Goal: Task Accomplishment & Management: Complete application form

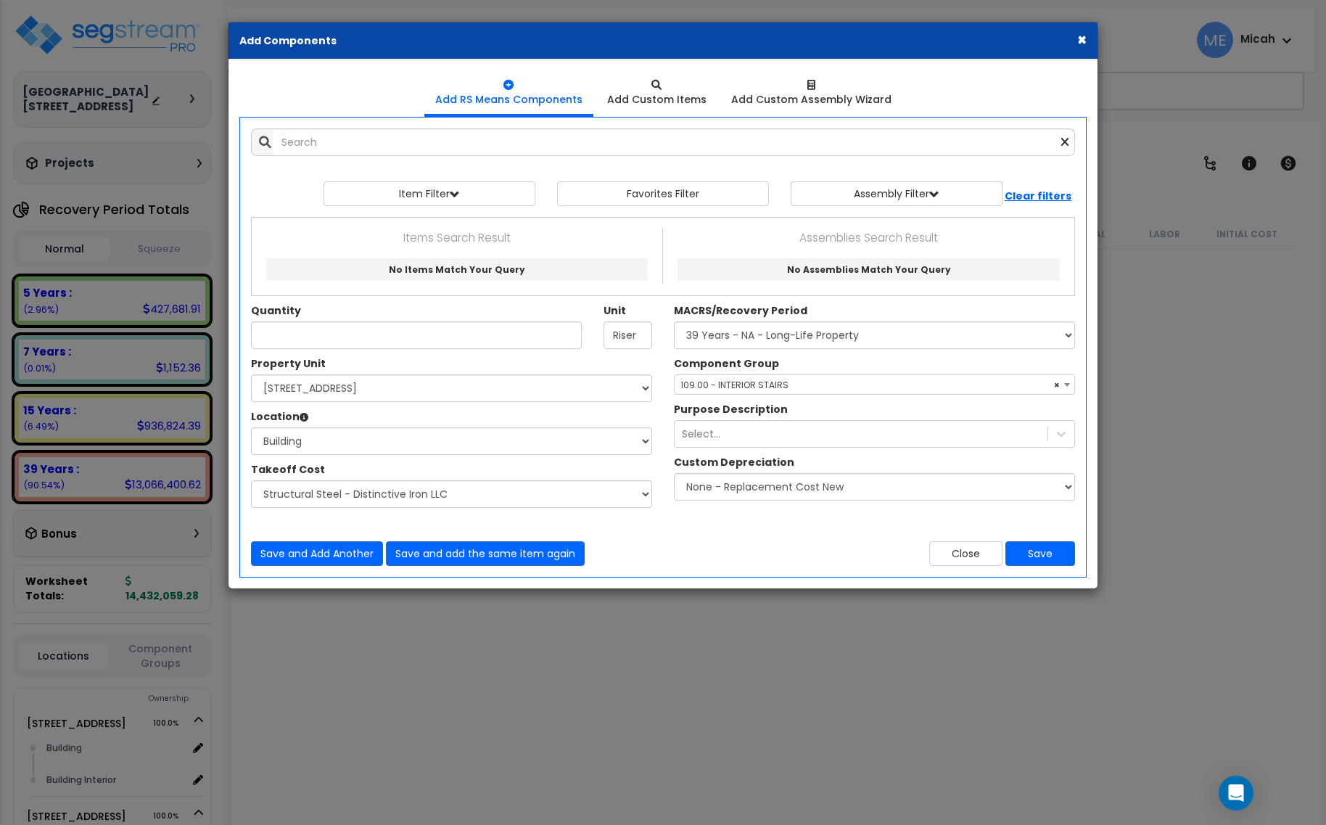
select select "3669"
select select "174548"
select select "6"
select select "45778551"
select select "56924"
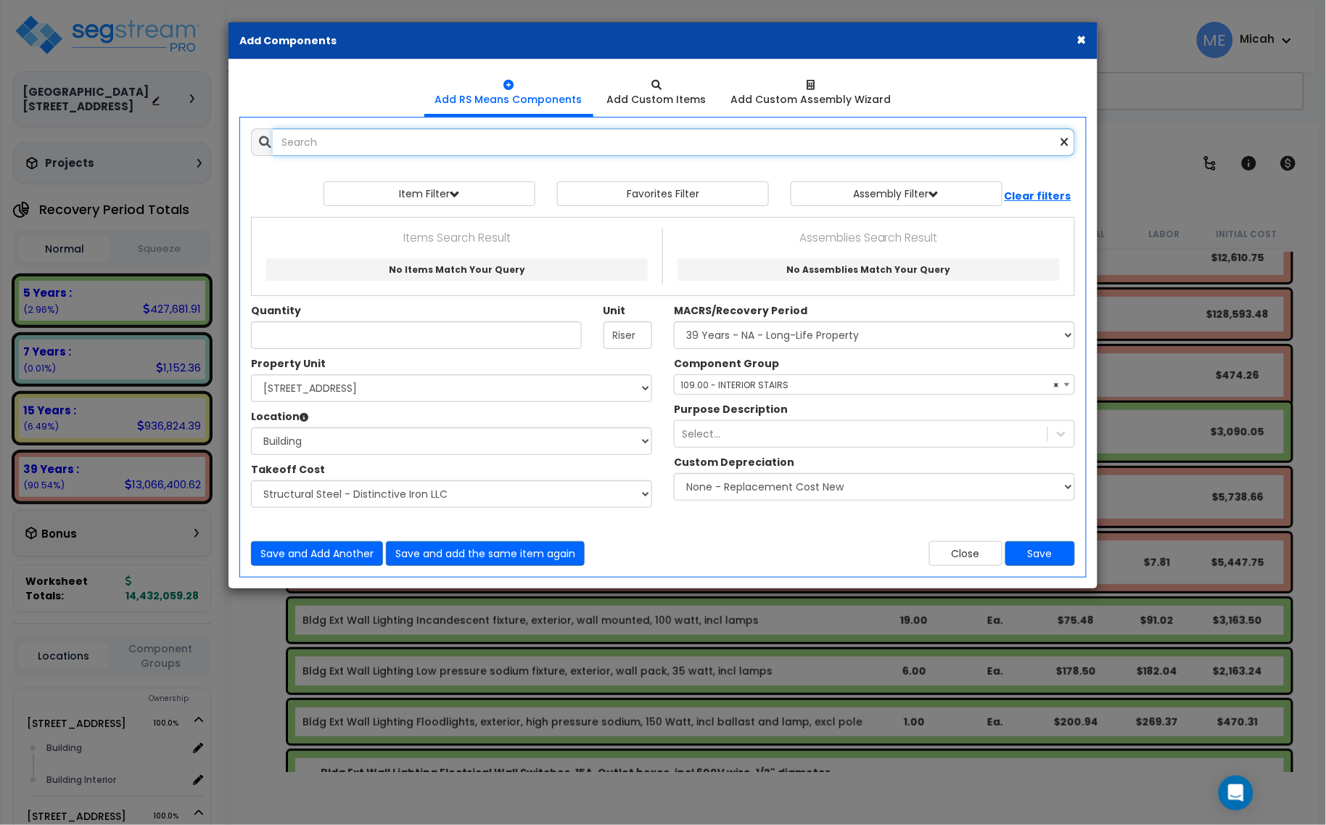
click at [395, 141] on input "text" at bounding box center [674, 142] width 802 height 28
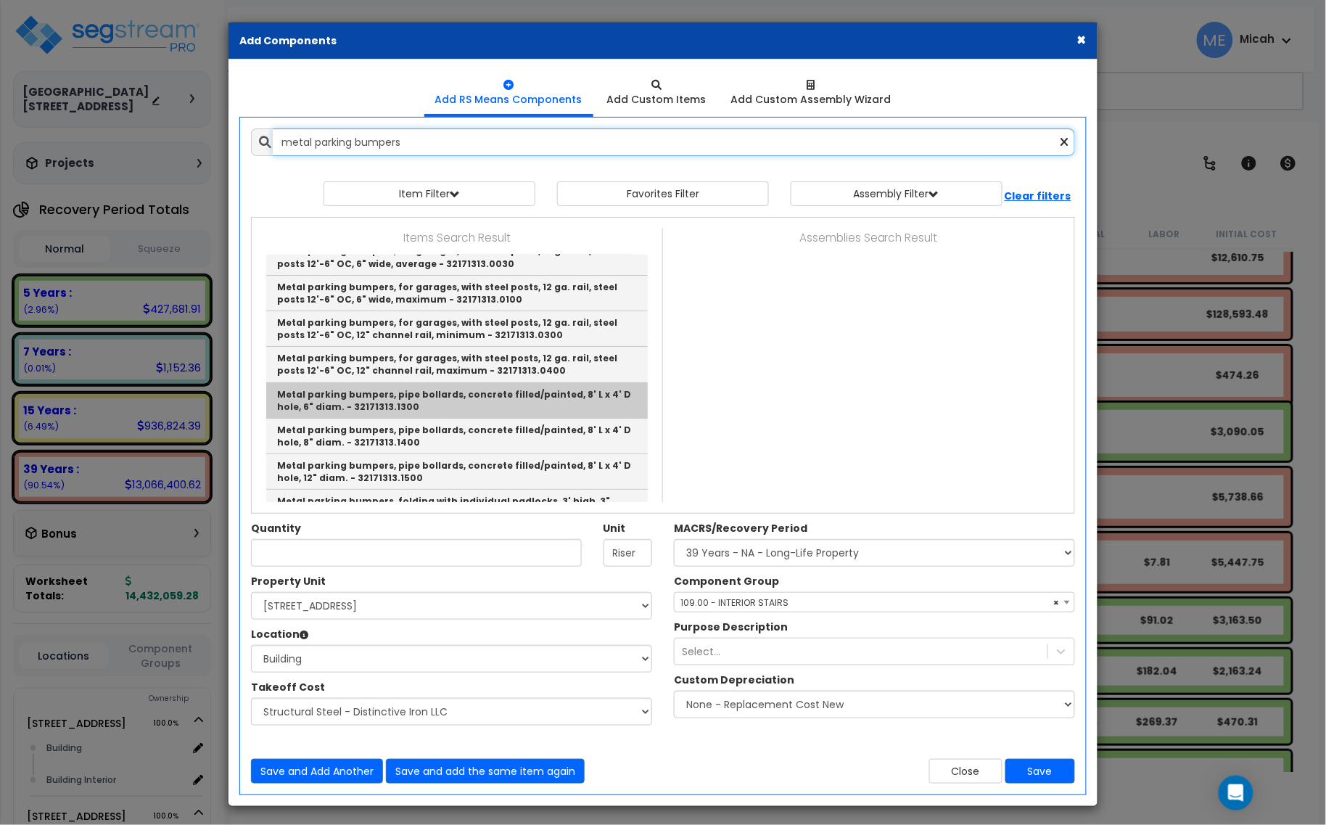
scroll to position [81, 0]
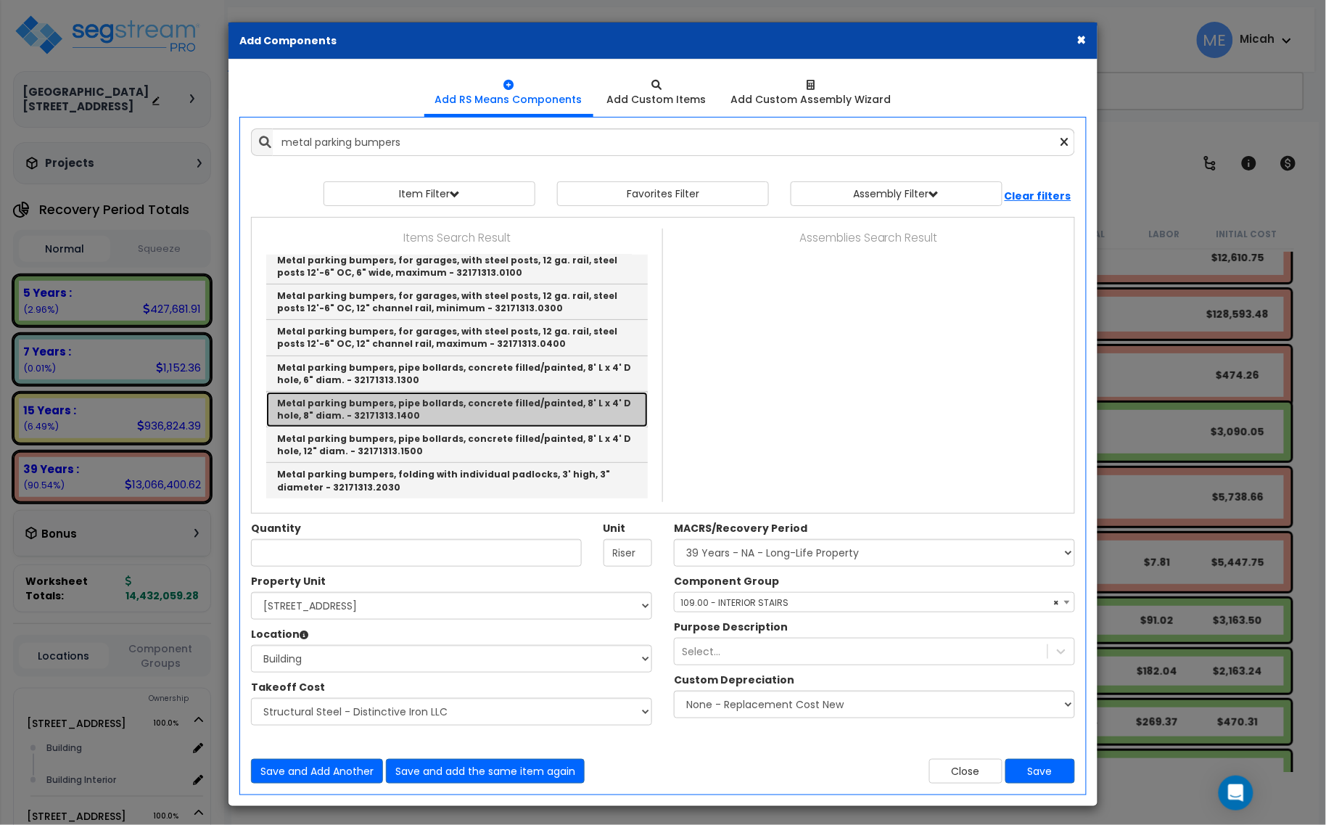
click at [544, 412] on link "Metal parking bumpers, pipe bollards, concrete filled/painted, 8' L x 4' D hole…" at bounding box center [457, 410] width 382 height 36
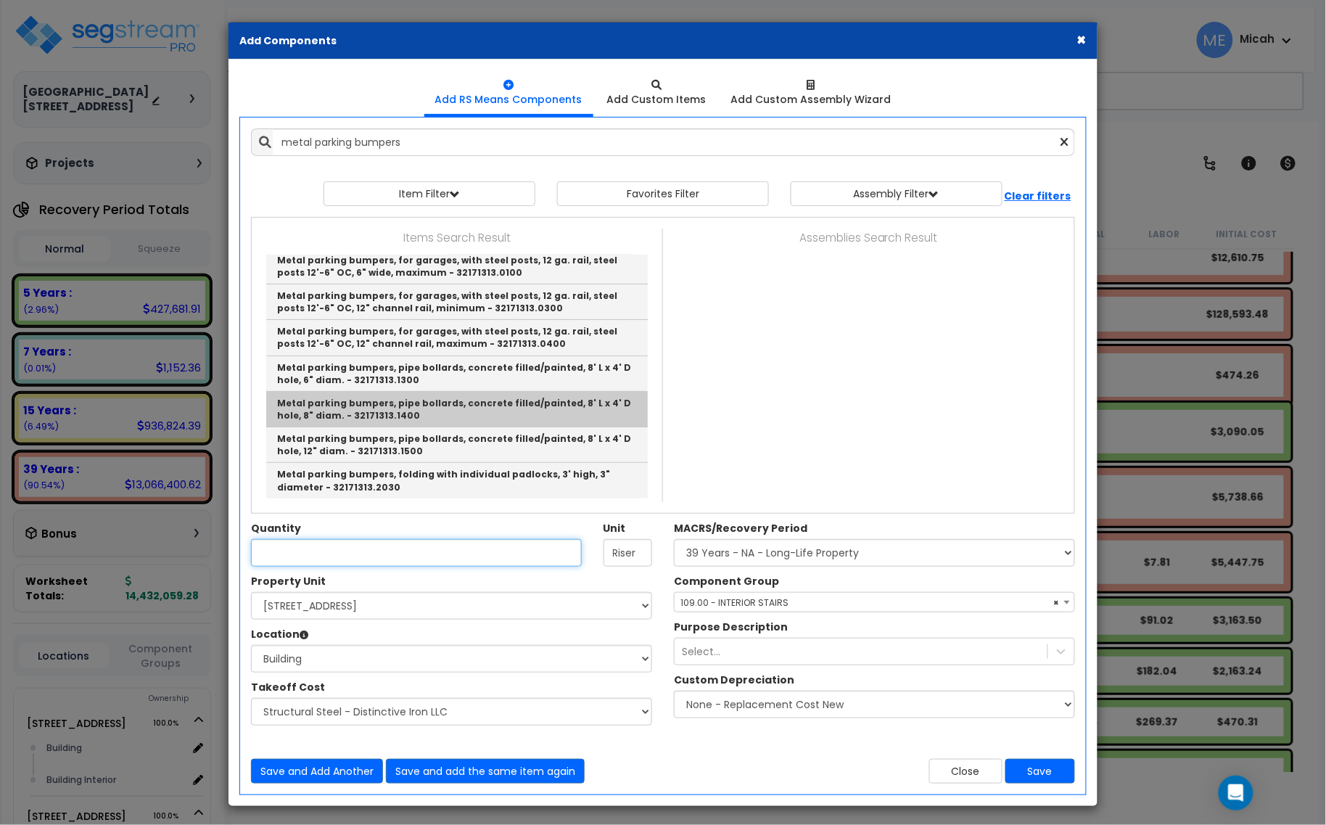
type input "Metal parking bumpers, pipe bollards, concrete filled/painted, 8' L x 4' D hole…"
checkbox input "true"
type input "Ea."
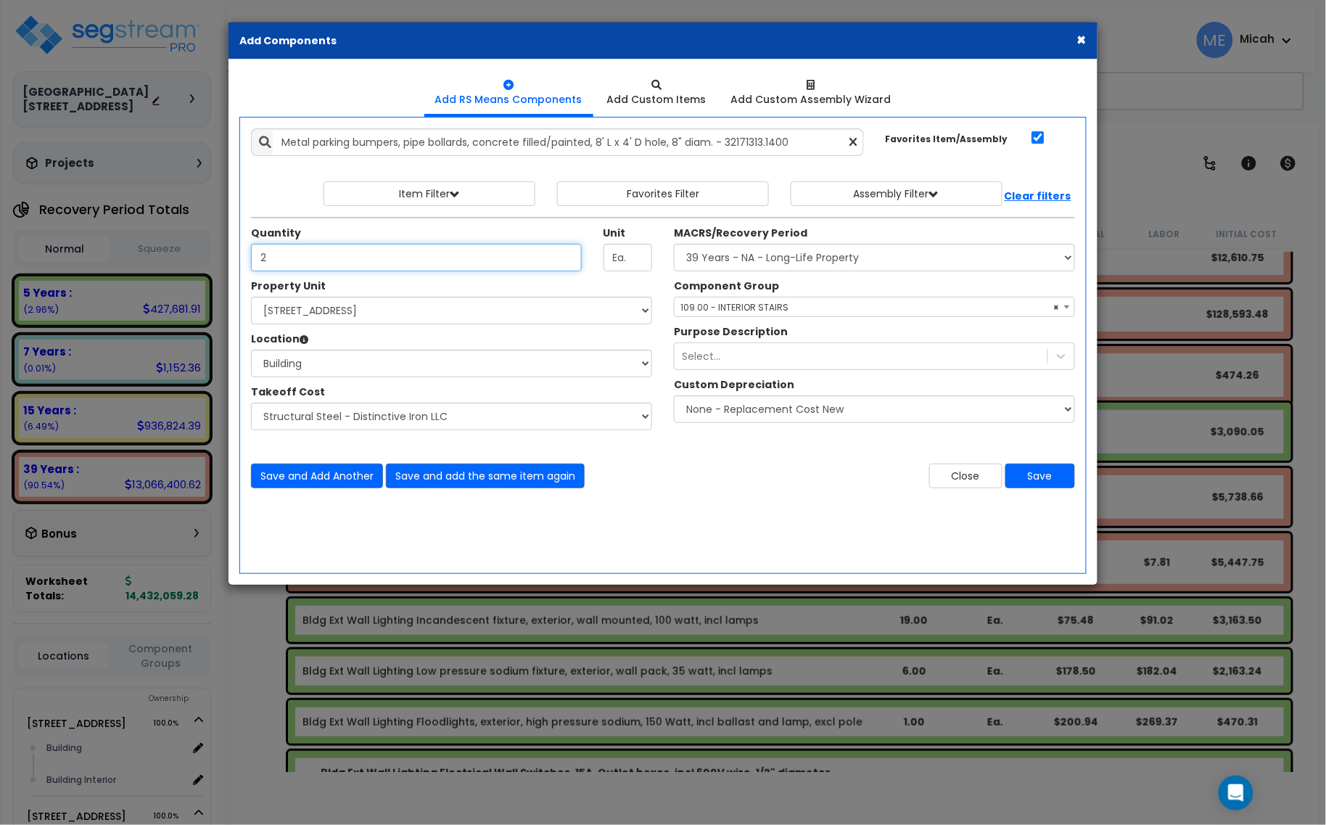
type input "2"
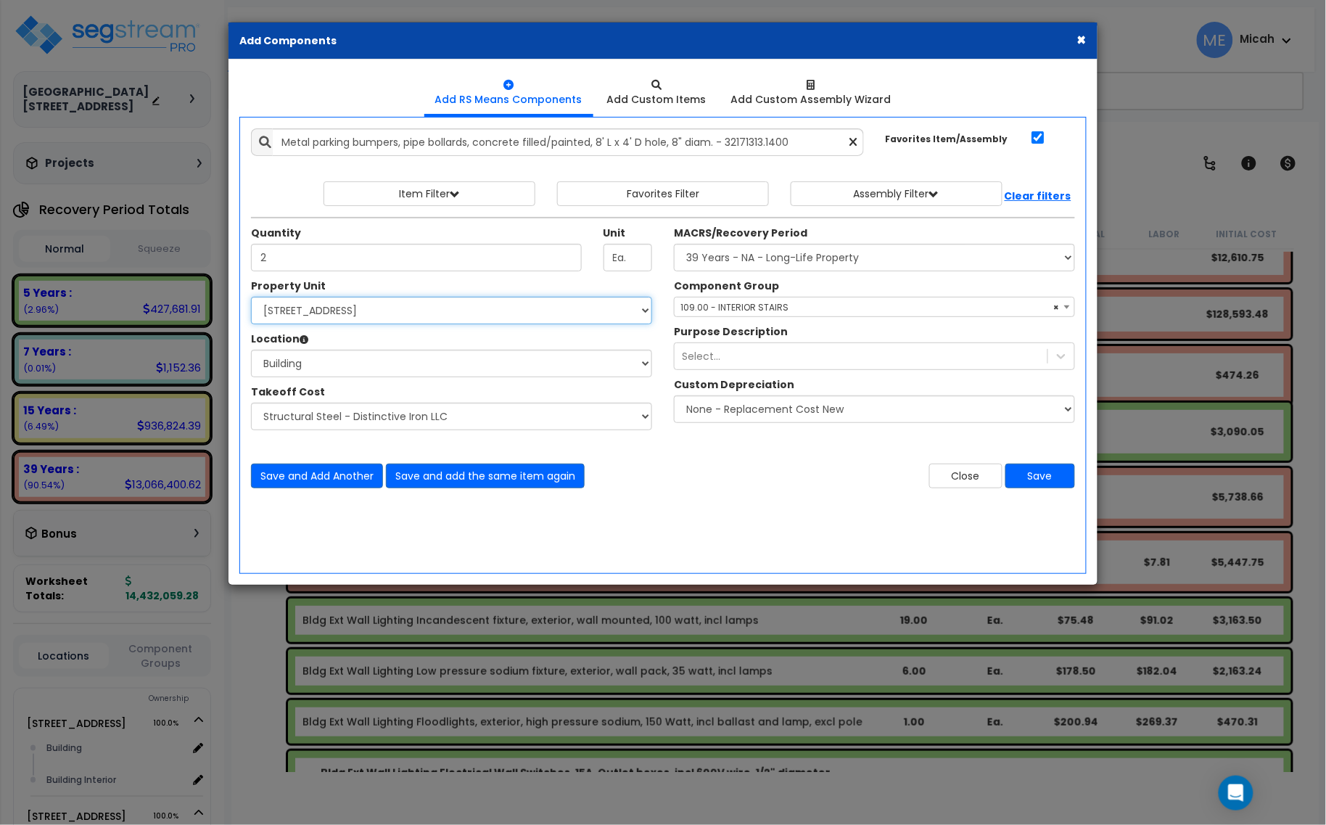
click at [316, 311] on select "Select [STREET_ADDRESS] [STREET_ADDRESS] [STREET_ADDRESS] Site Improvement 2 95…" at bounding box center [451, 311] width 401 height 28
select select "174261"
click at [251, 297] on select "Select [STREET_ADDRESS] [STREET_ADDRESS] [STREET_ADDRESS] Site Improvement 2 95…" at bounding box center [451, 311] width 401 height 28
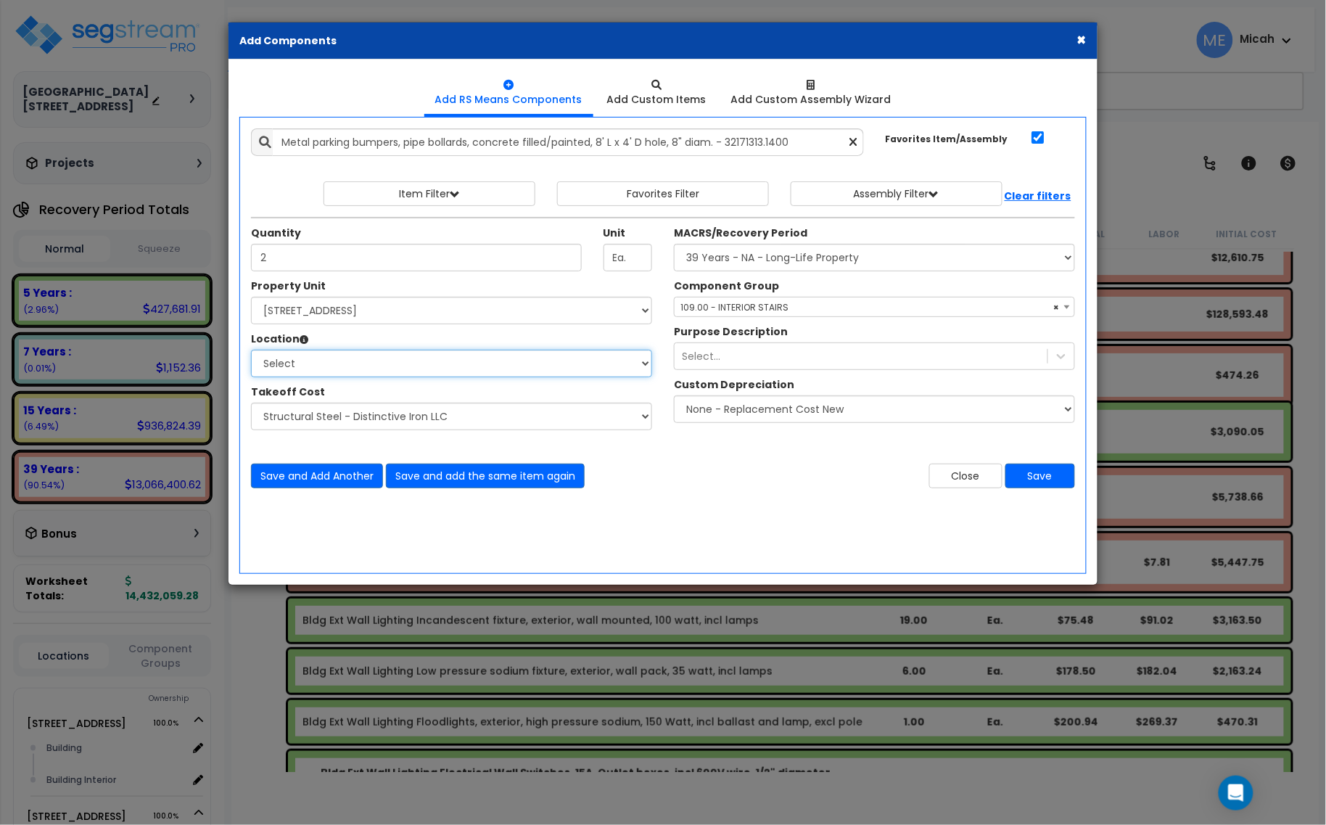
click at [324, 366] on select "Select Building Building Interior Parking Garage Add Additional Location" at bounding box center [451, 364] width 401 height 28
select select "1034"
click at [251, 350] on select "Select Building Building Interior Parking Garage Add Additional Location" at bounding box center [451, 364] width 401 height 28
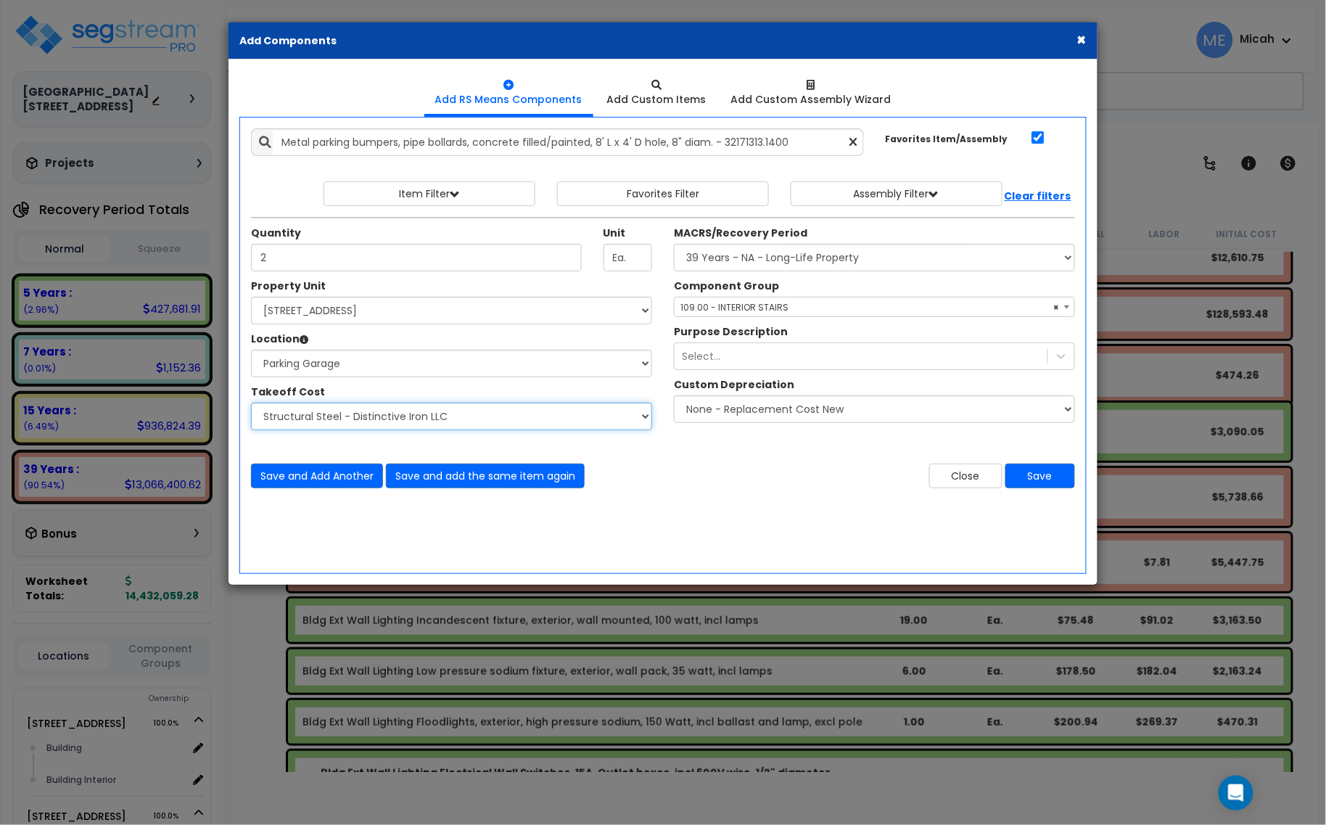
click at [358, 421] on select "Select Site Work - [PERSON_NAME] Aphalt Paving - Pine Bend Paving Site Concrete…" at bounding box center [451, 417] width 401 height 28
select select "45778549"
click at [251, 403] on select "Select Site Work - [PERSON_NAME] Aphalt Paving - Pine Bend Paving Site Concrete…" at bounding box center [451, 417] width 401 height 28
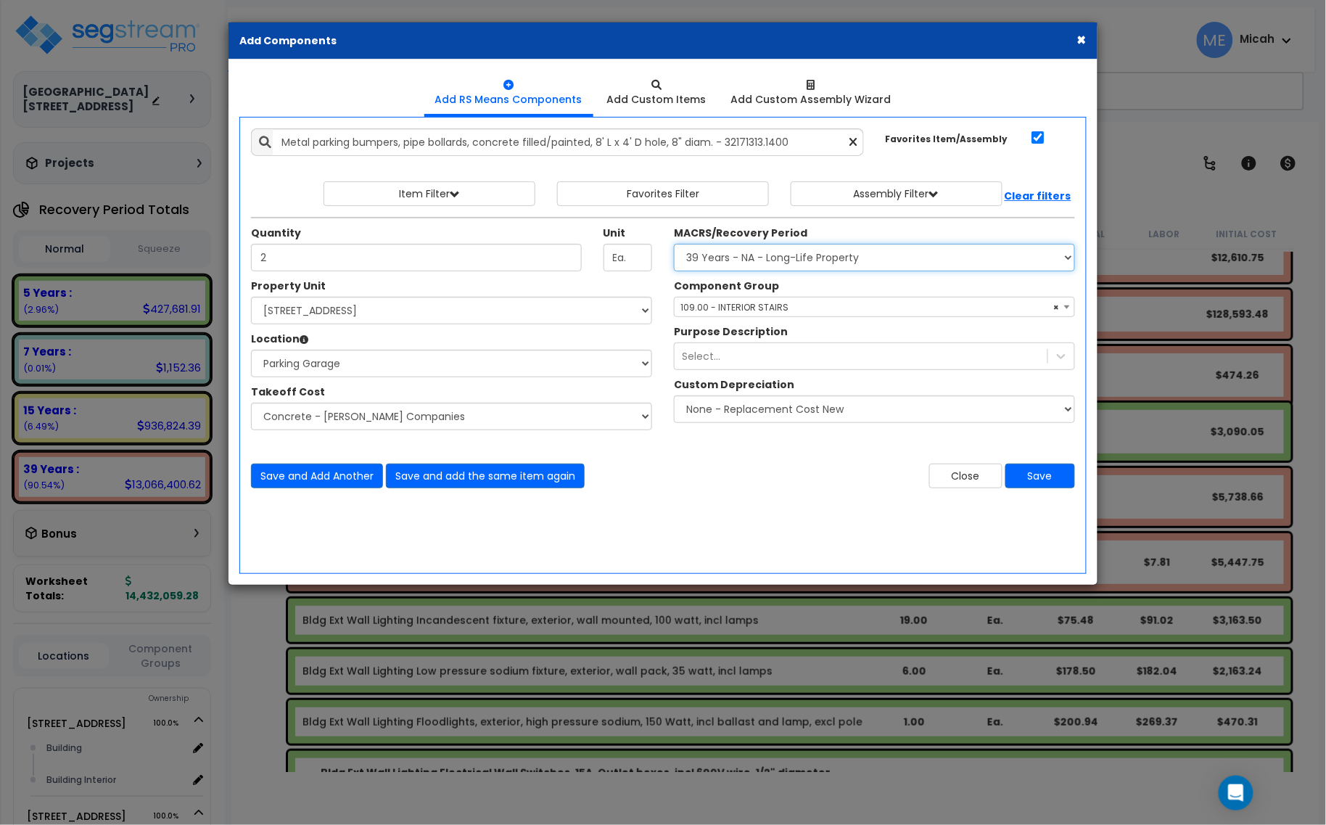
click at [795, 250] on select "Select MACRS/Recovery Period 5 Years - 57.0 - Distributive Trades & Services 5 …" at bounding box center [874, 258] width 401 height 28
select select "3667"
click at [674, 244] on select "Select MACRS/Recovery Period 5 Years - 57.0 - Distributive Trades & Services 5 …" at bounding box center [874, 258] width 401 height 28
click at [762, 313] on span "Select Component Group" at bounding box center [737, 307] width 112 height 12
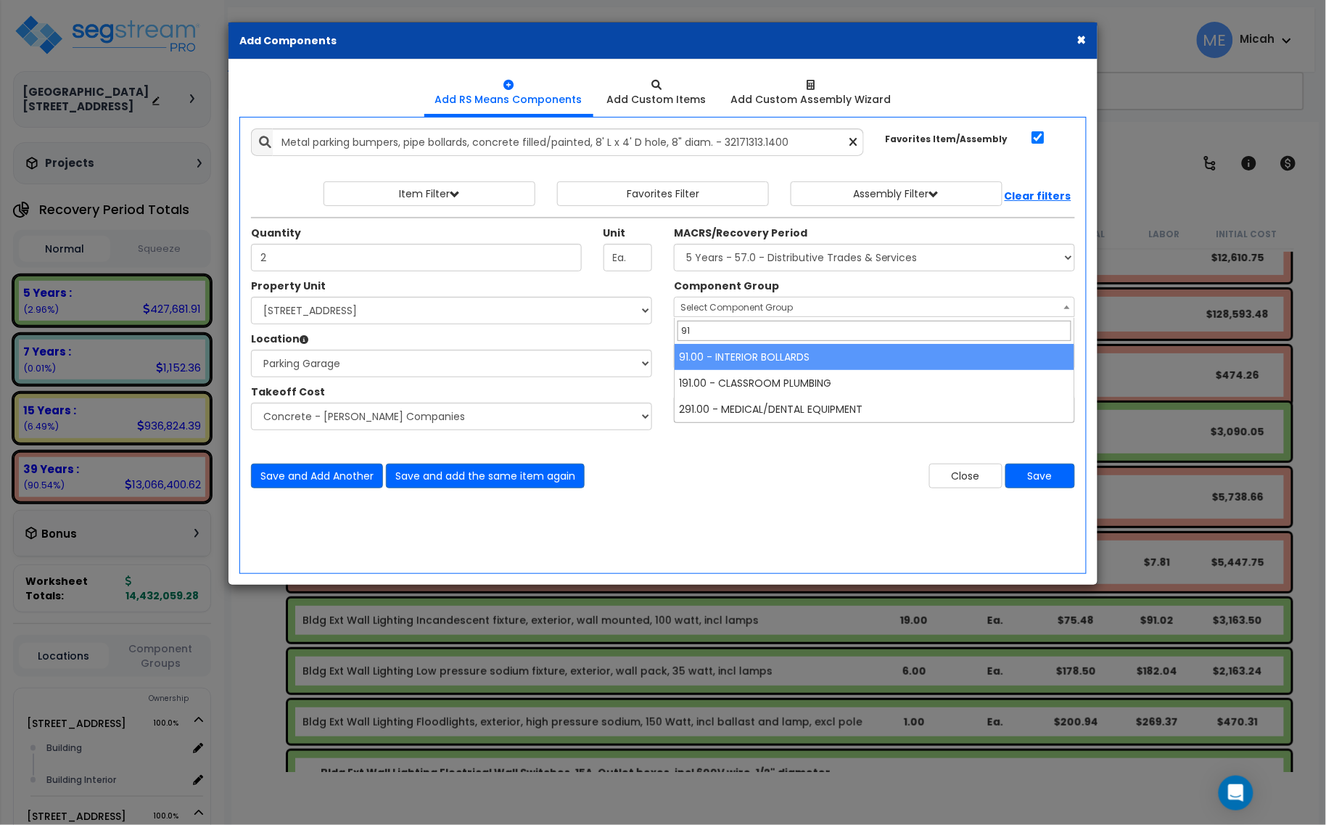
type input "91"
select select "56911"
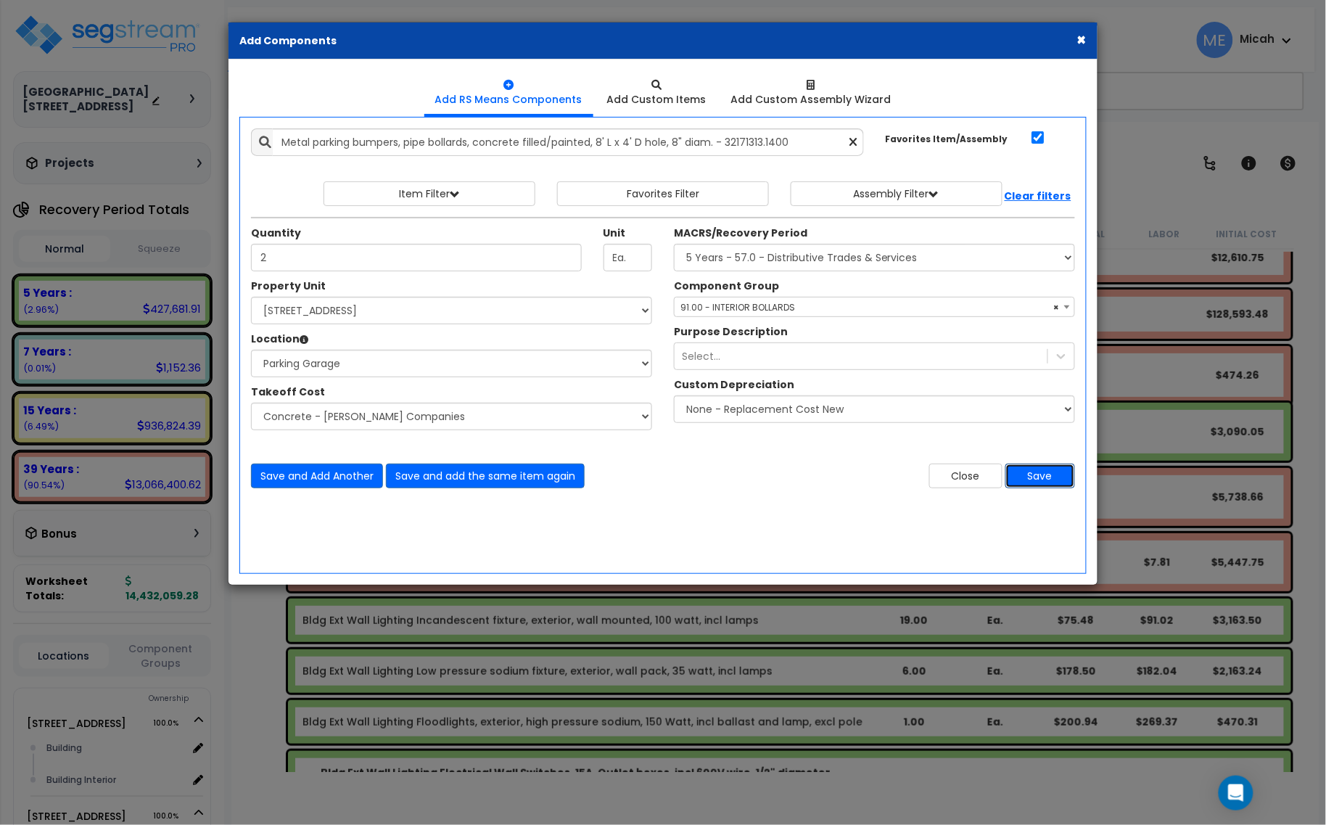
click at [1039, 477] on button "Save" at bounding box center [1041, 476] width 70 height 25
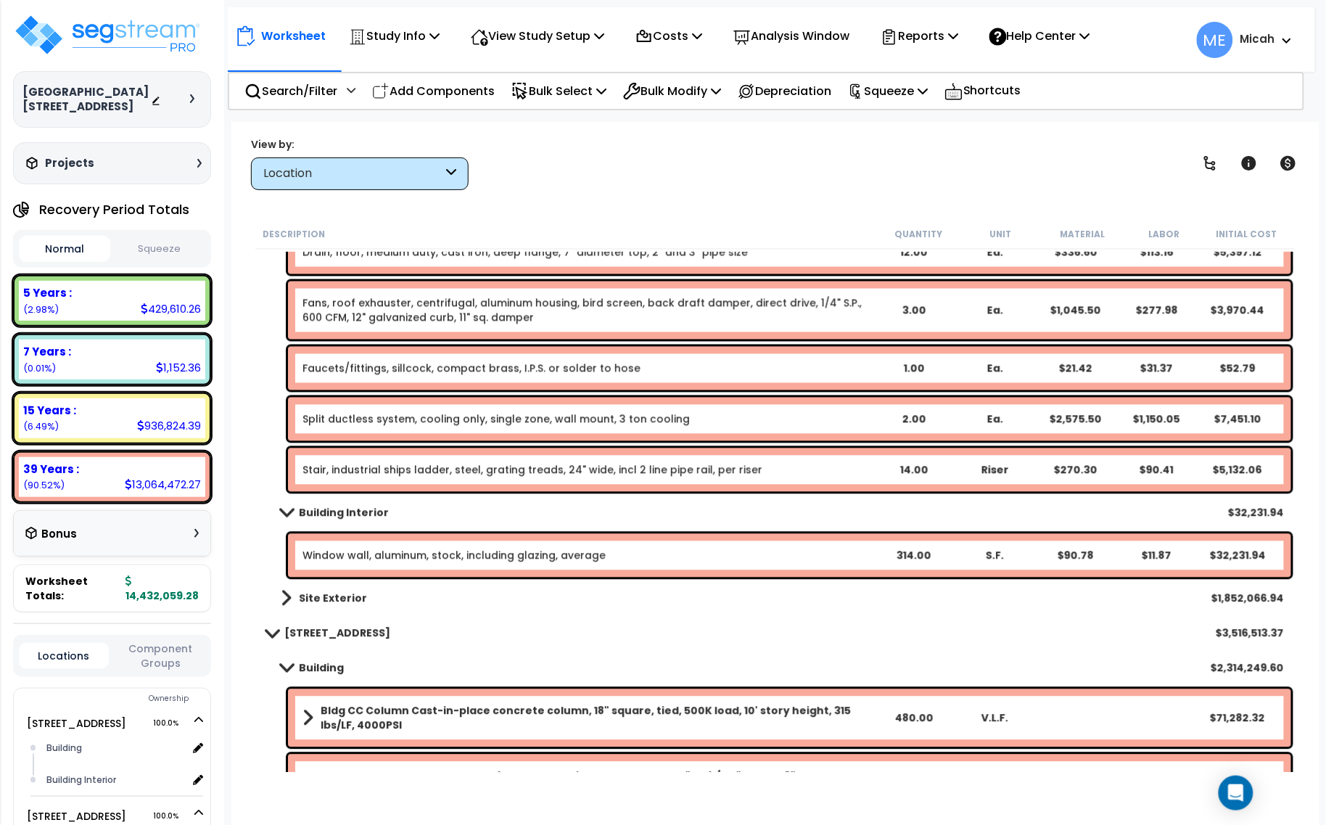
scroll to position [6167, 0]
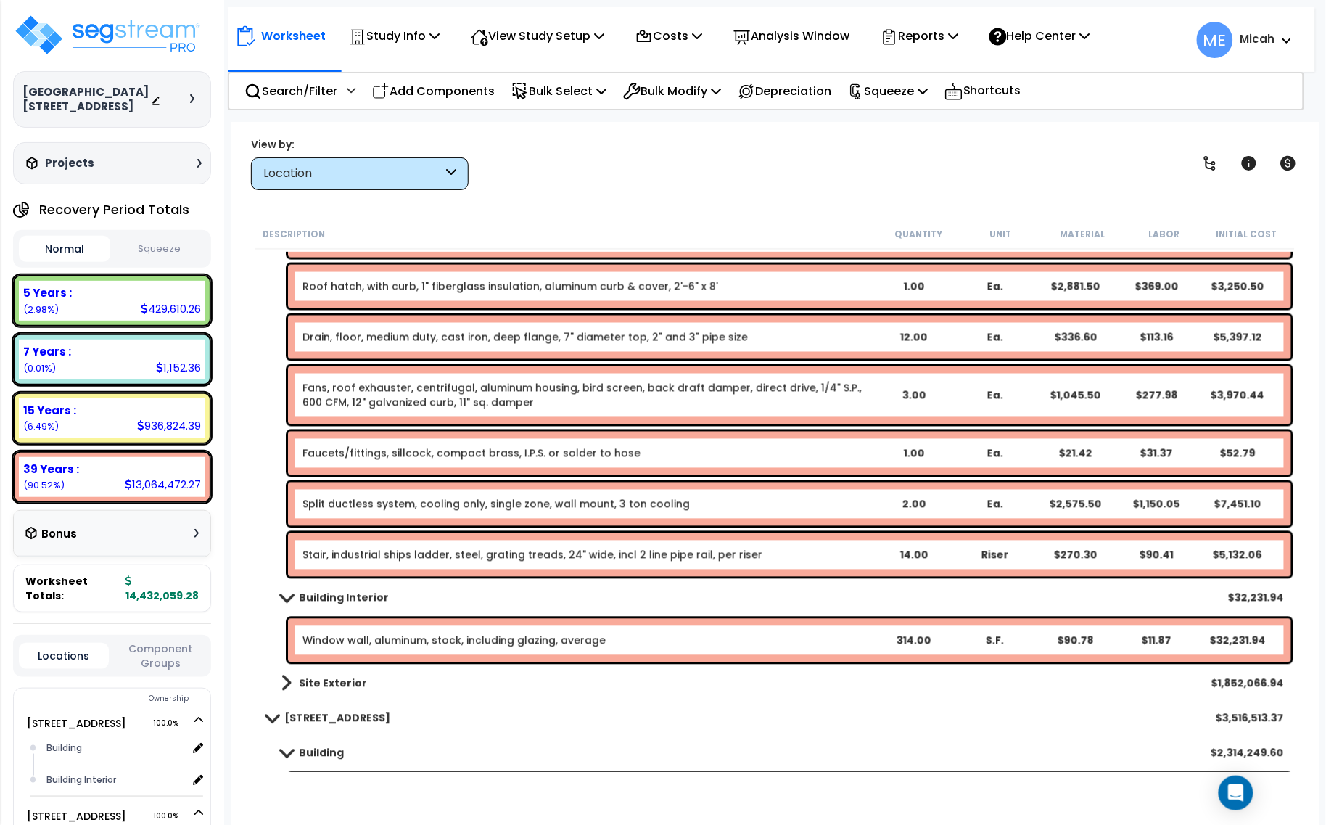
click at [502, 564] on div "Stair, industrial ships ladder, steel, grating treads, 24" wide, incl 2 line pi…" at bounding box center [789, 555] width 1003 height 44
click at [382, 549] on link "Stair, industrial ships ladder, steel, grating treads, 24" wide, incl 2 line pi…" at bounding box center [533, 555] width 460 height 15
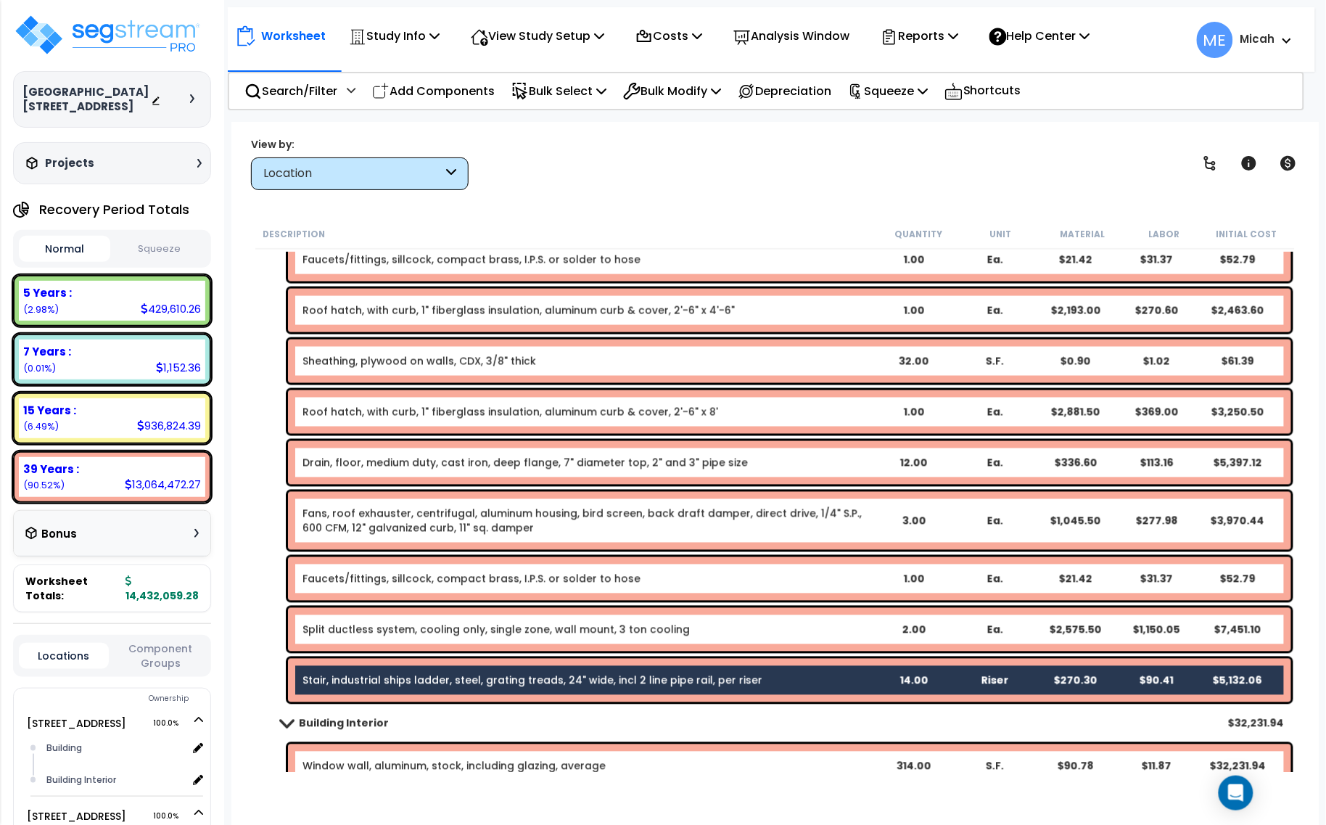
scroll to position [6257, 0]
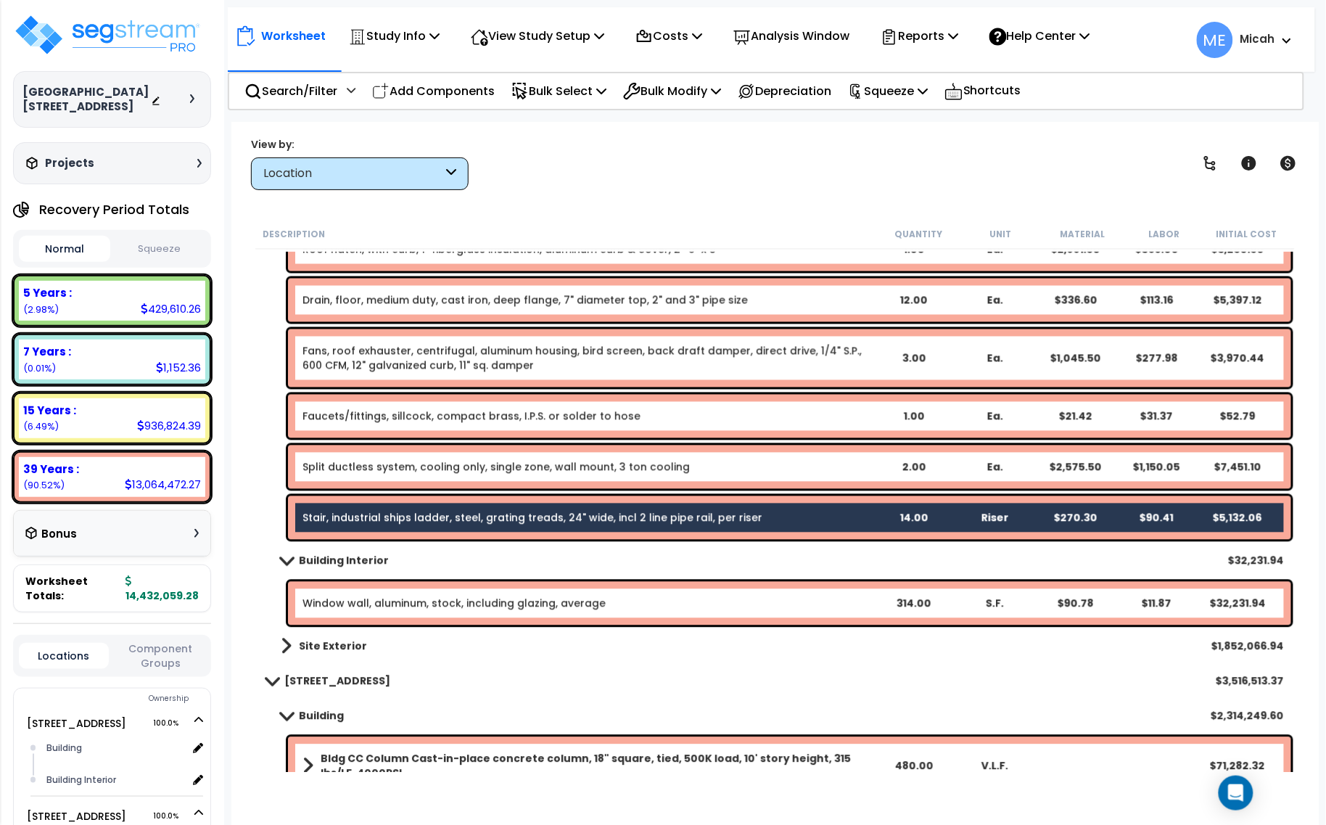
click at [390, 472] on link "Split ductless system, cooling only, single zone, wall mount, 3 ton cooling" at bounding box center [496, 467] width 387 height 15
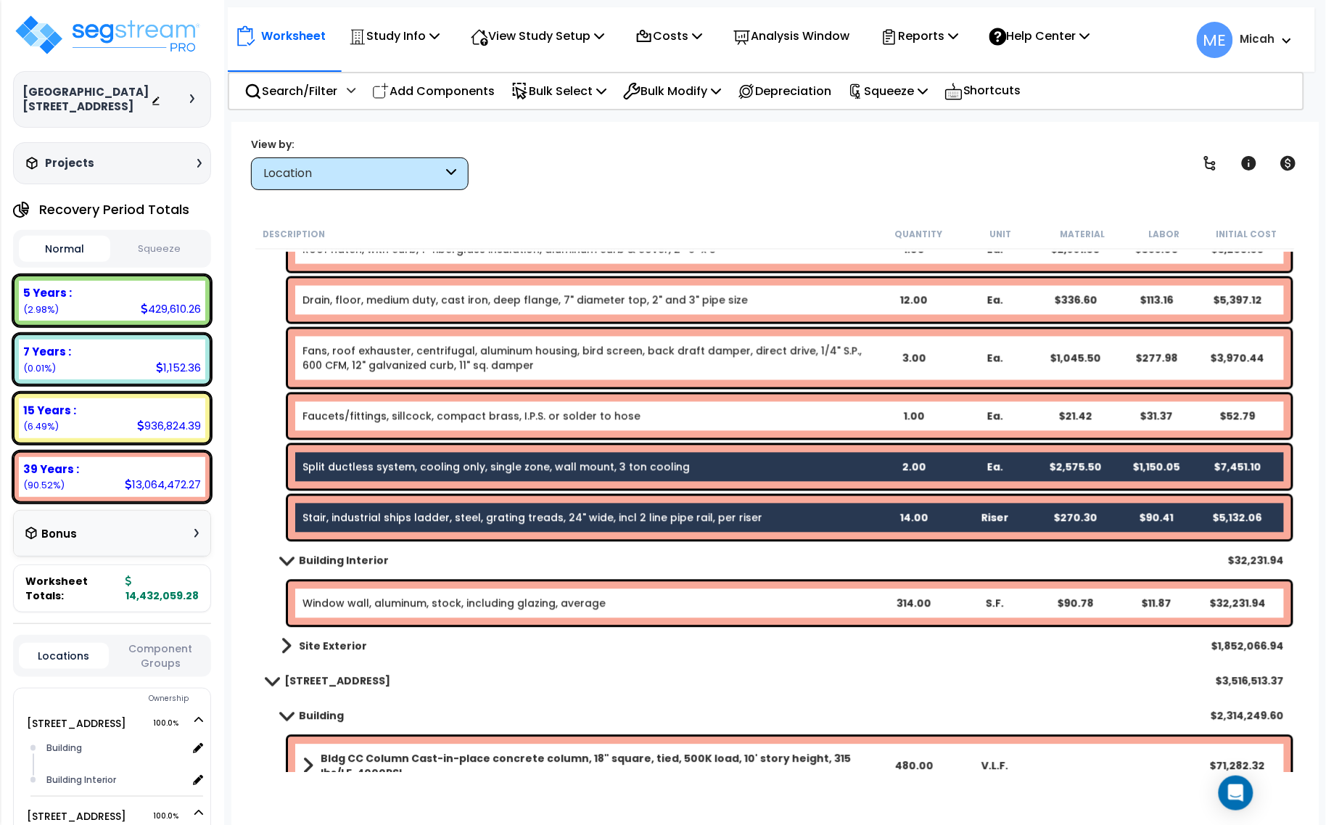
click at [385, 419] on link "Faucets/fittings, sillcock, compact brass, I.P.S. or solder to hose" at bounding box center [472, 416] width 338 height 15
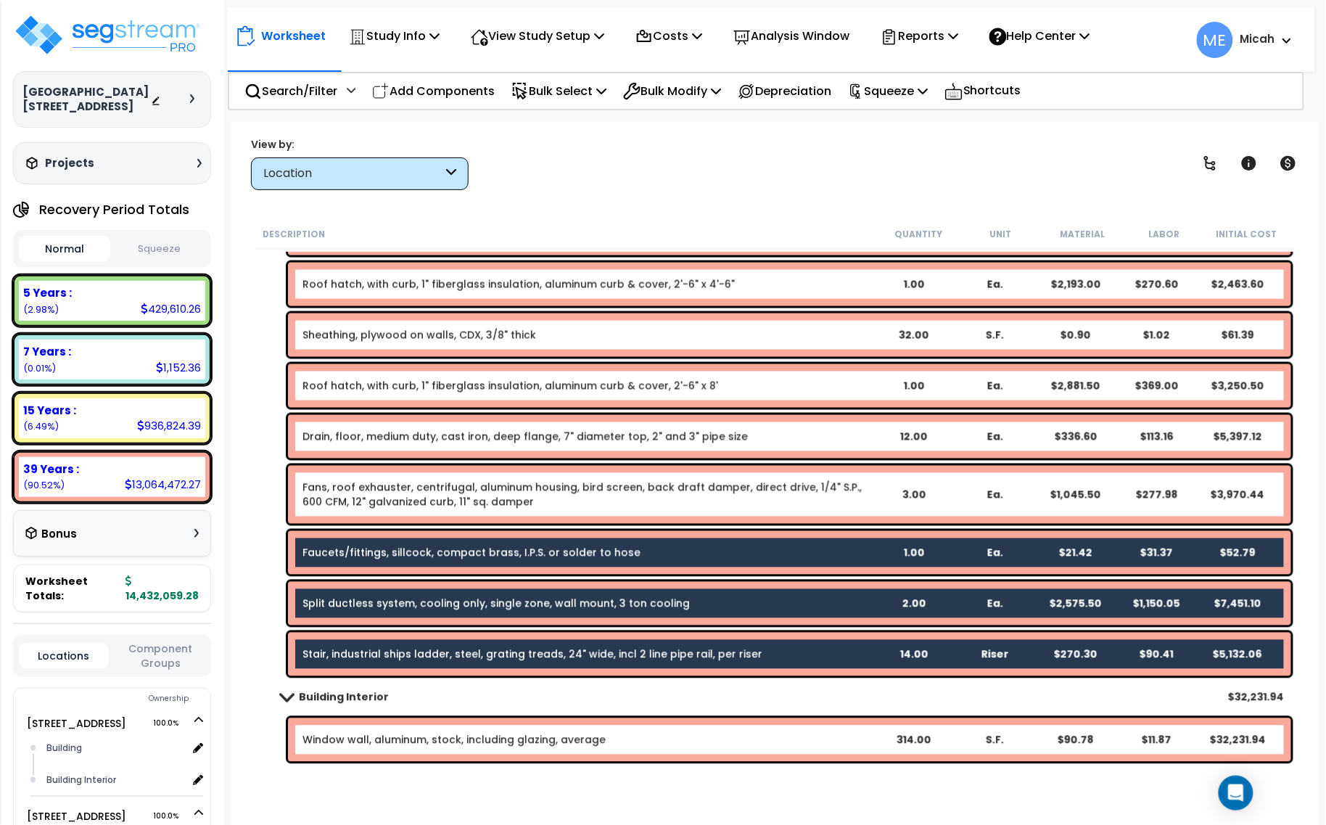
scroll to position [6076, 0]
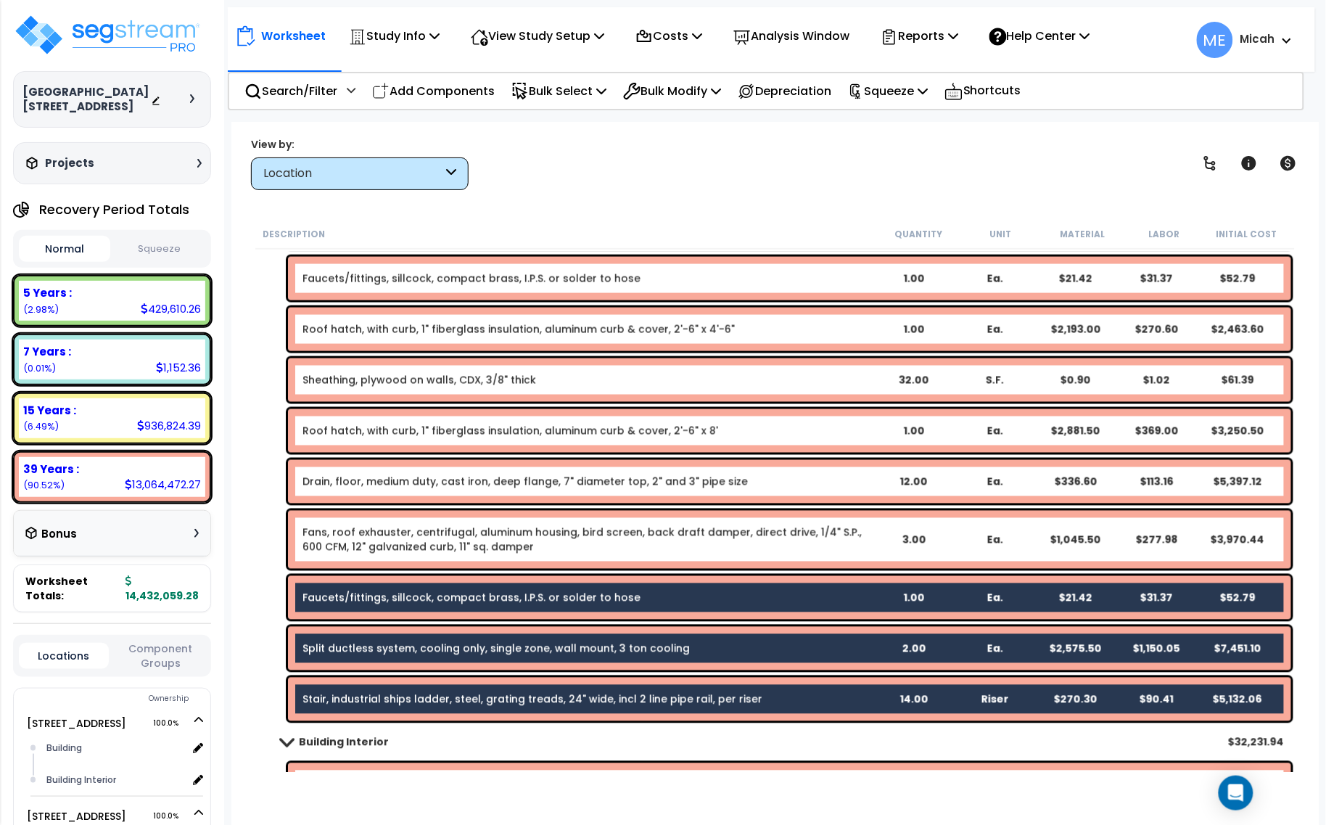
click at [408, 535] on link "Fans, roof exhauster, centrifugal, aluminum housing, bird screen, back draft da…" at bounding box center [588, 539] width 570 height 29
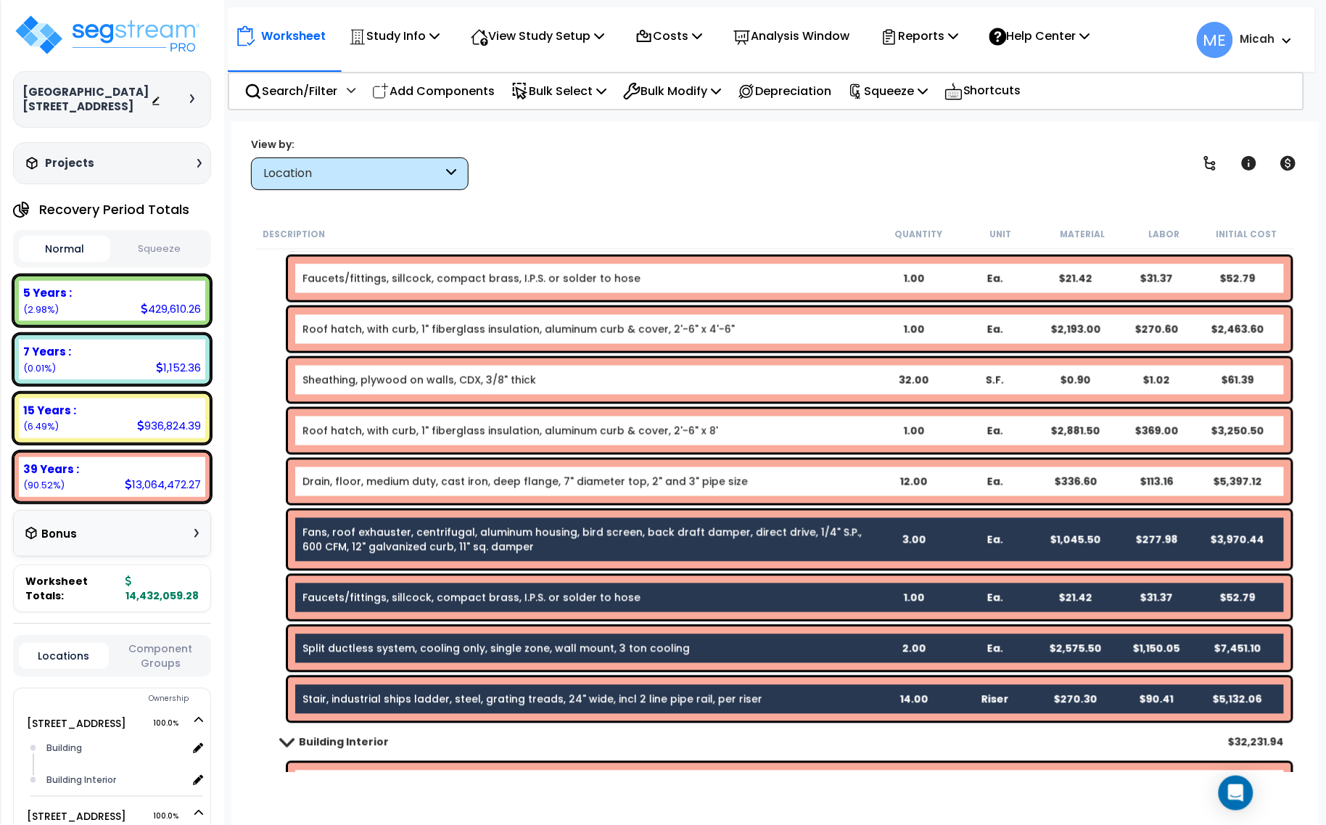
click at [453, 479] on link "Drain, floor, medium duty, cast iron, deep flange, 7" diameter top, 2" and 3" p…" at bounding box center [525, 481] width 445 height 15
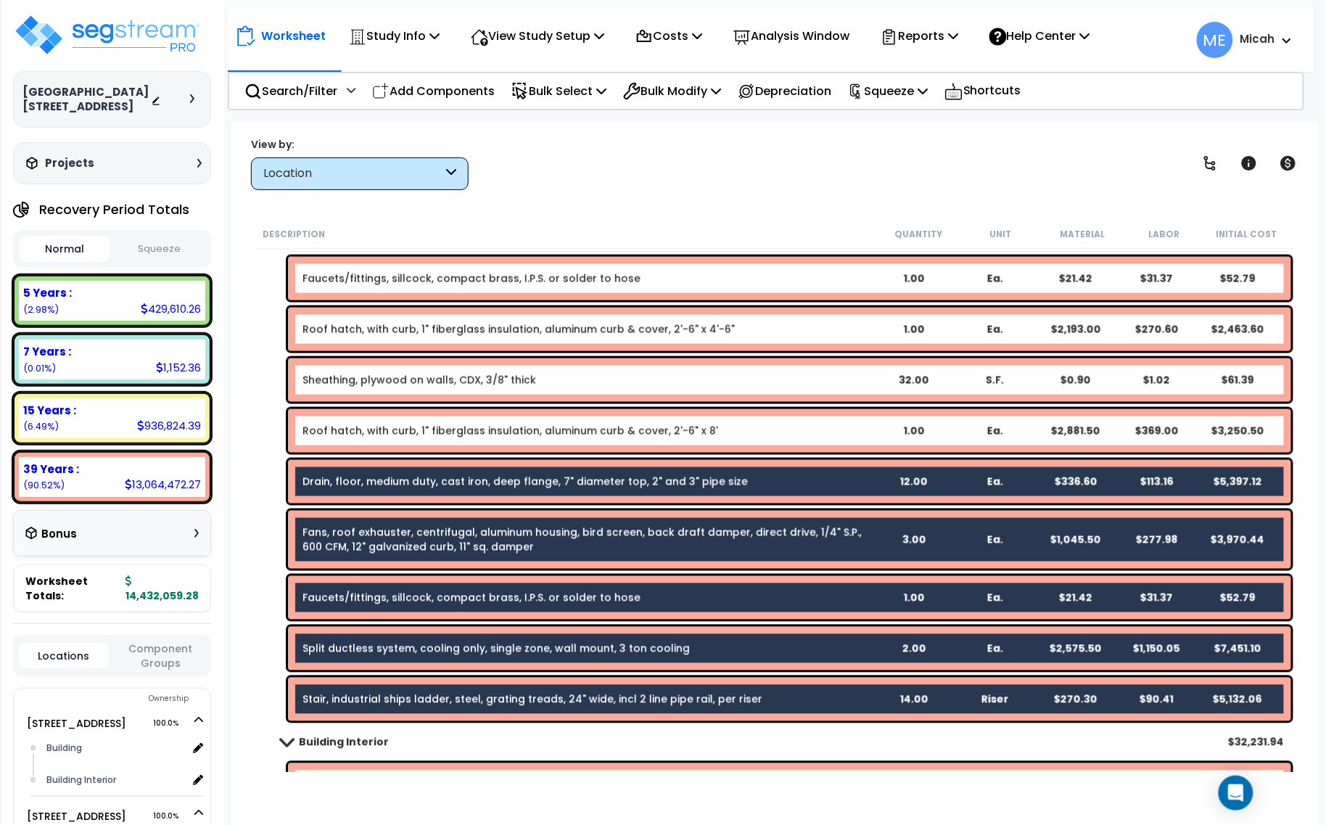
click at [455, 432] on link "Roof hatch, with curb, 1" fiberglass insulation, aluminum curb & cover, 2'-6" x…" at bounding box center [511, 431] width 416 height 15
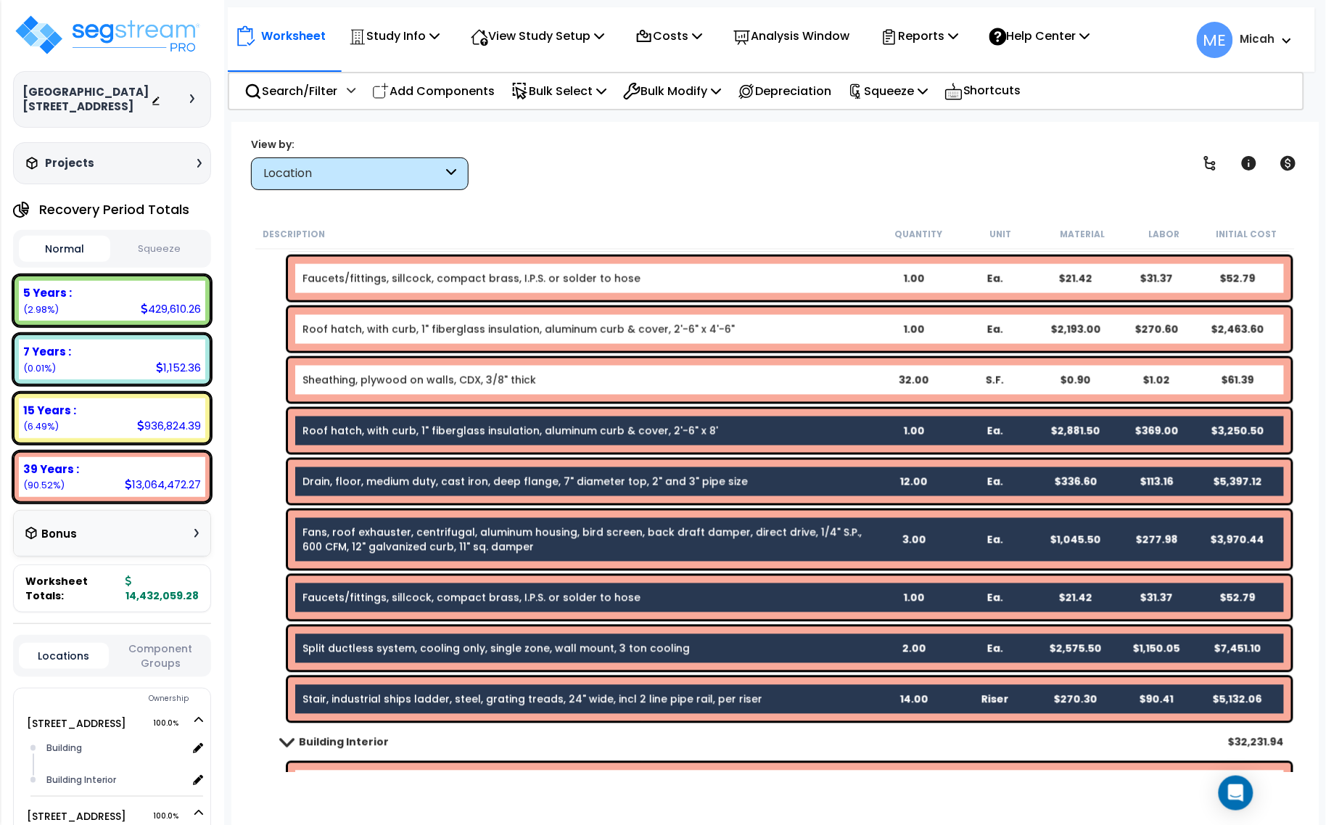
click at [498, 381] on link "Sheathing, plywood on walls, CDX, 3/8" thick" at bounding box center [420, 380] width 234 height 15
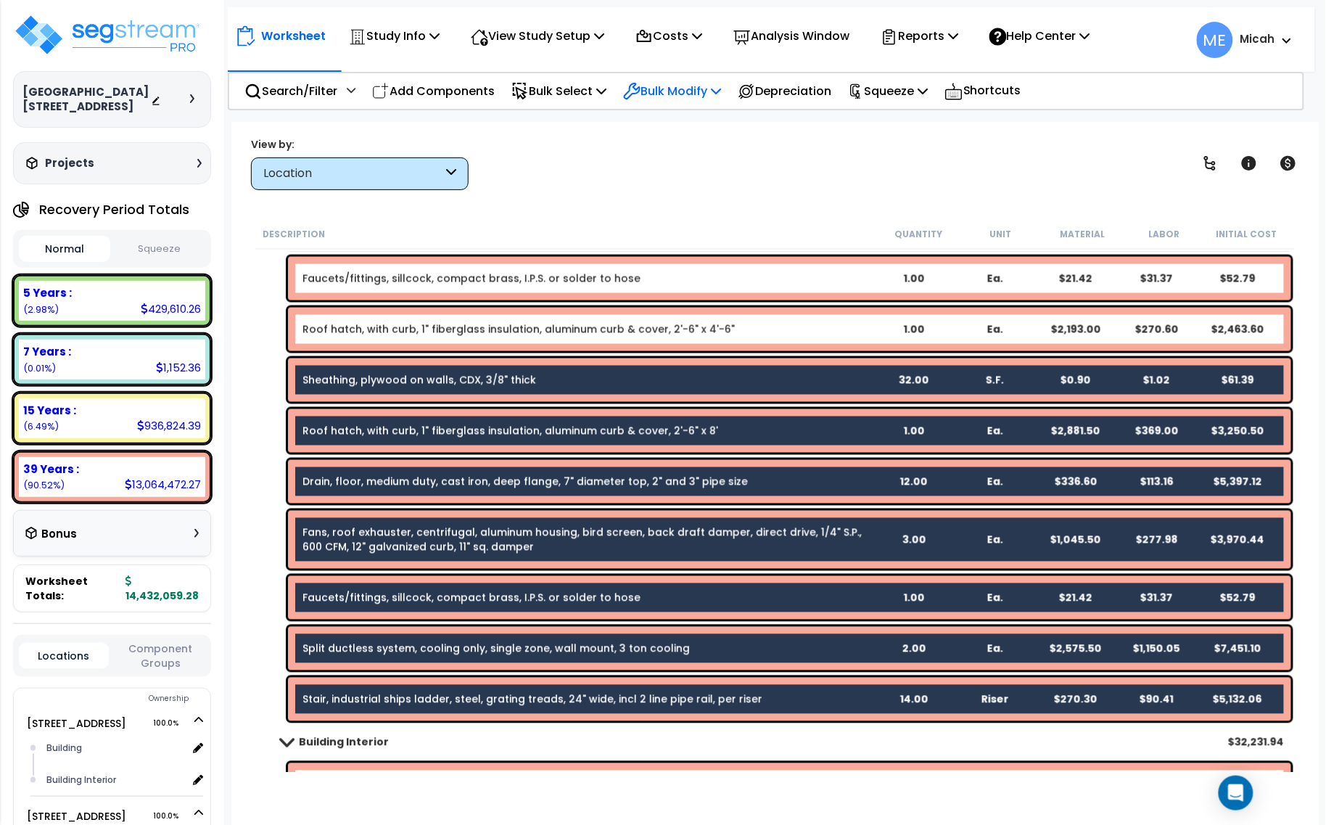
click at [719, 91] on p "Bulk Modify" at bounding box center [672, 91] width 98 height 20
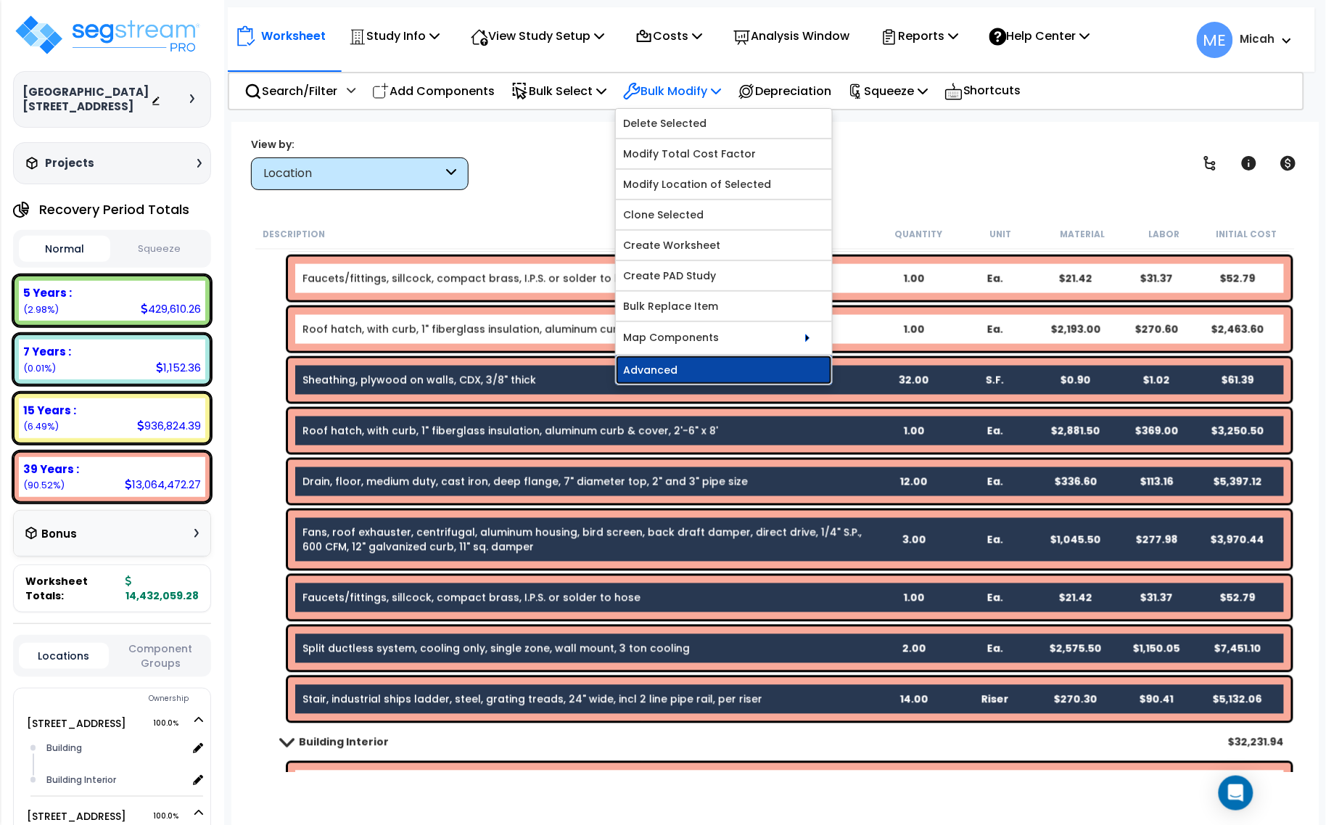
click at [711, 365] on link "Advanced" at bounding box center [724, 369] width 216 height 29
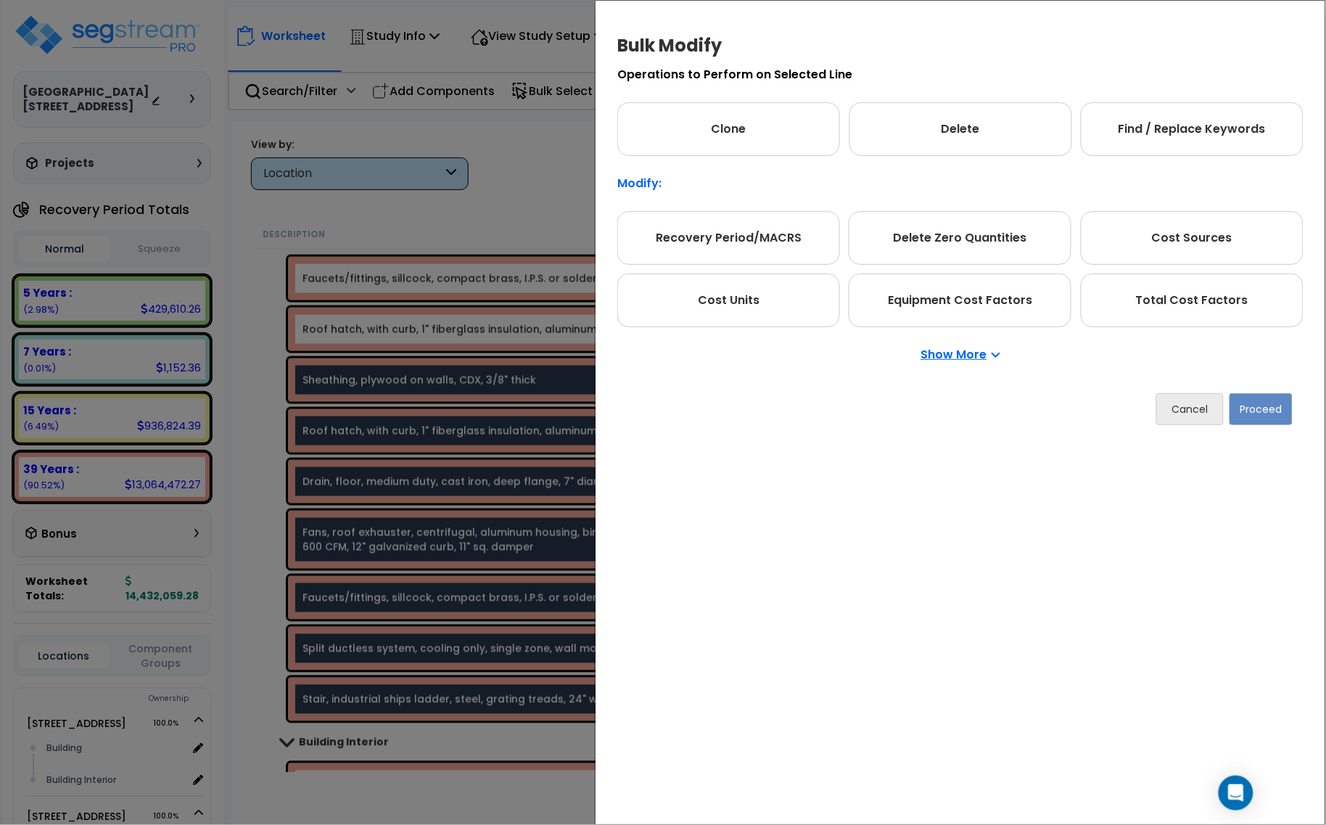
click at [940, 354] on p "Show More" at bounding box center [960, 355] width 79 height 12
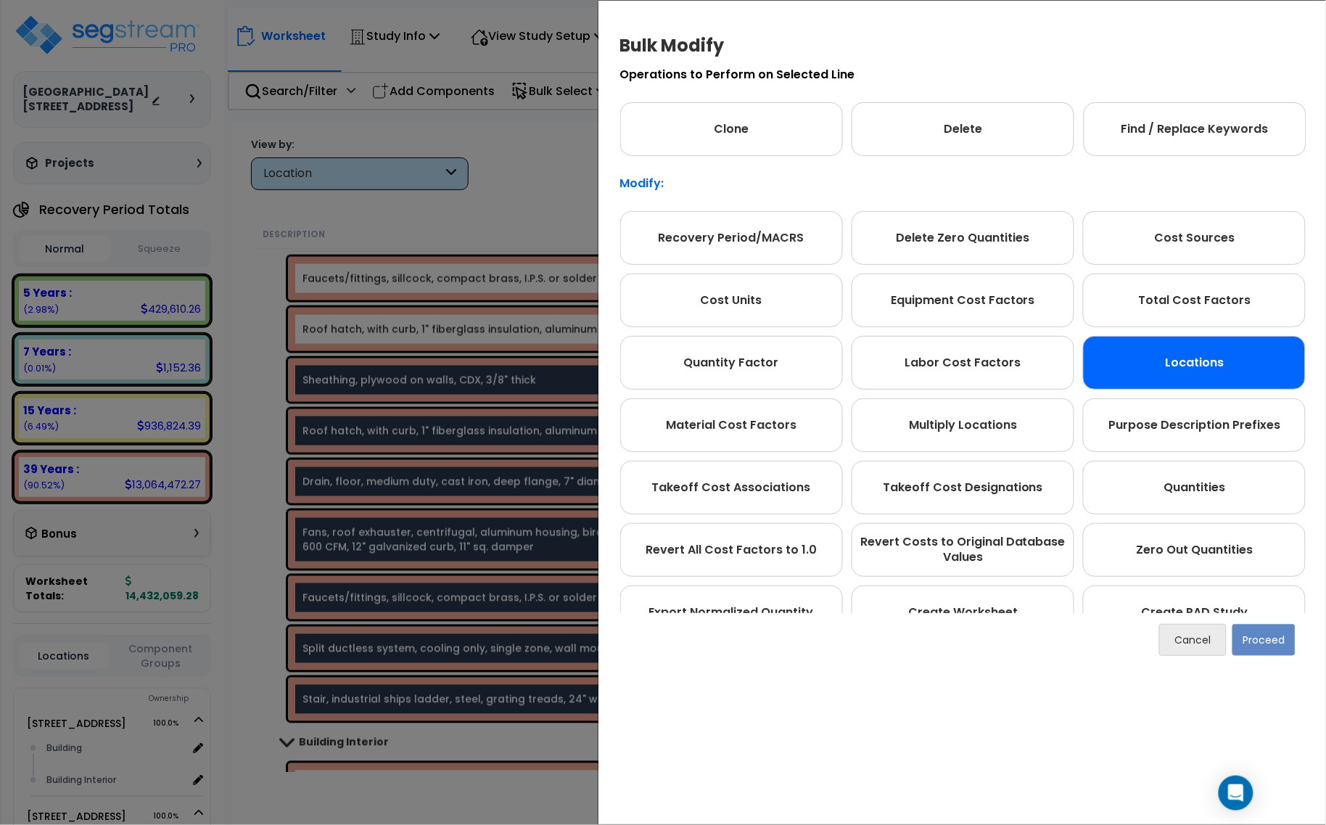
click at [1206, 374] on div "Locations" at bounding box center [1194, 363] width 223 height 54
click at [1262, 635] on button "Proceed" at bounding box center [1264, 640] width 63 height 32
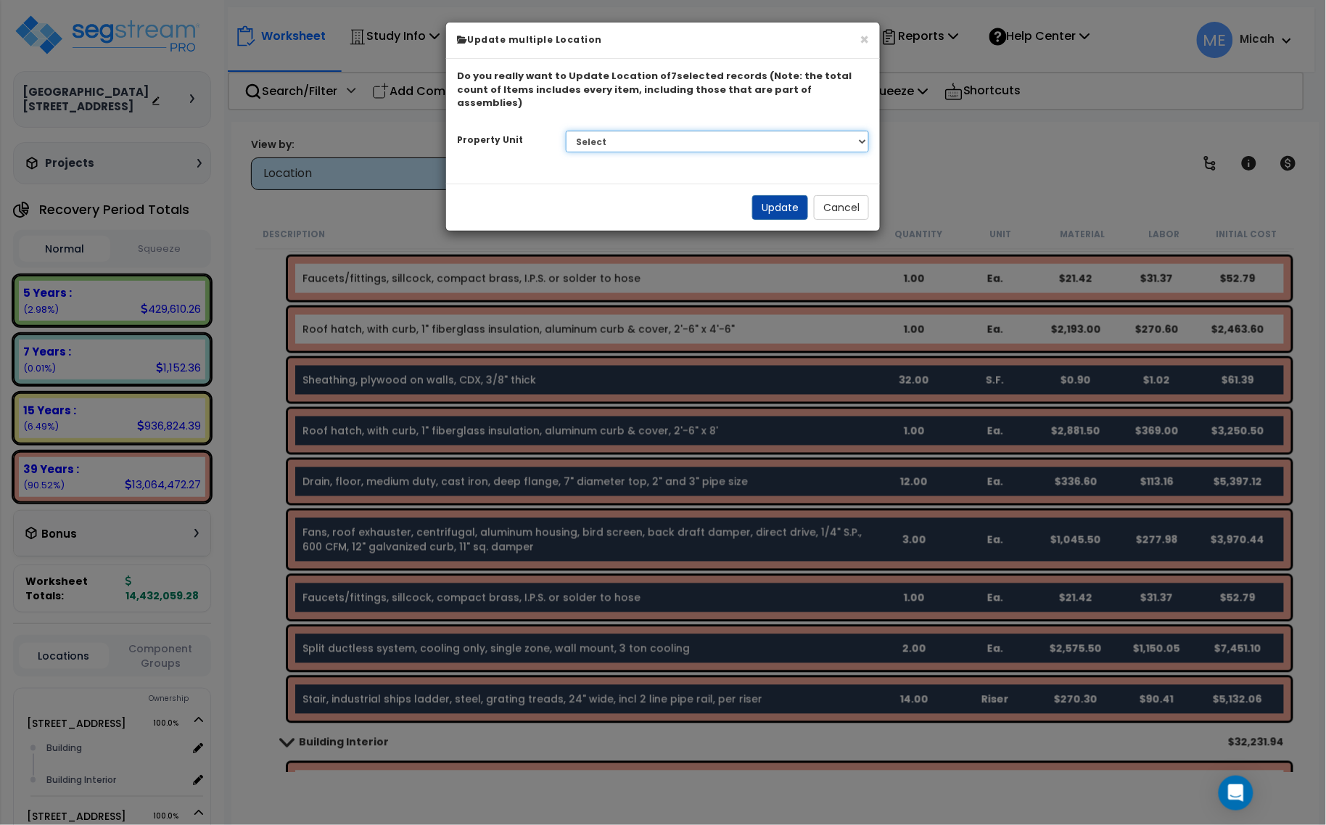
click at [720, 131] on select "Select [STREET_ADDRESS] [STREET_ADDRESS] [STREET_ADDRESS] Site Improvement 2 95…" at bounding box center [718, 142] width 304 height 22
select select "174261"
click at [566, 131] on select "Select [STREET_ADDRESS] [STREET_ADDRESS] [STREET_ADDRESS] Site Improvement 2 95…" at bounding box center [718, 142] width 304 height 22
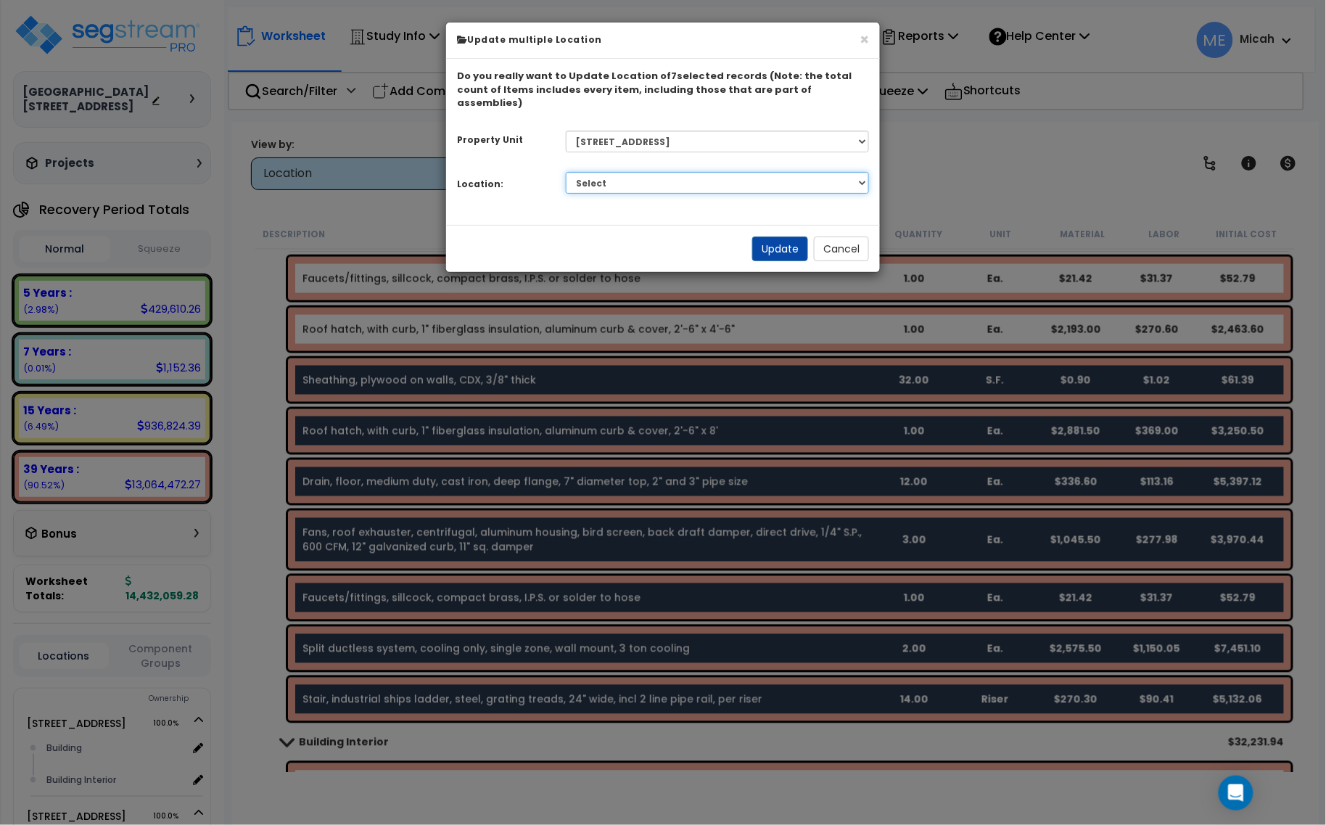
click at [657, 174] on select "Select Building Building Interior Parking Garage Add Additional Location" at bounding box center [718, 183] width 304 height 22
click at [566, 172] on select "Select Building Building Interior Parking Garage Add Additional Location" at bounding box center [718, 183] width 304 height 22
click at [760, 237] on button "Update" at bounding box center [780, 249] width 56 height 25
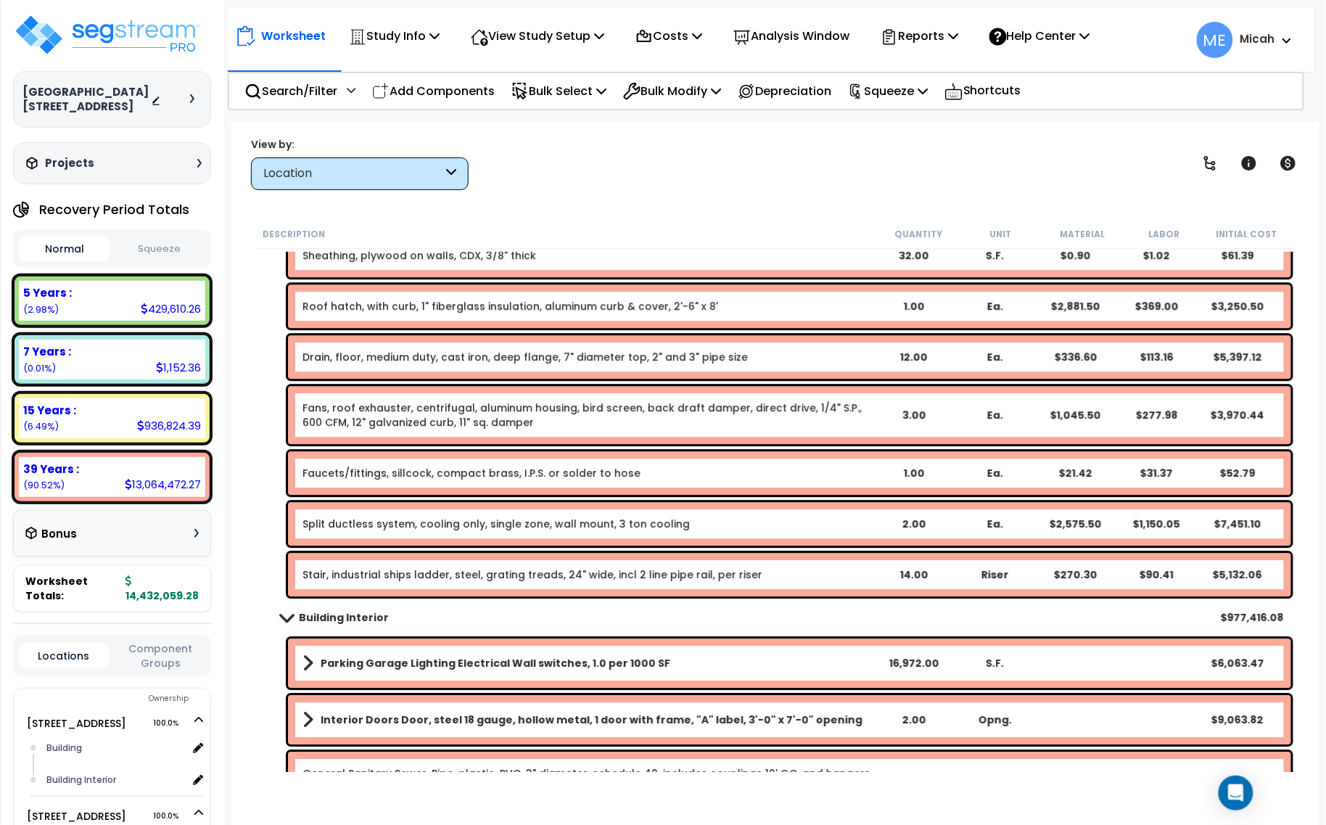
scroll to position [8343, 0]
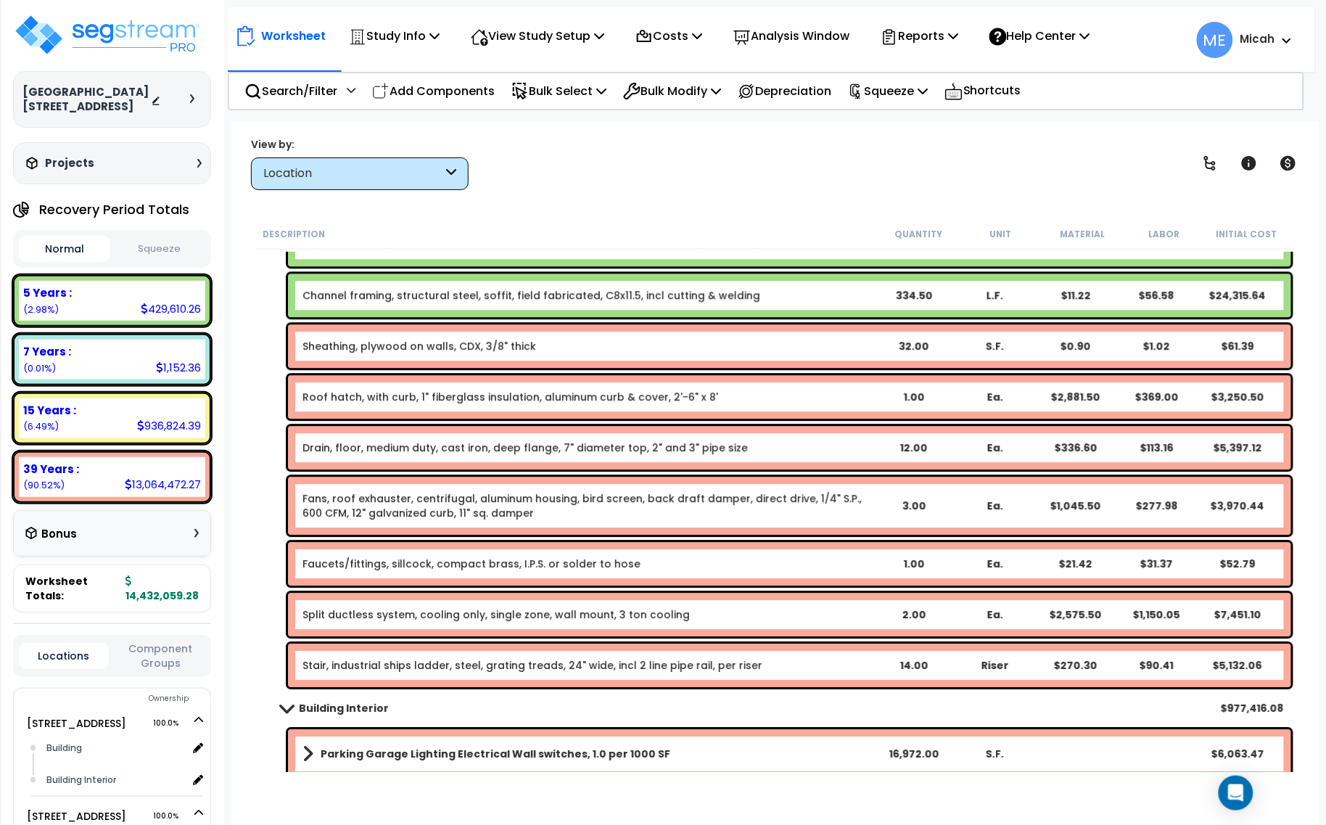
click at [430, 345] on link "Sheathing, plywood on walls, CDX, 3/8" thick" at bounding box center [420, 346] width 234 height 15
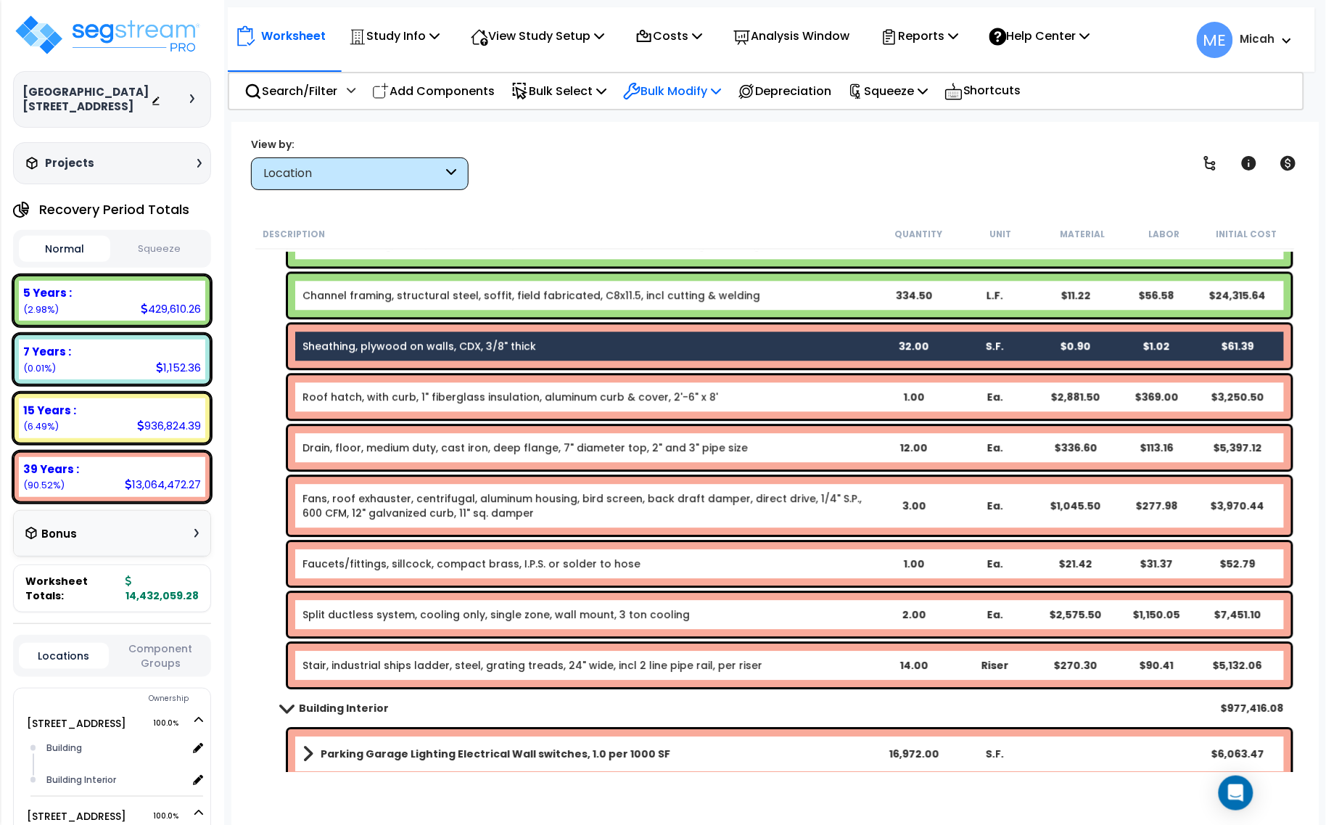
drag, startPoint x: 723, startPoint y: 88, endPoint x: 720, endPoint y: 99, distance: 11.5
click at [721, 88] on p "Bulk Modify" at bounding box center [672, 91] width 98 height 20
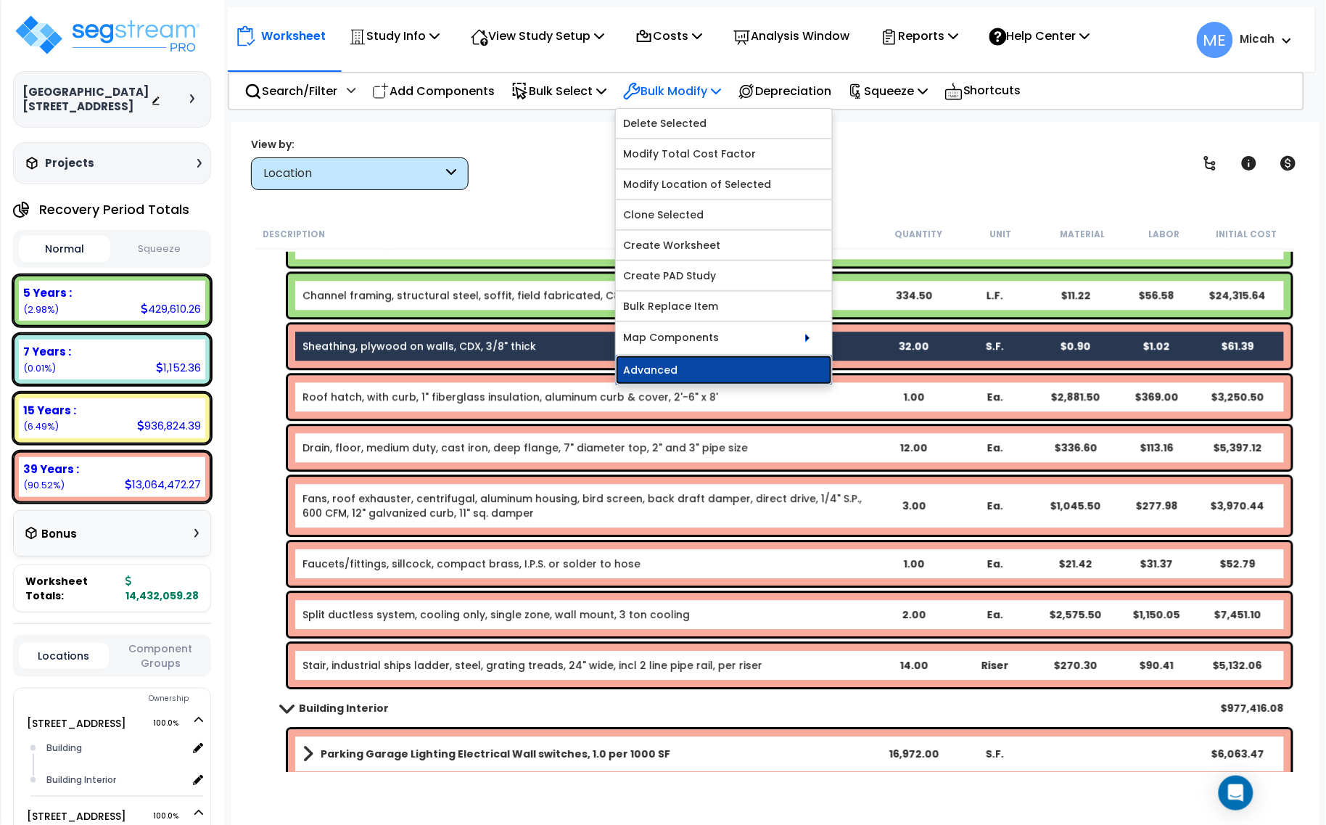
click at [683, 376] on link "Advanced" at bounding box center [724, 369] width 216 height 29
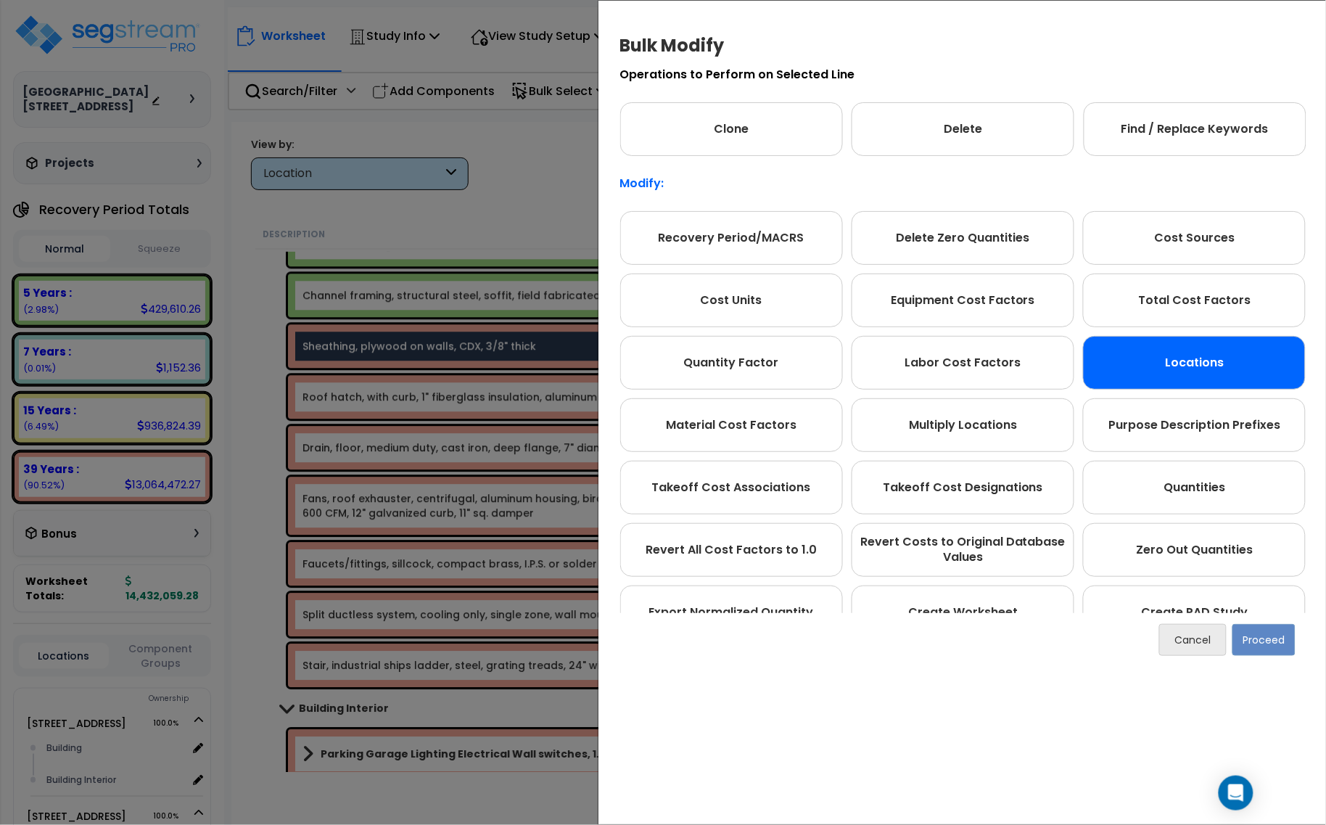
click at [1162, 365] on div "Locations" at bounding box center [1194, 363] width 223 height 54
click at [1252, 636] on button "Proceed" at bounding box center [1264, 640] width 63 height 32
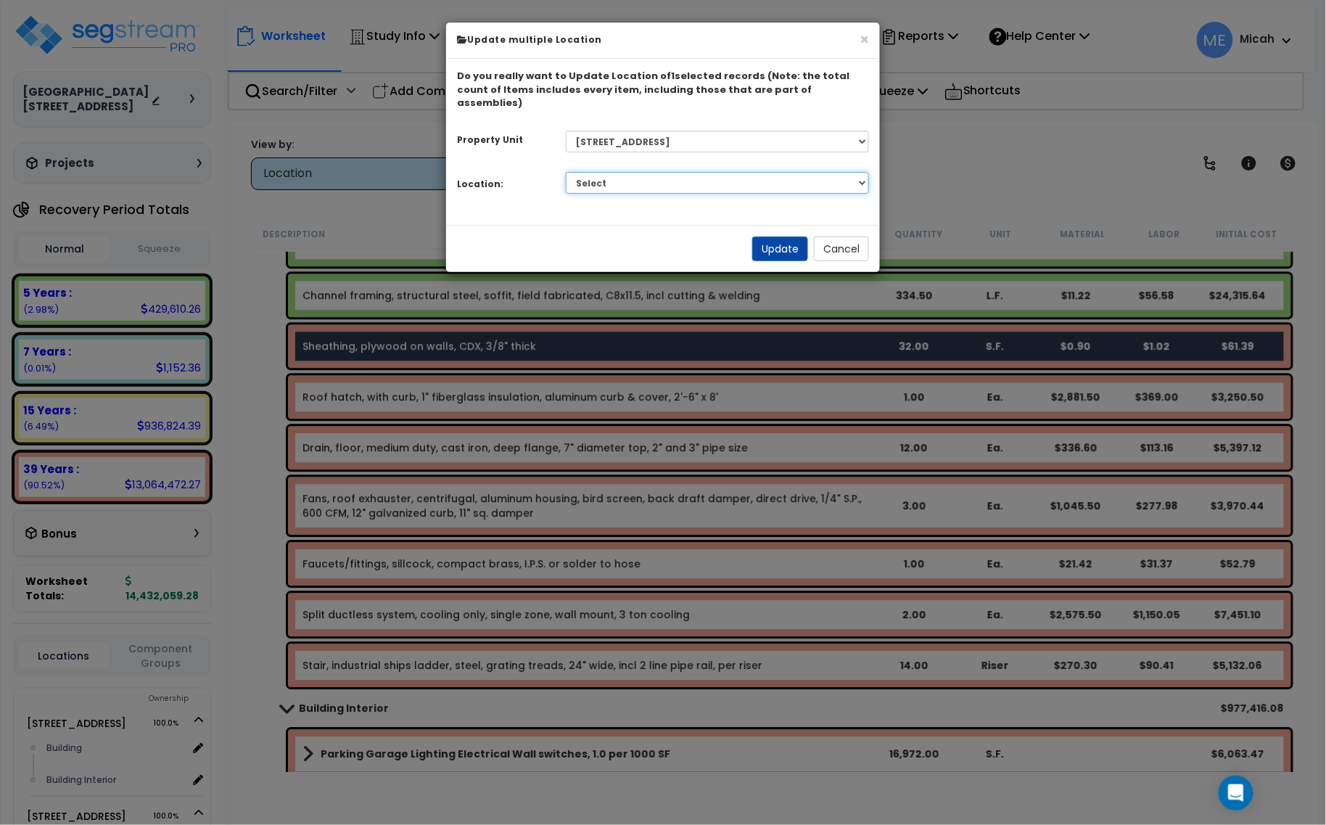
click at [683, 172] on select "Select Building Building Interior Parking Garage Add Additional Location" at bounding box center [718, 183] width 304 height 22
select select "461"
click at [566, 172] on select "Select Building Building Interior Parking Garage Add Additional Location" at bounding box center [718, 183] width 304 height 22
click at [778, 239] on button "Update" at bounding box center [780, 249] width 56 height 25
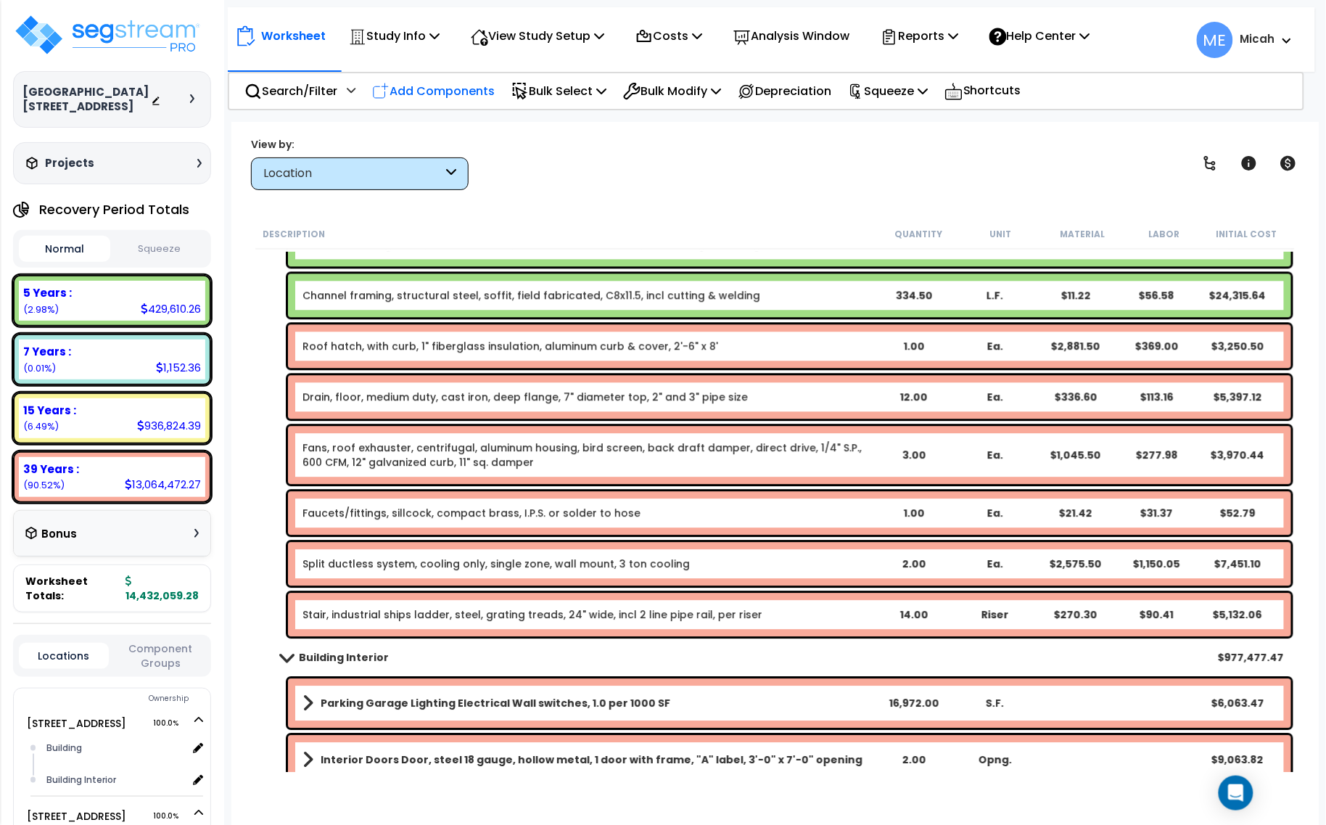
click at [435, 102] on div "Add Components" at bounding box center [433, 91] width 139 height 34
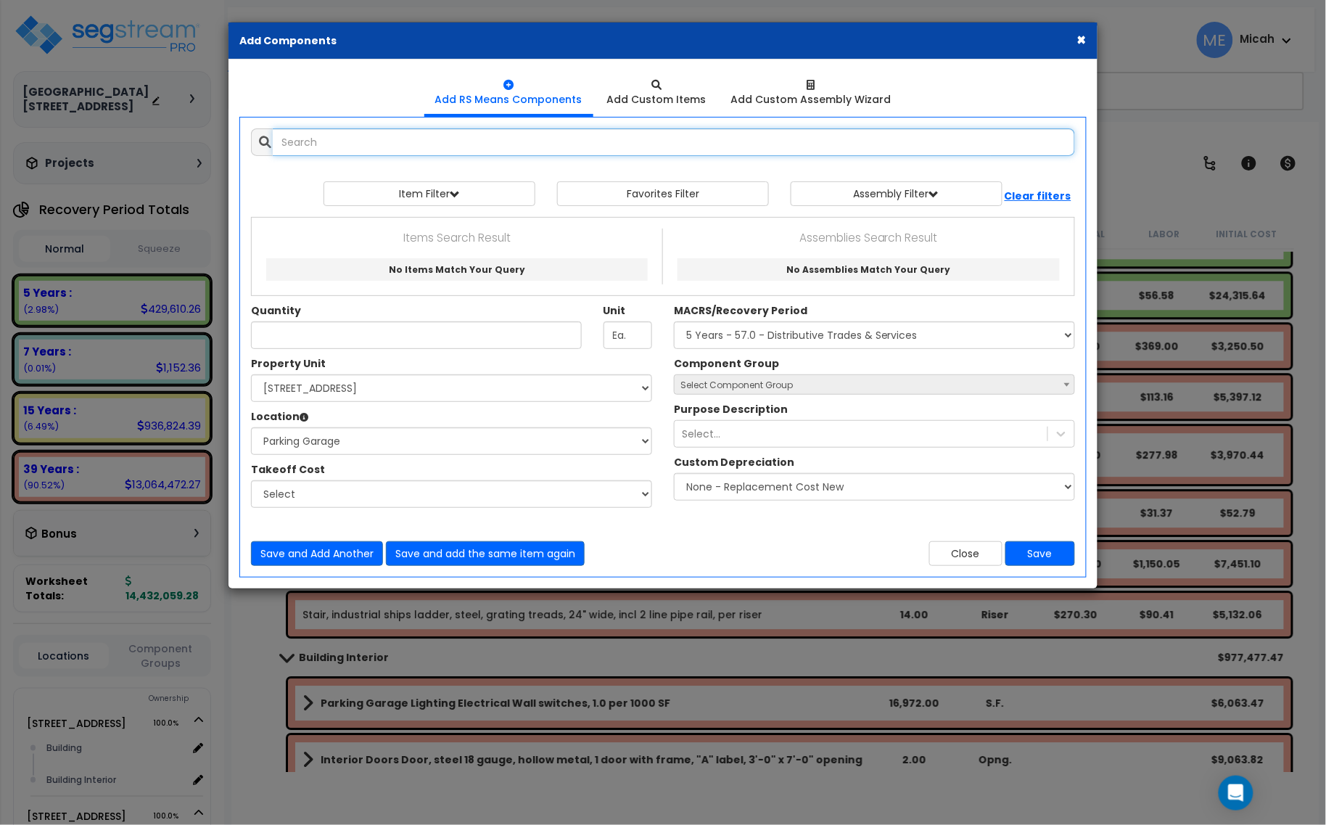
select select
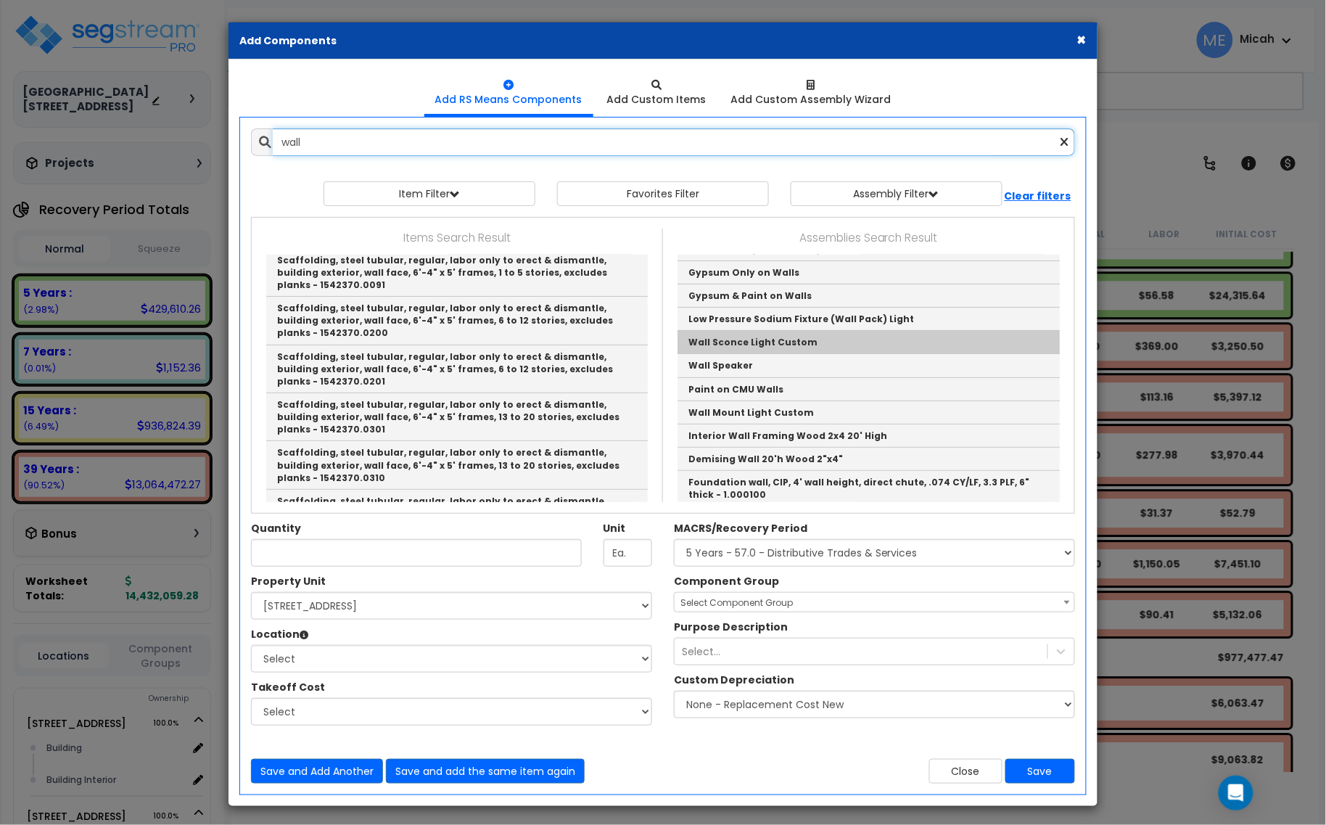
scroll to position [181, 0]
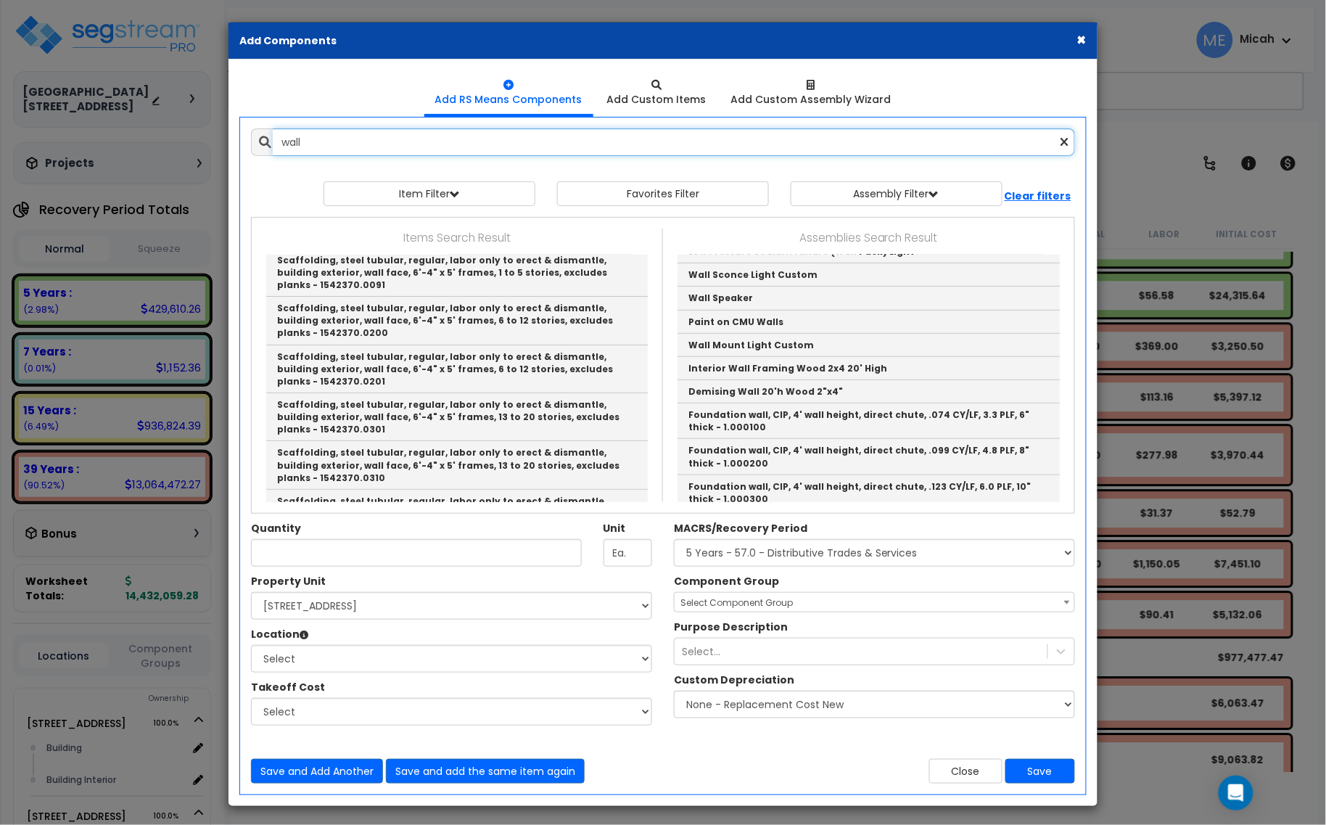
drag, startPoint x: 307, startPoint y: 131, endPoint x: 247, endPoint y: 125, distance: 59.8
click at [243, 125] on div "Add Items Add Assemblies Both wall 9671949 Unit" at bounding box center [663, 456] width 846 height 677
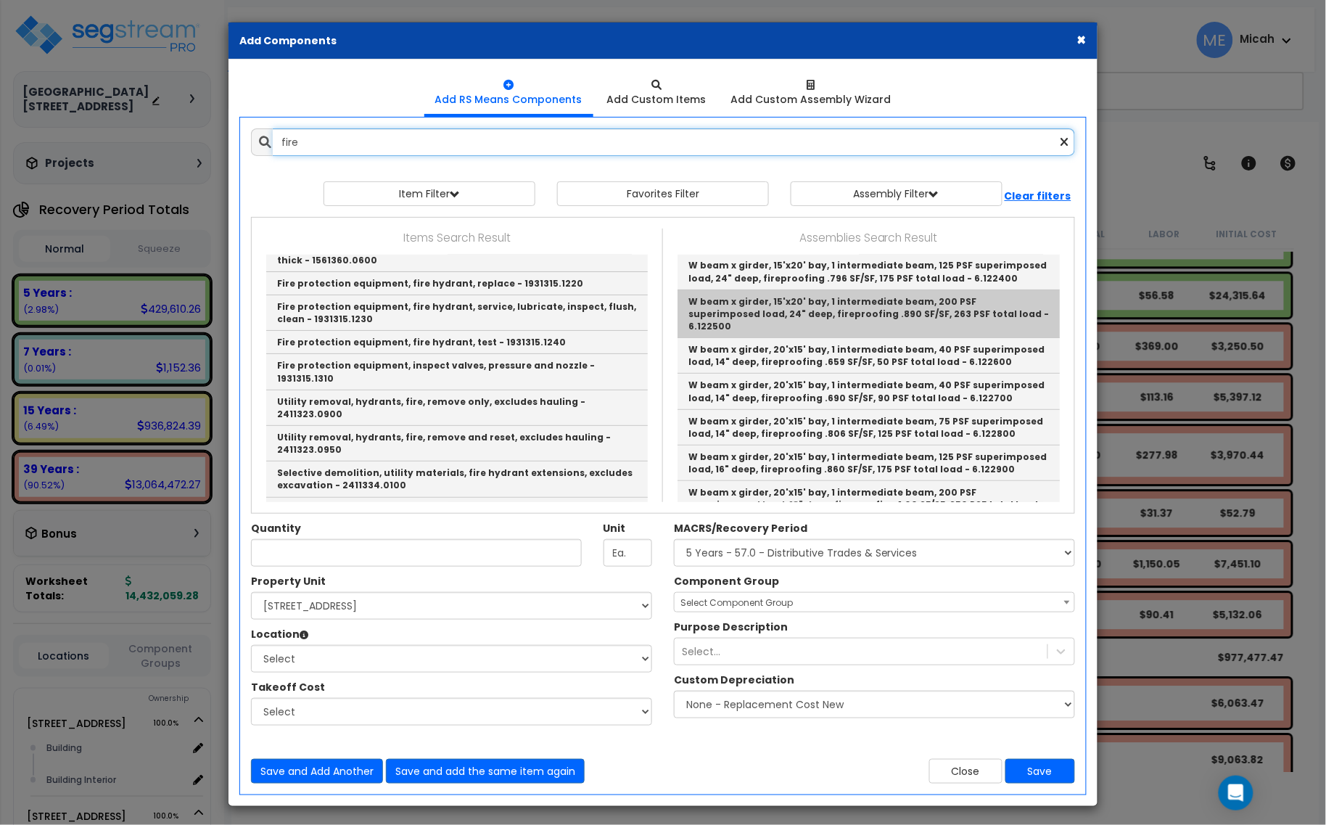
scroll to position [0, 0]
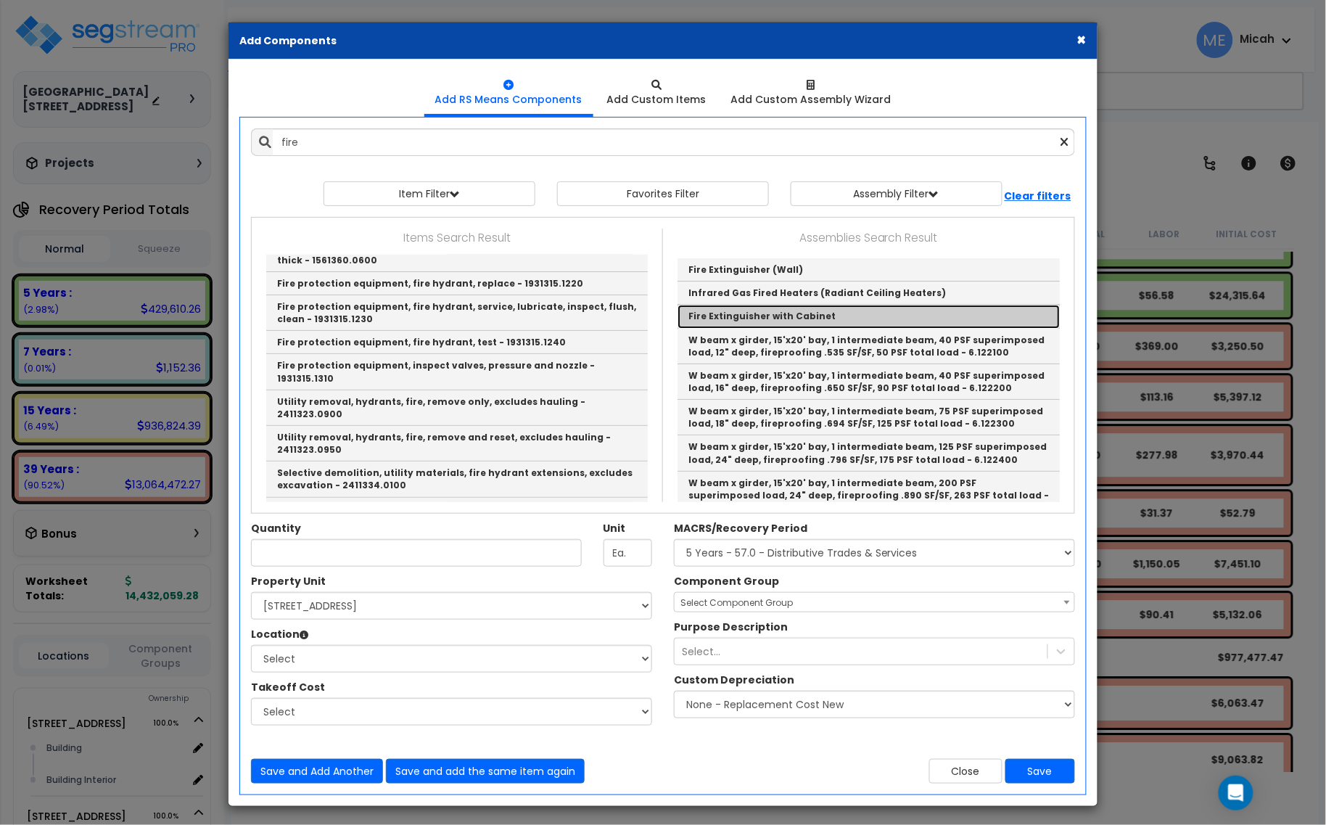
click at [815, 313] on link "Fire Extinguisher with Cabinet" at bounding box center [869, 316] width 382 height 23
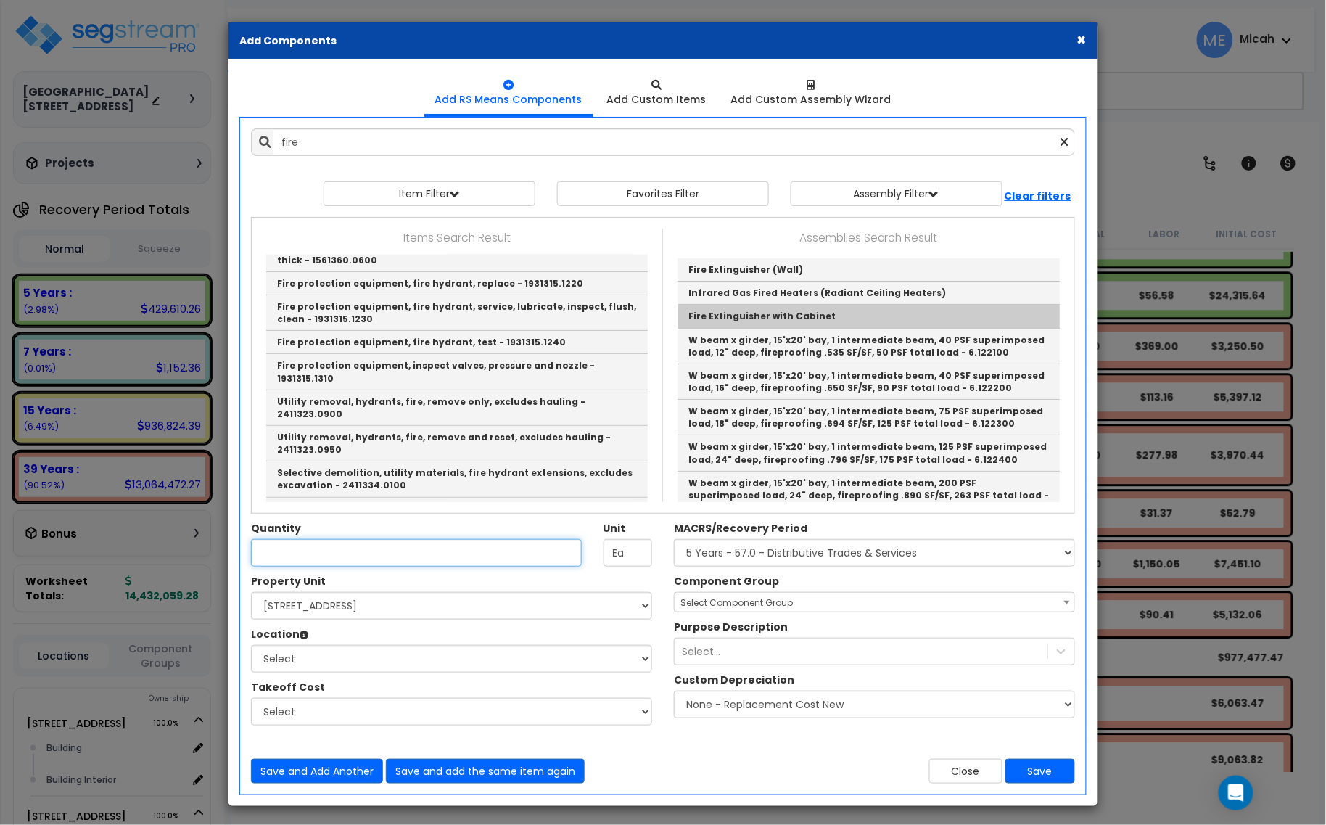
type input "Fire Extinguisher with Cabinet"
type input "EA"
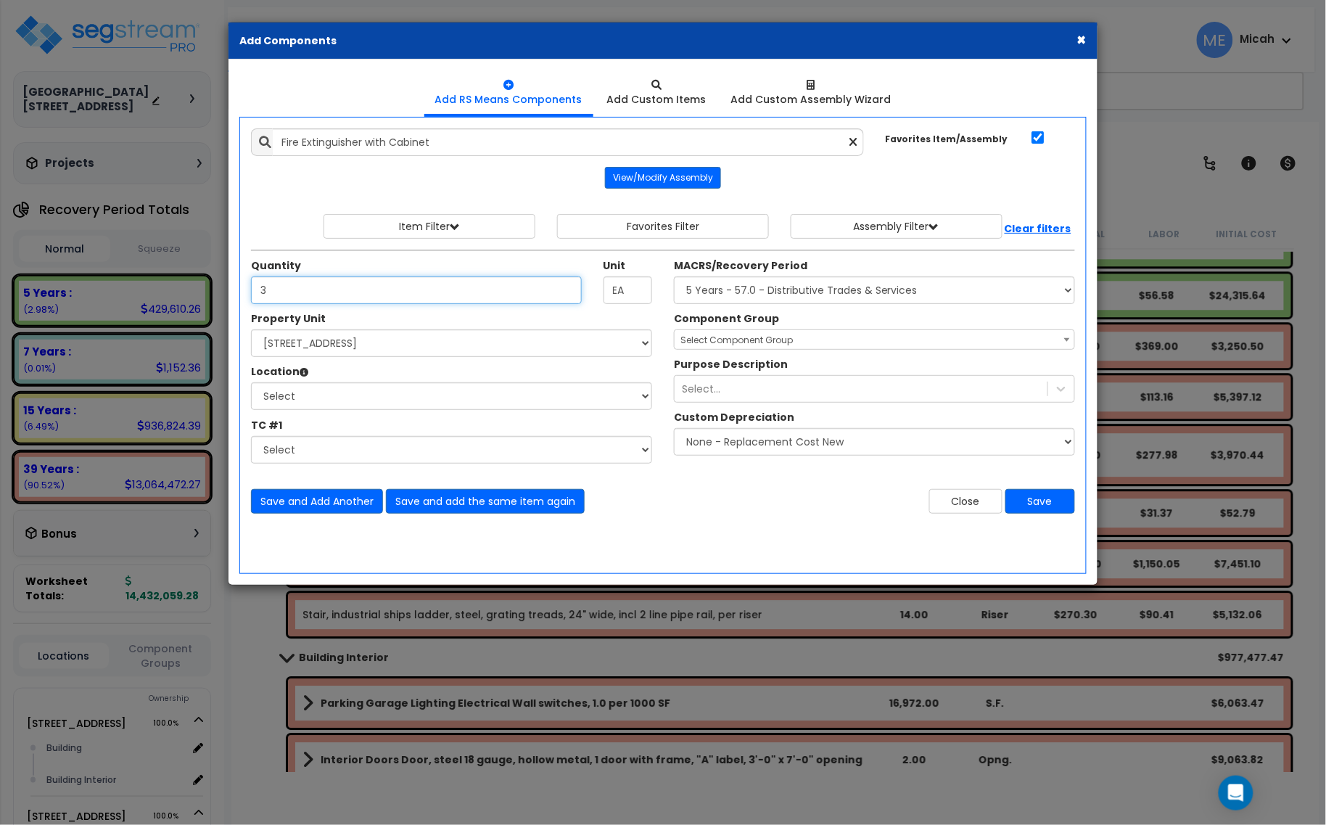
type input "3"
click at [335, 332] on select "Select [STREET_ADDRESS] [STREET_ADDRESS] [STREET_ADDRESS] Site Improvement 2 95…" at bounding box center [451, 343] width 401 height 28
select select "174261"
click at [251, 330] on select "Select [STREET_ADDRESS] [STREET_ADDRESS] [STREET_ADDRESS] Site Improvement 2 95…" at bounding box center [451, 343] width 401 height 28
click at [312, 400] on select "Select Building Building Interior Parking Garage Add Additional Location" at bounding box center [451, 396] width 401 height 28
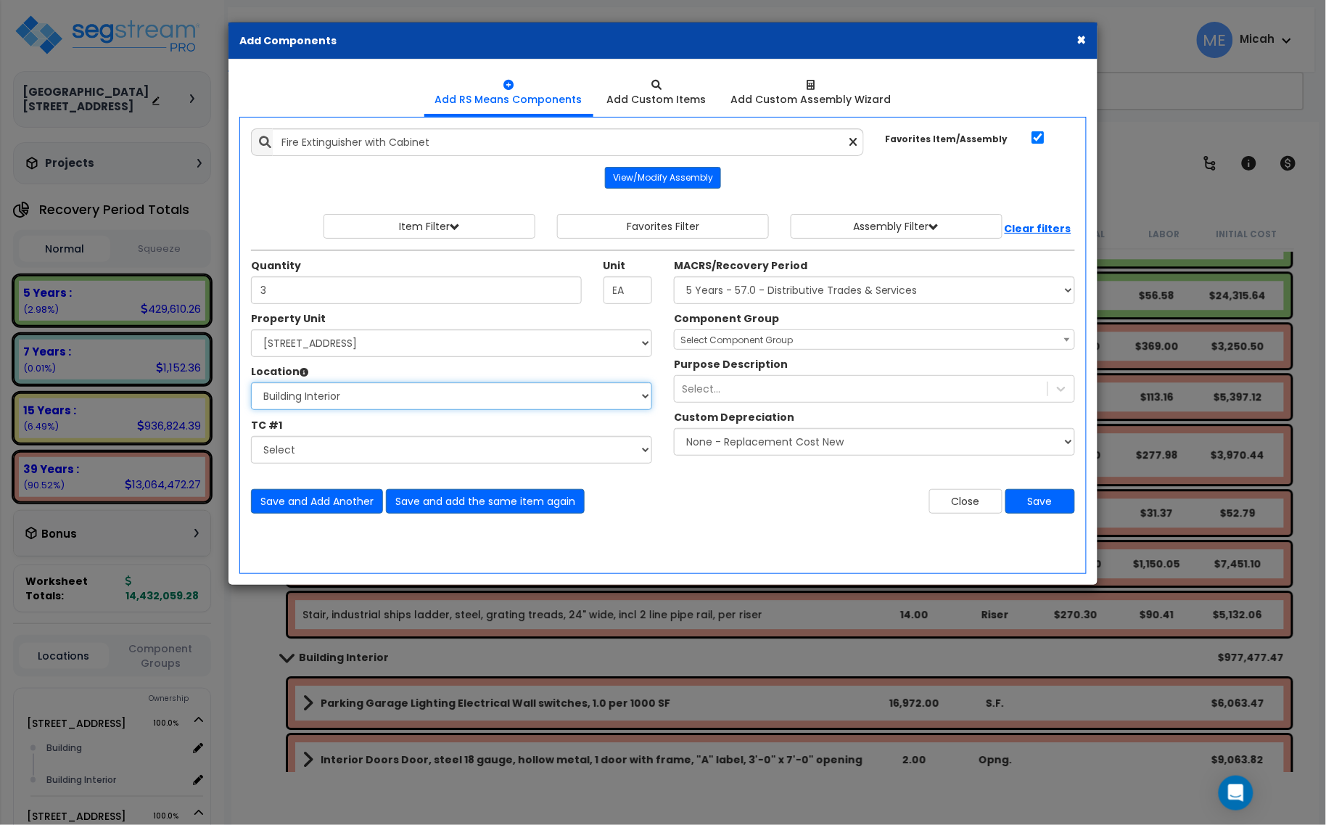
click at [251, 383] on select "Select Building Building Interior Parking Garage Add Additional Location" at bounding box center [451, 396] width 401 height 28
click at [353, 399] on select "Select Building Building Interior Parking Garage Add Additional Location" at bounding box center [451, 396] width 401 height 28
select select "1034"
click at [251, 383] on select "Select Building Building Interior Parking Garage Add Additional Location" at bounding box center [451, 396] width 401 height 28
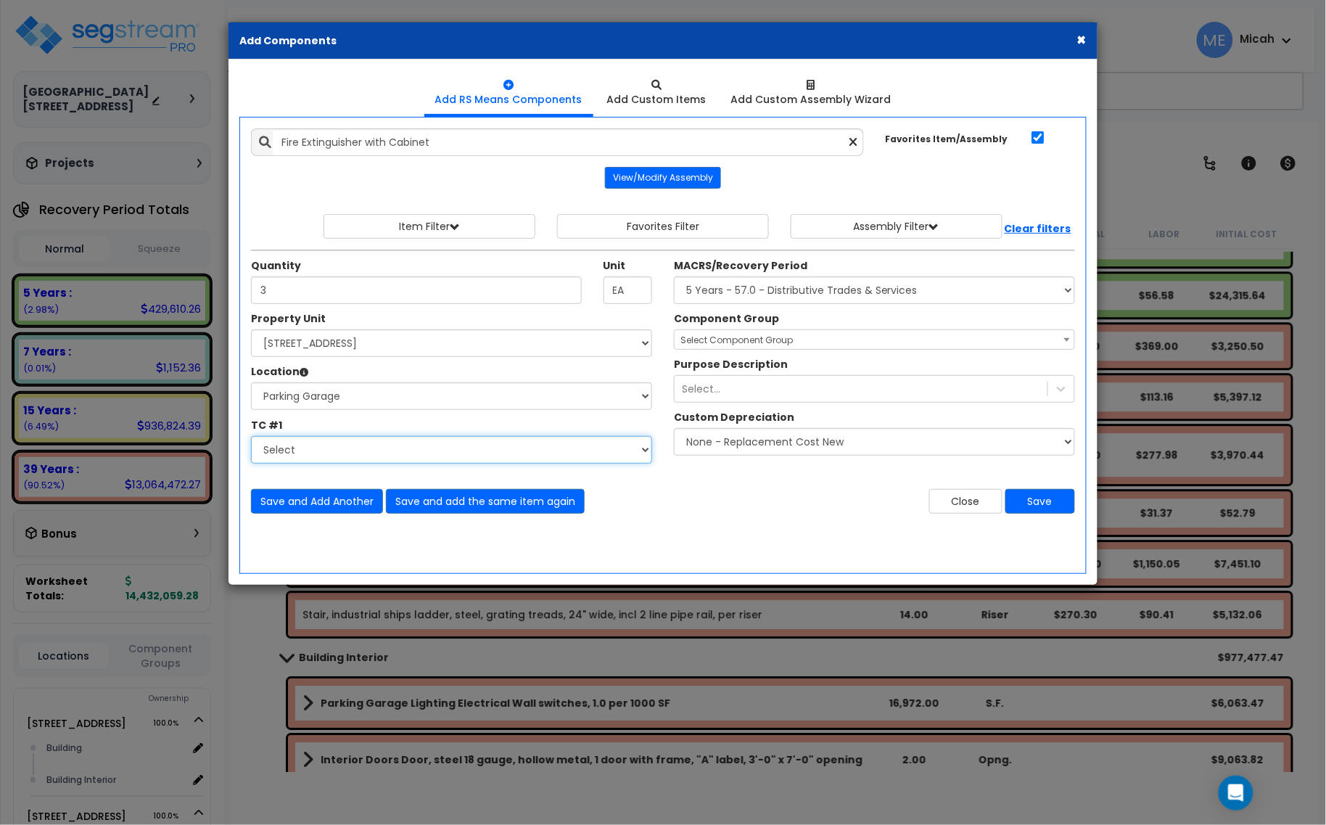
click at [336, 457] on select "Select Site Work - [PERSON_NAME] Aphalt Paving - Pine Bend Paving Site Concrete…" at bounding box center [451, 450] width 401 height 28
select select "45778572"
click at [251, 437] on select "Select Site Work - [PERSON_NAME] Aphalt Paving - Pine Bend Paving Site Concrete…" at bounding box center [451, 450] width 401 height 28
click at [704, 296] on select "Select MACRS/Recovery Period 5 Years - 57.0 - Distributive Trades & Services 5 …" at bounding box center [874, 290] width 401 height 28
select select "3669"
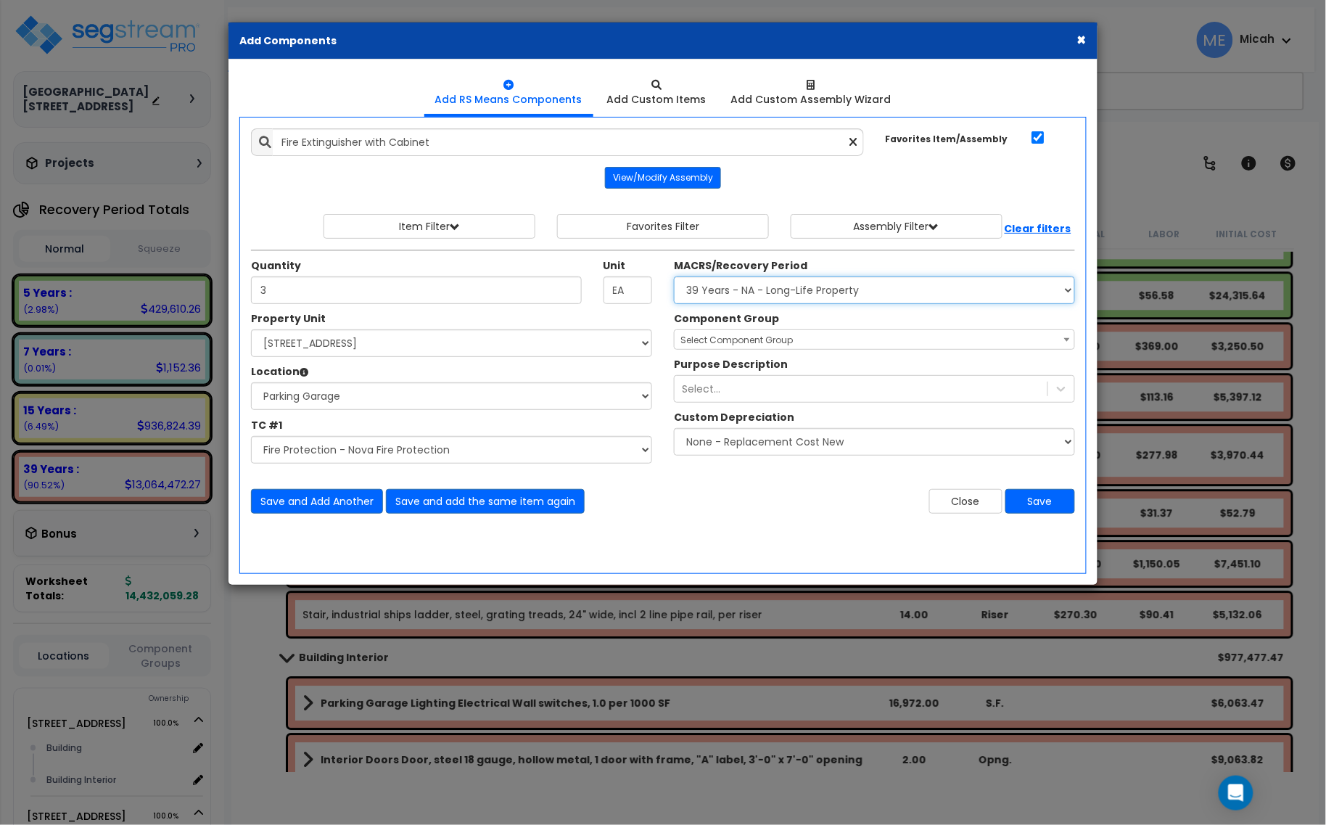
click at [674, 277] on select "Select MACRS/Recovery Period 5 Years - 57.0 - Distributive Trades & Services 5 …" at bounding box center [874, 290] width 401 height 28
click at [724, 343] on span "Select Component Group" at bounding box center [737, 340] width 112 height 12
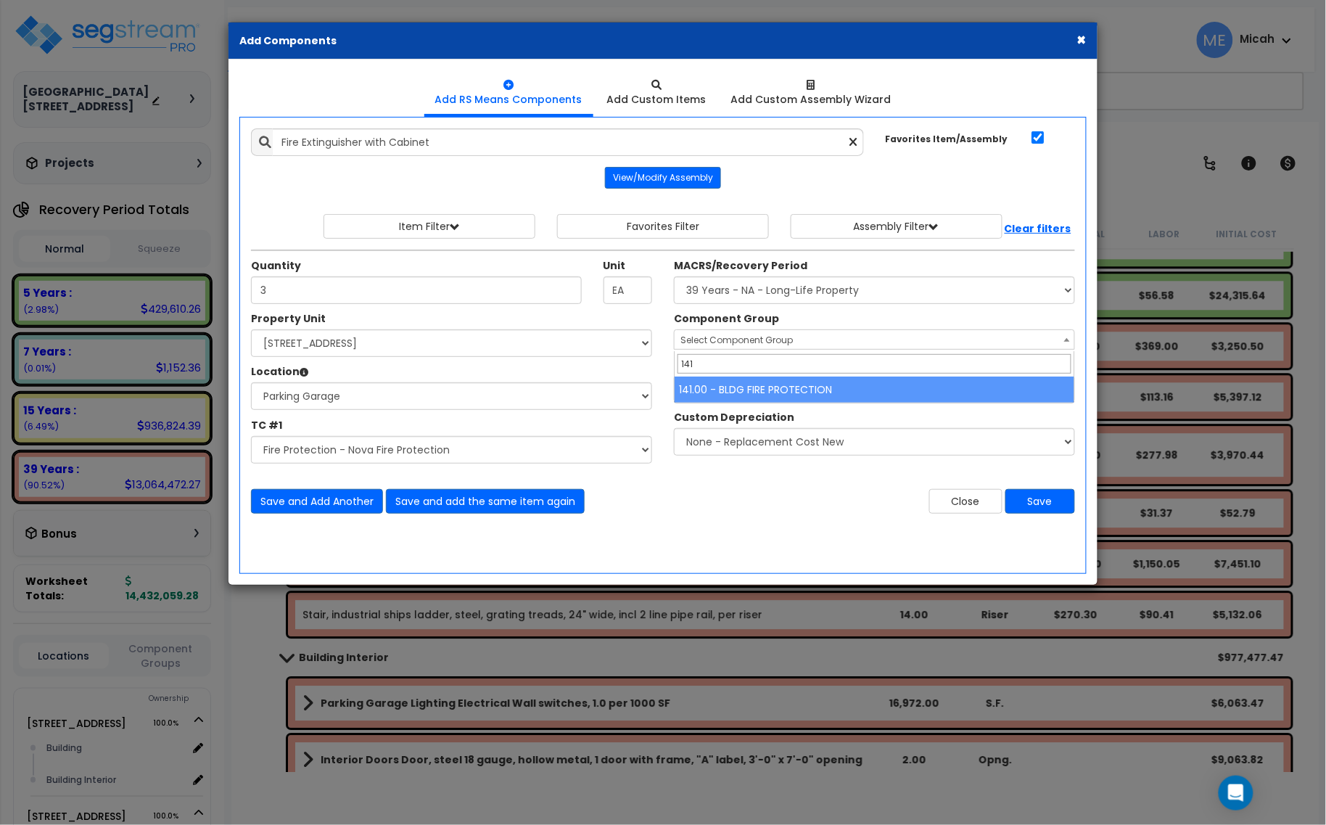
type input "141"
select select "56952"
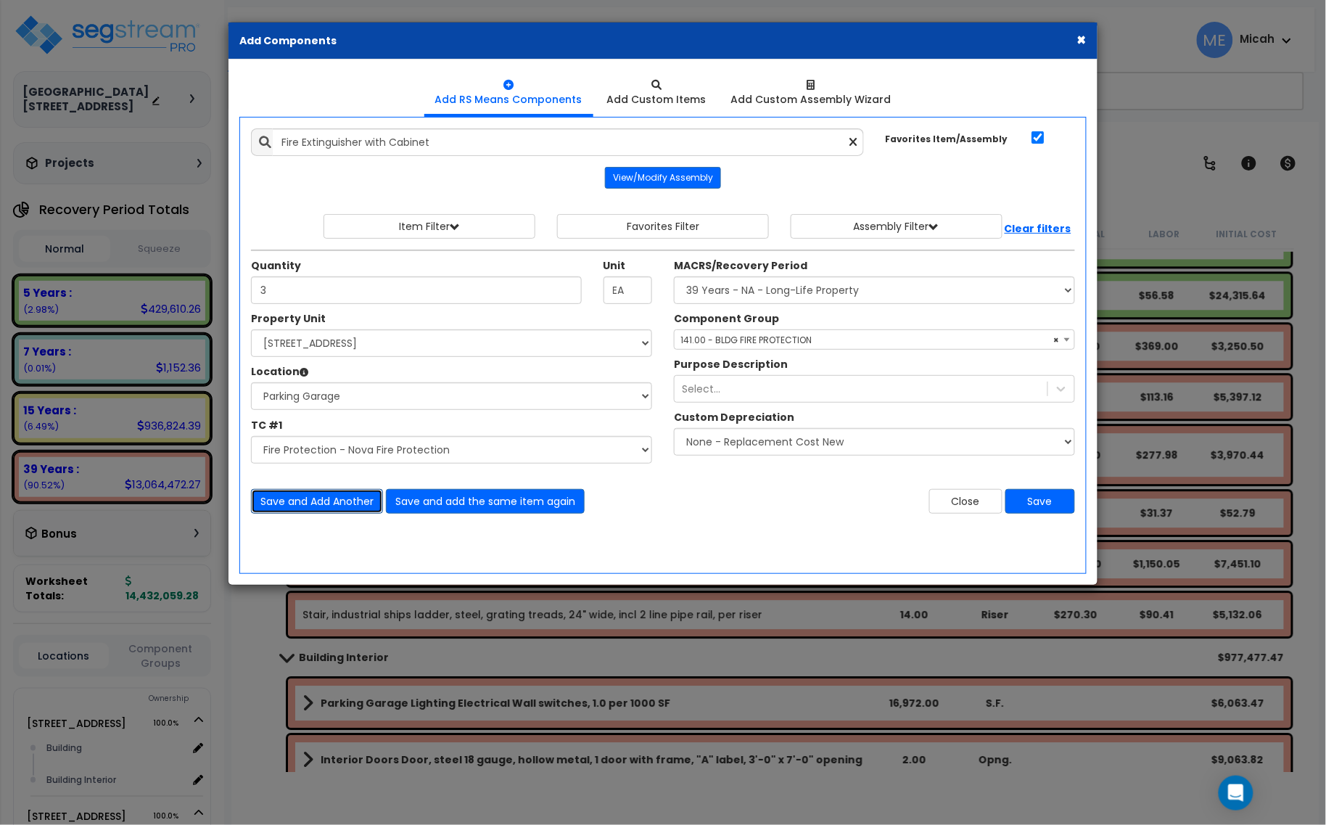
click at [348, 502] on button "Save and Add Another" at bounding box center [317, 501] width 132 height 25
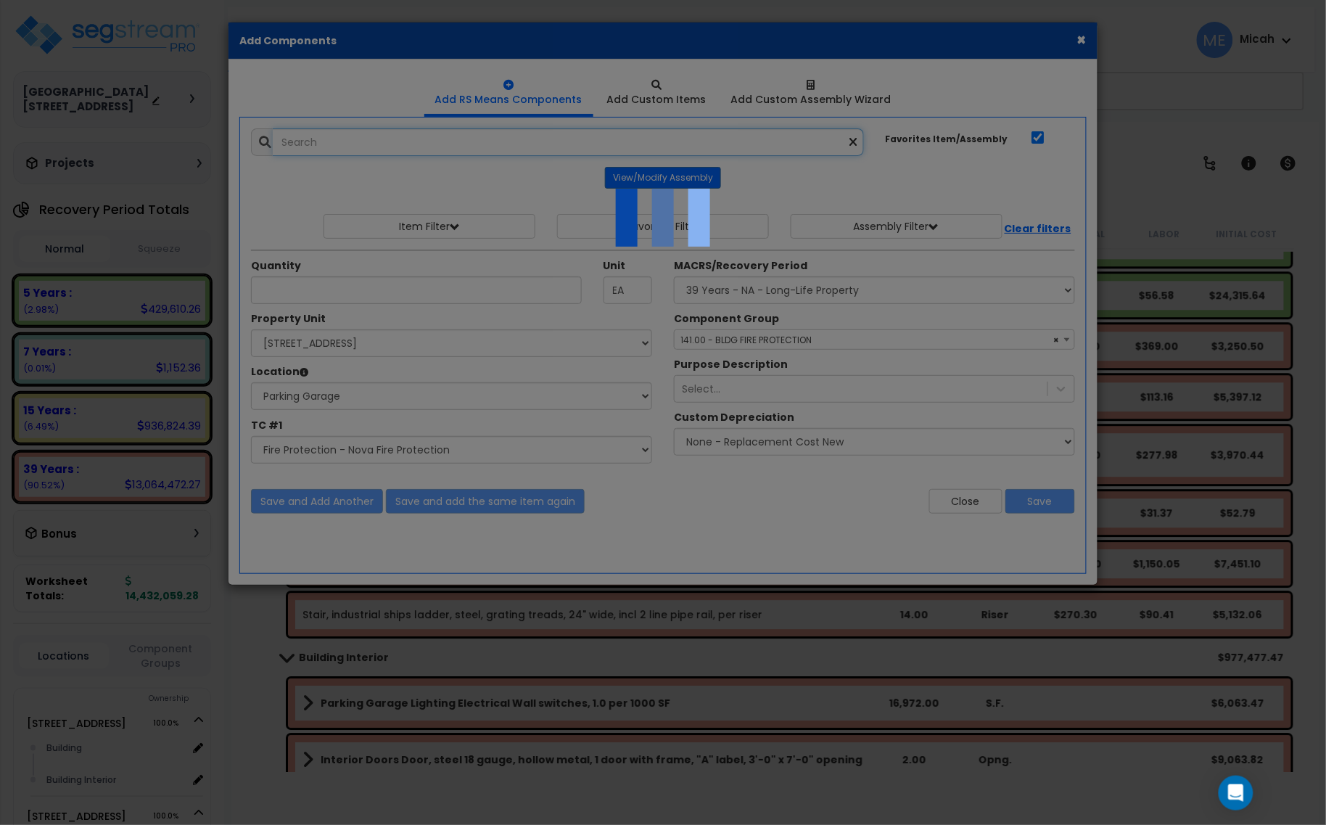
select select "45778572"
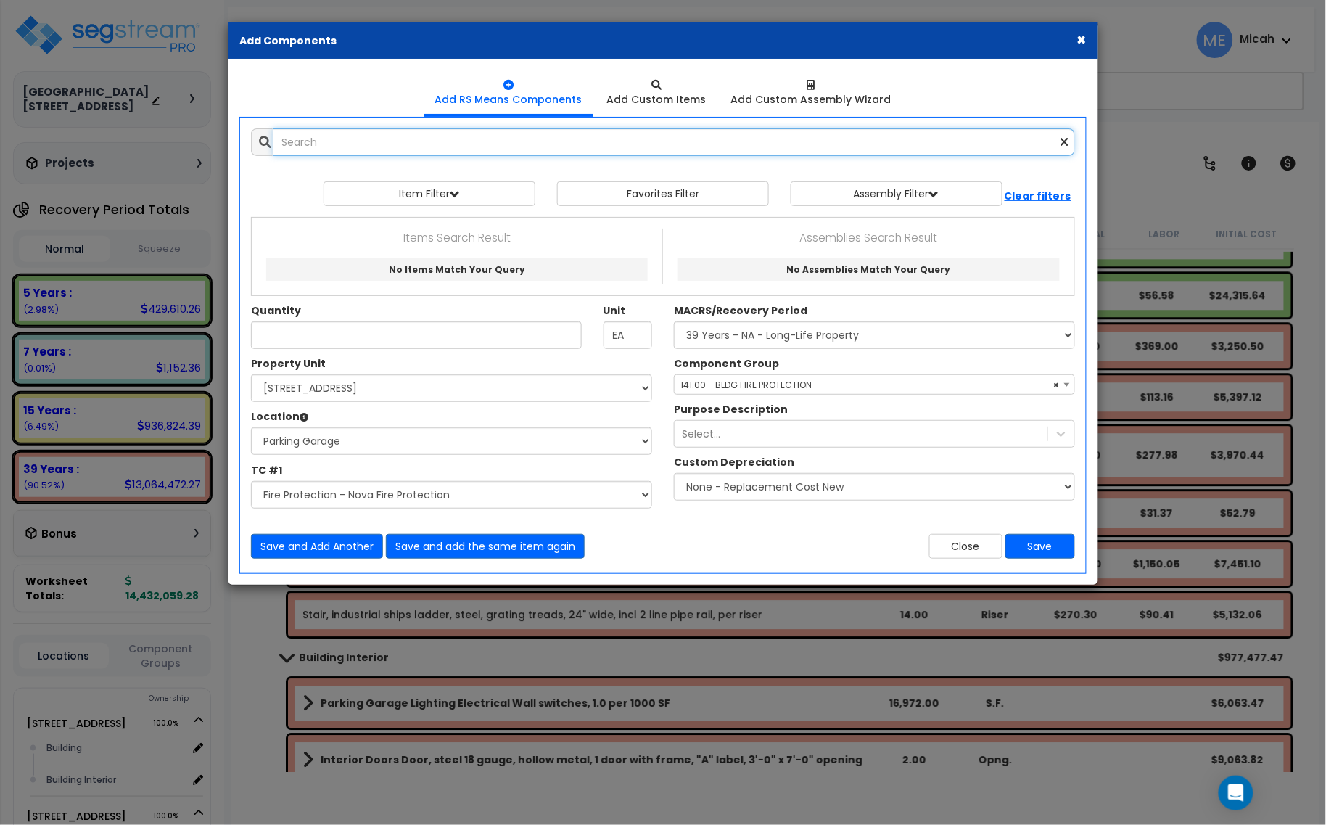
click at [372, 143] on input "text" at bounding box center [674, 142] width 802 height 28
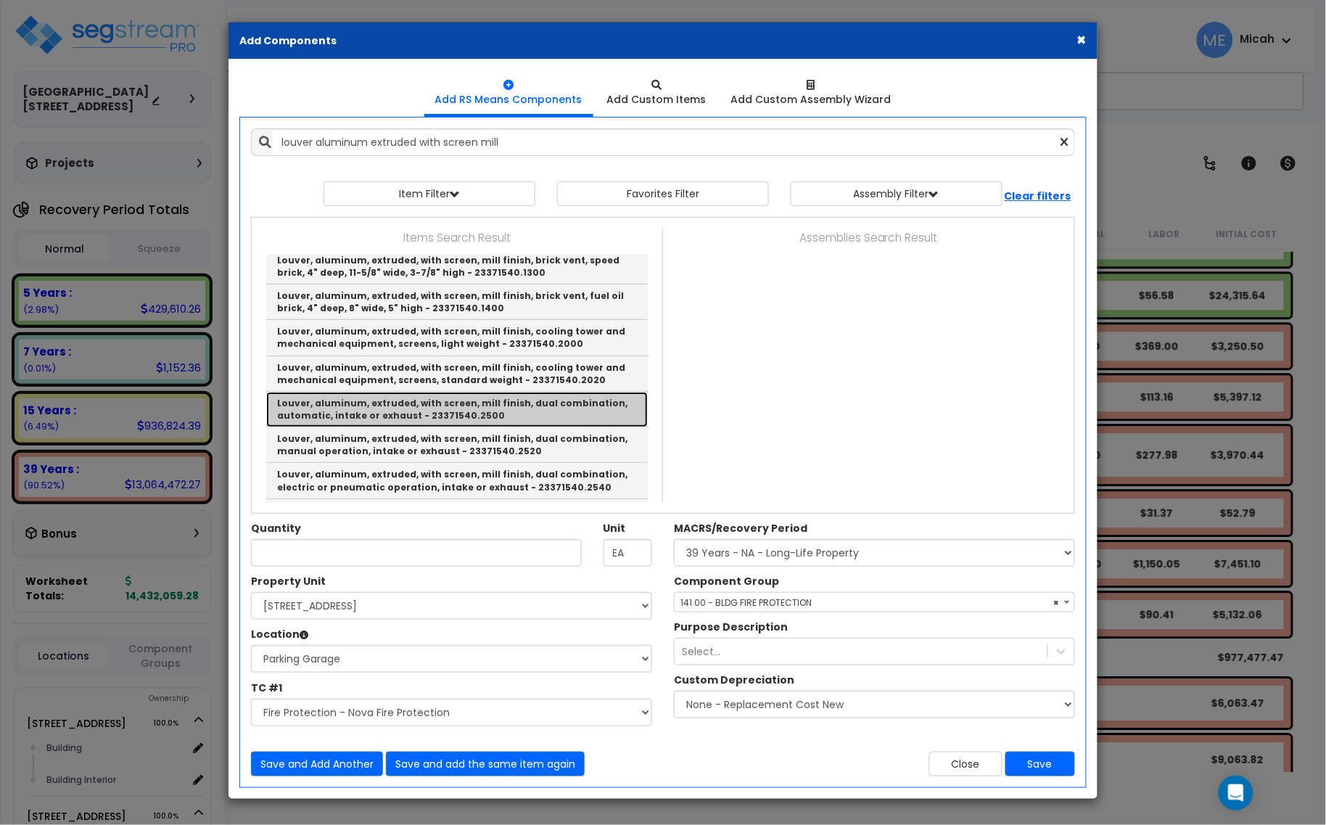
click at [537, 427] on link "Louver, aluminum, extruded, with screen, mill finish, dual combination, automat…" at bounding box center [457, 410] width 382 height 36
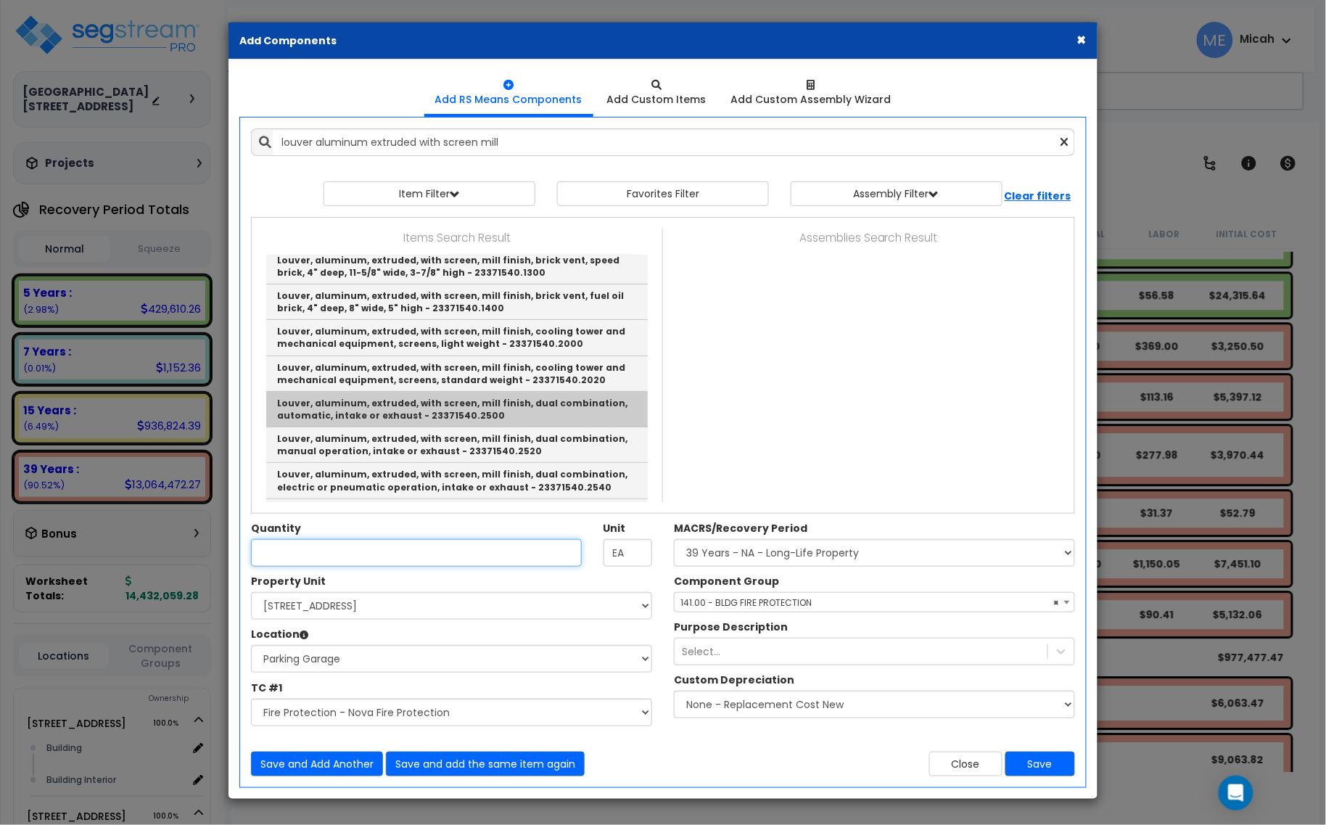
type input "Louver, aluminum, extruded, with screen, mill finish, dual combination, automat…"
checkbox input "false"
type input "S.F."
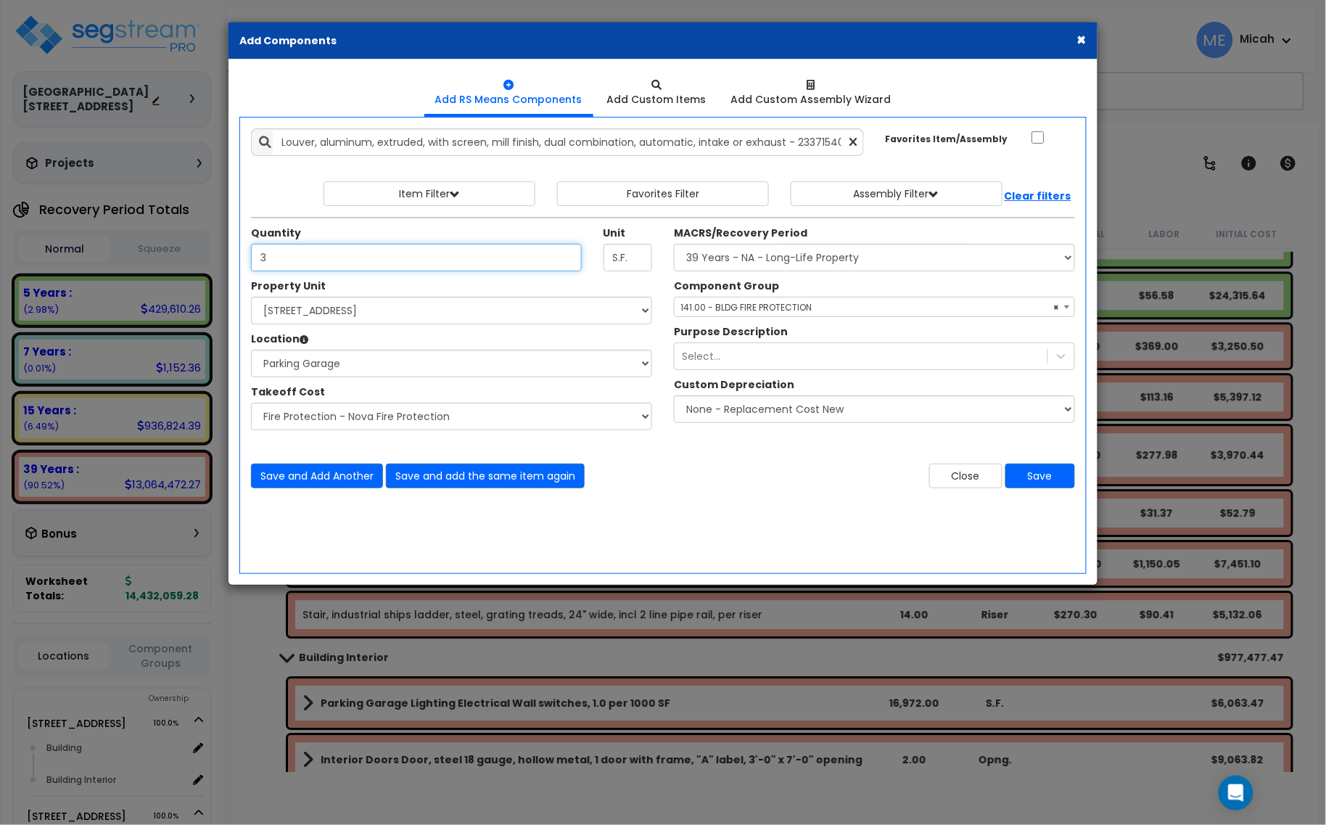
type input "3"
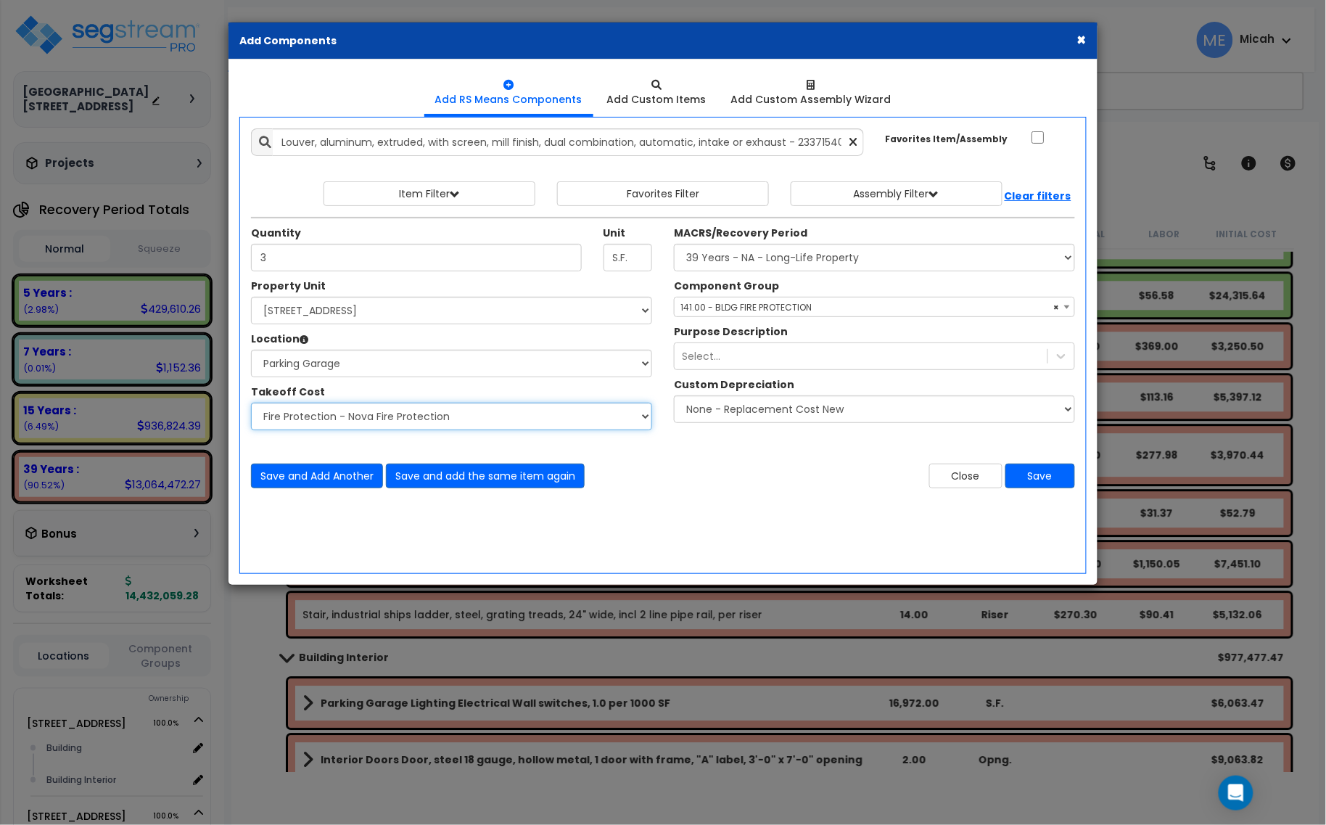
click at [437, 422] on select "Select Site Work - [PERSON_NAME] Aphalt Paving - Pine Bend Paving Site Concrete…" at bounding box center [451, 417] width 401 height 28
select select "45778575"
click at [251, 403] on select "Select Site Work - [PERSON_NAME] Aphalt Paving - Pine Bend Paving Site Concrete…" at bounding box center [451, 417] width 401 height 28
click at [720, 310] on span "× 141.00 - BLDG FIRE PROTECTION" at bounding box center [875, 307] width 400 height 20
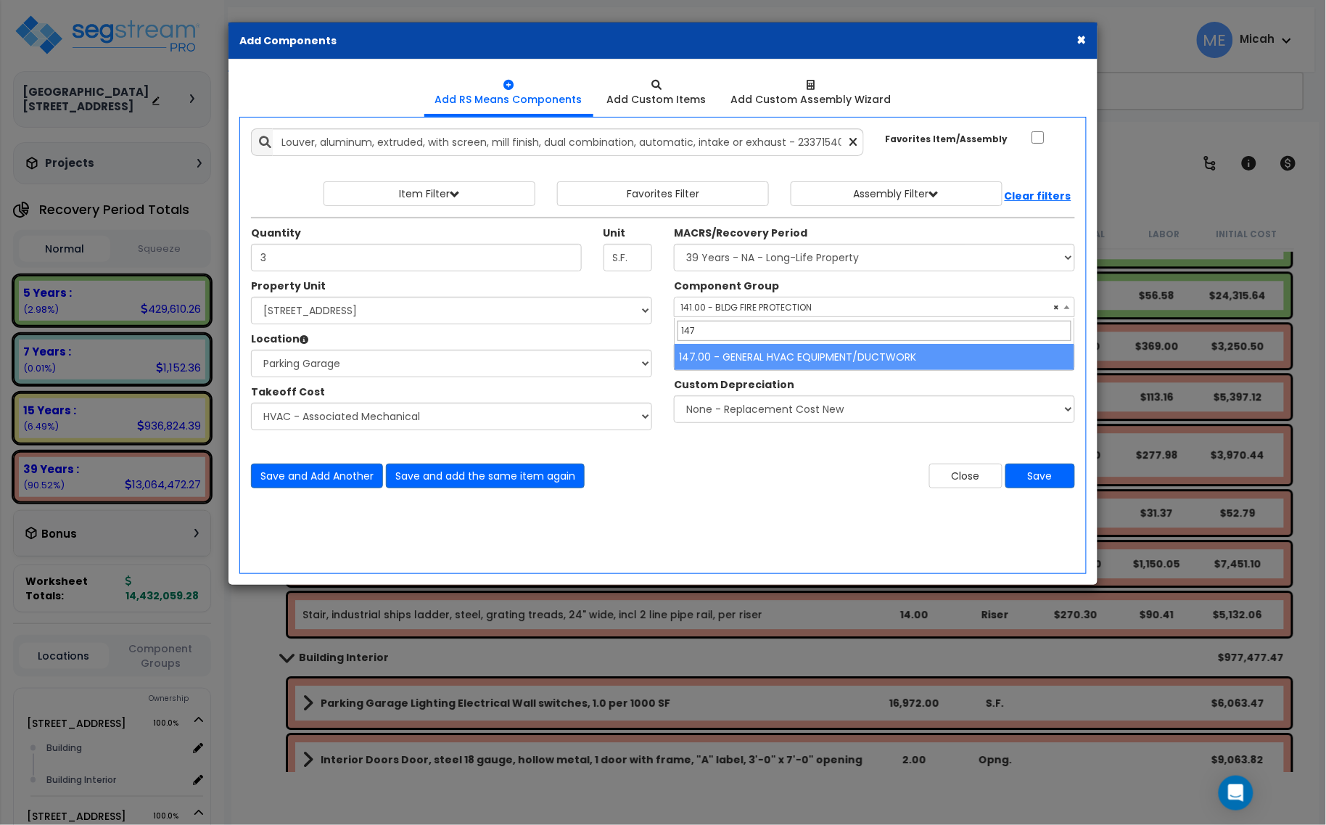
type input "147"
select select "56957"
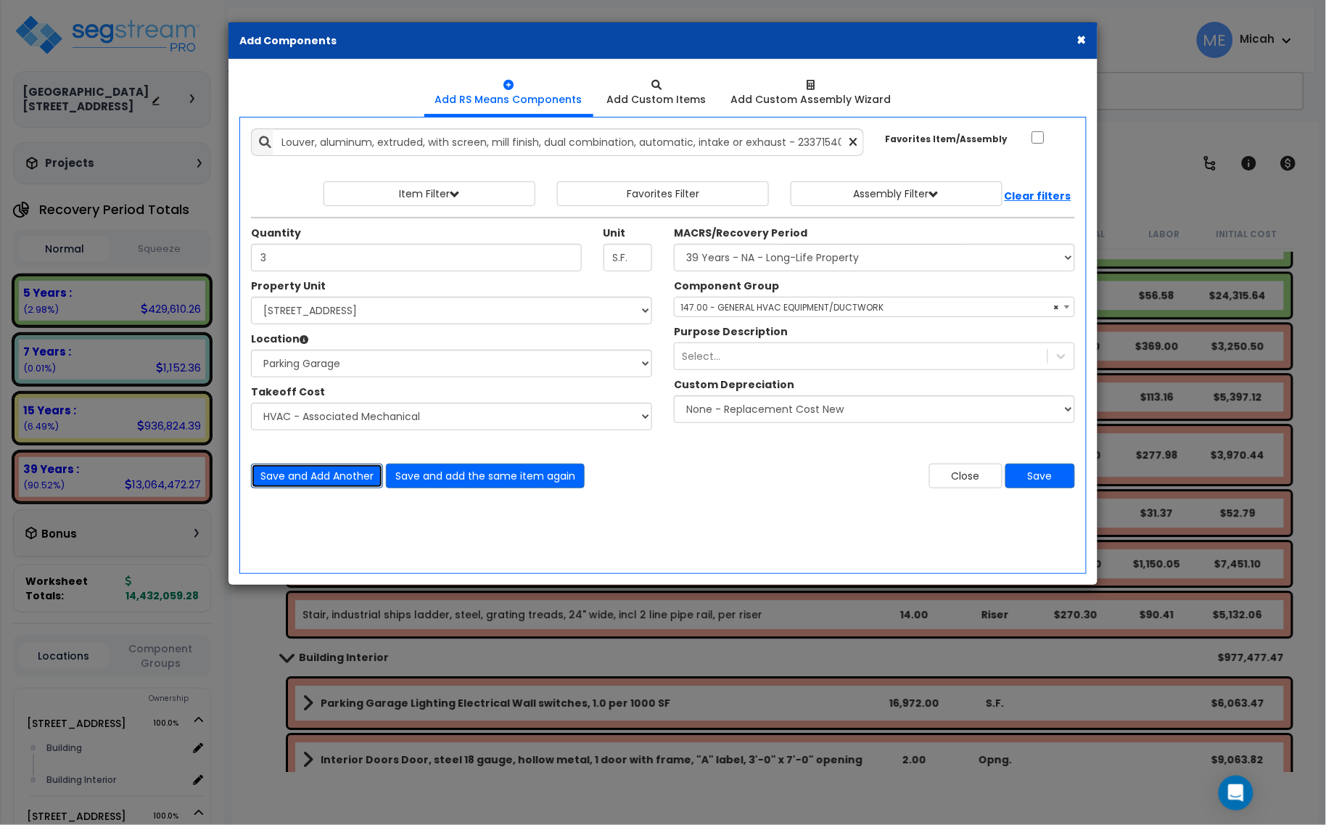
click at [334, 476] on button "Save and Add Another" at bounding box center [317, 476] width 132 height 25
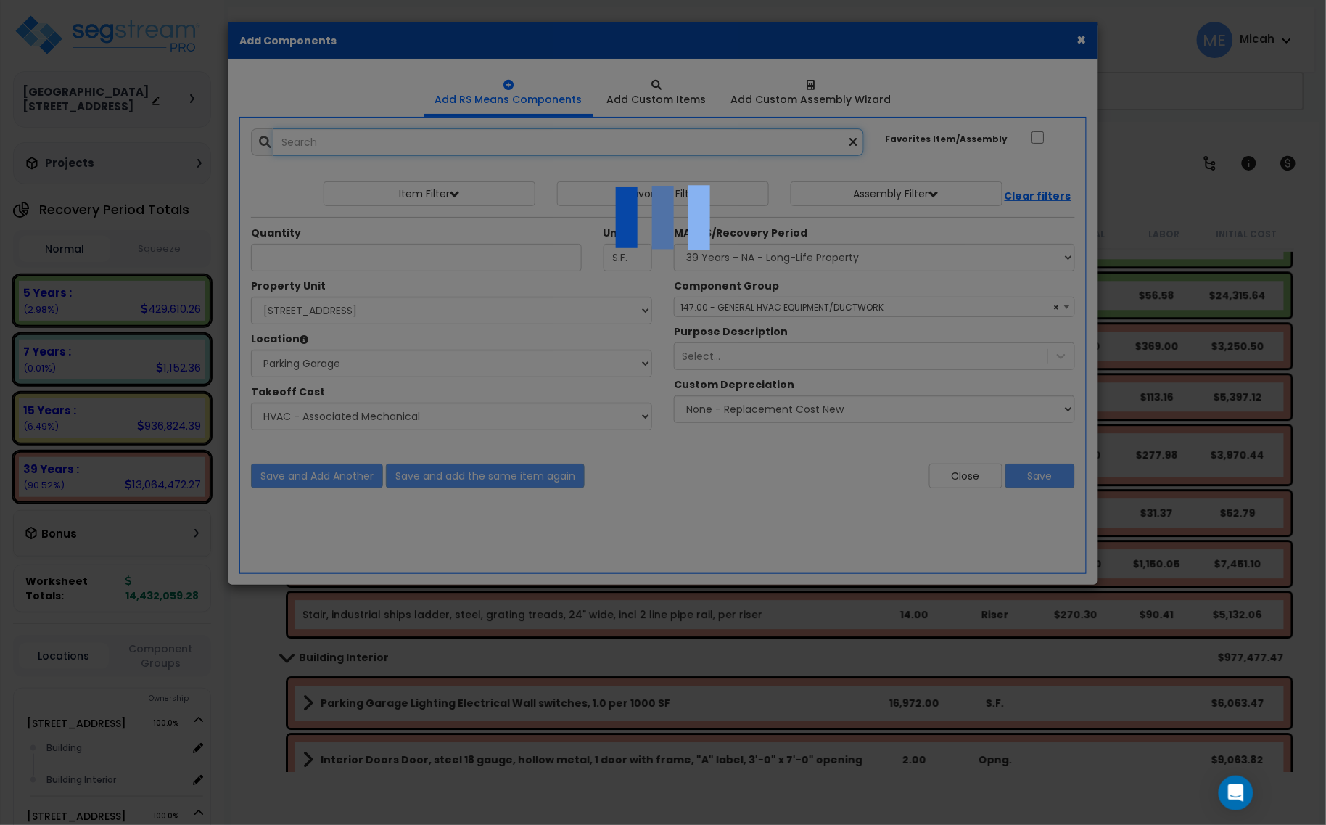
select select "45778575"
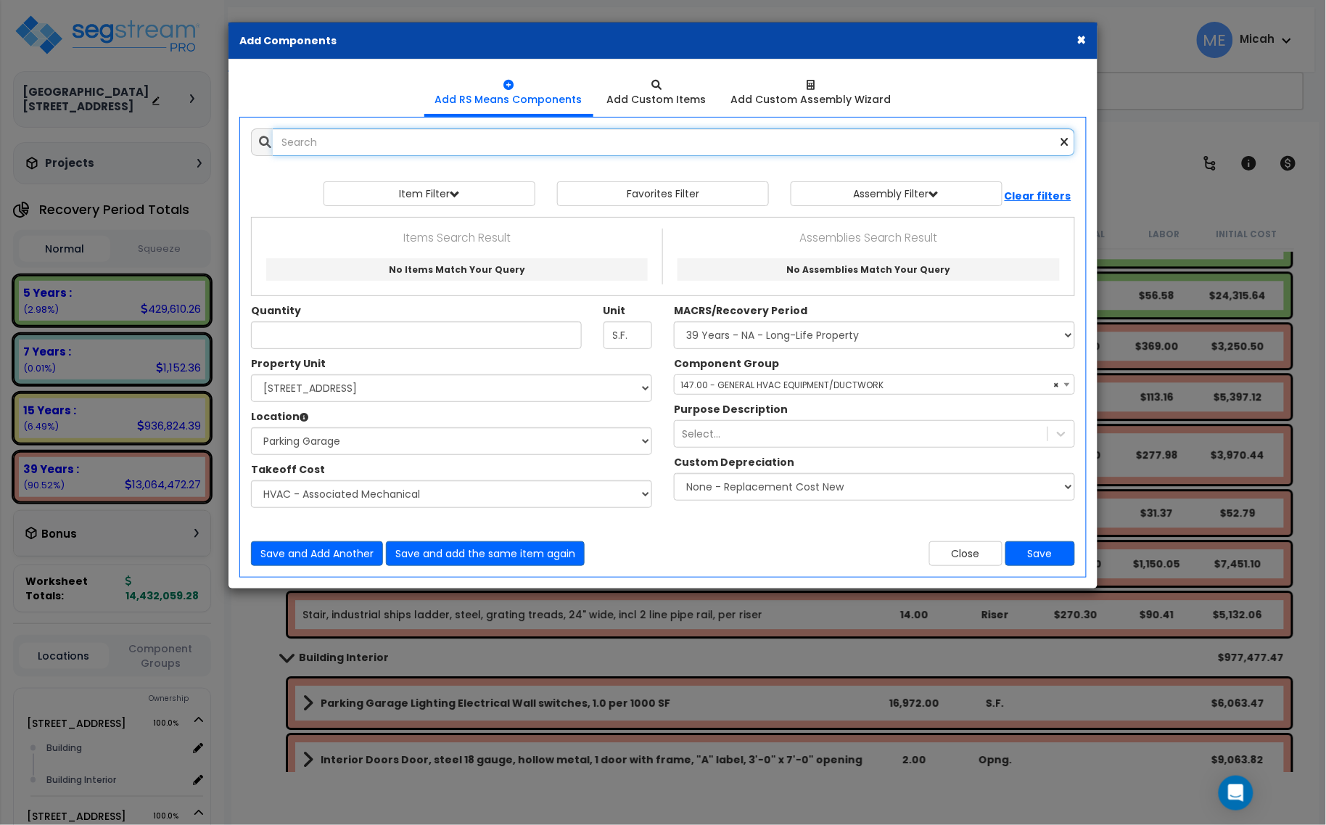
click at [379, 136] on input "text" at bounding box center [674, 142] width 802 height 28
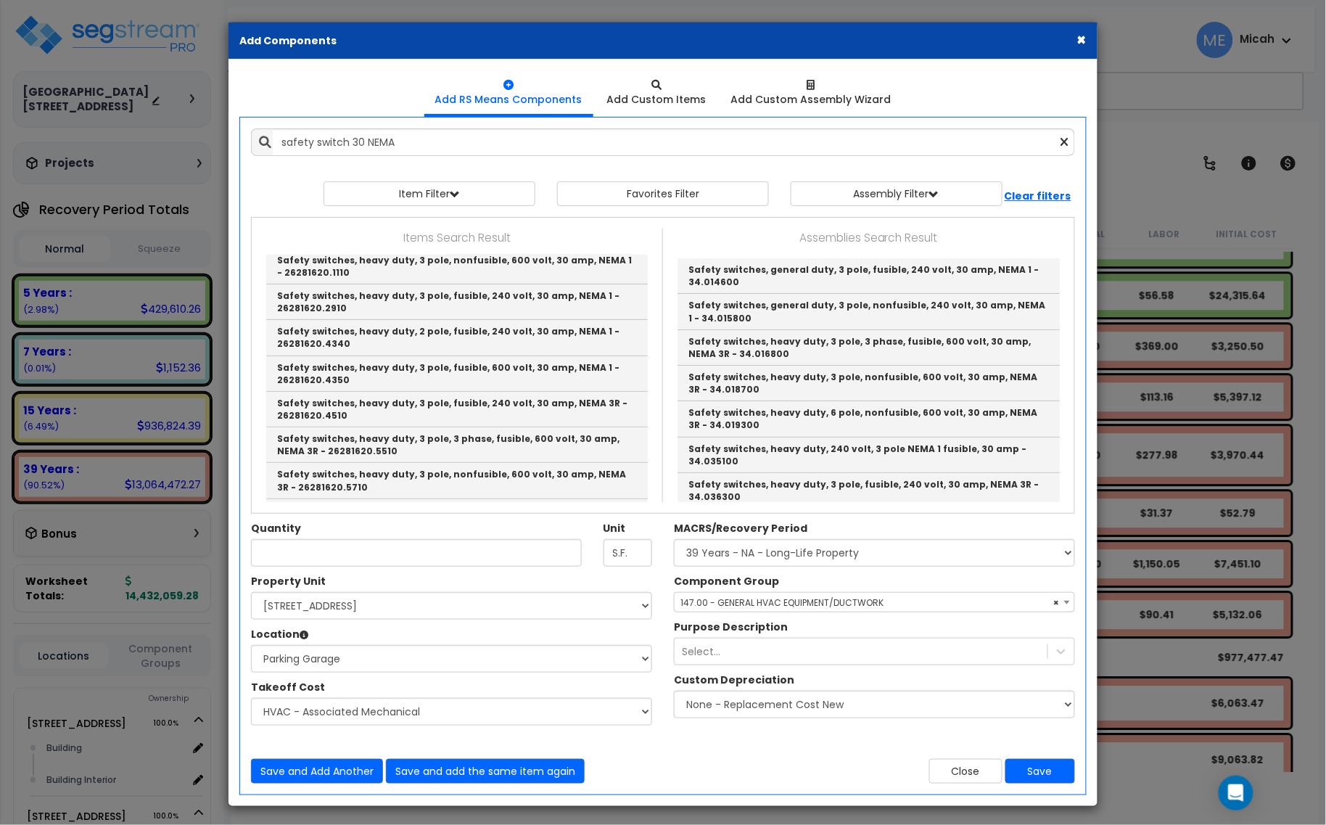
click at [502, 213] on link "Safety switches, general duty, 3 pole, fusible, 240 volt, 30 amp, NEMA 1 - 2628…" at bounding box center [457, 195] width 382 height 36
type input "Safety switches, general duty, 3 pole, fusible, 240 volt, 30 amp, NEMA 1 - 2628…"
type input "Ea."
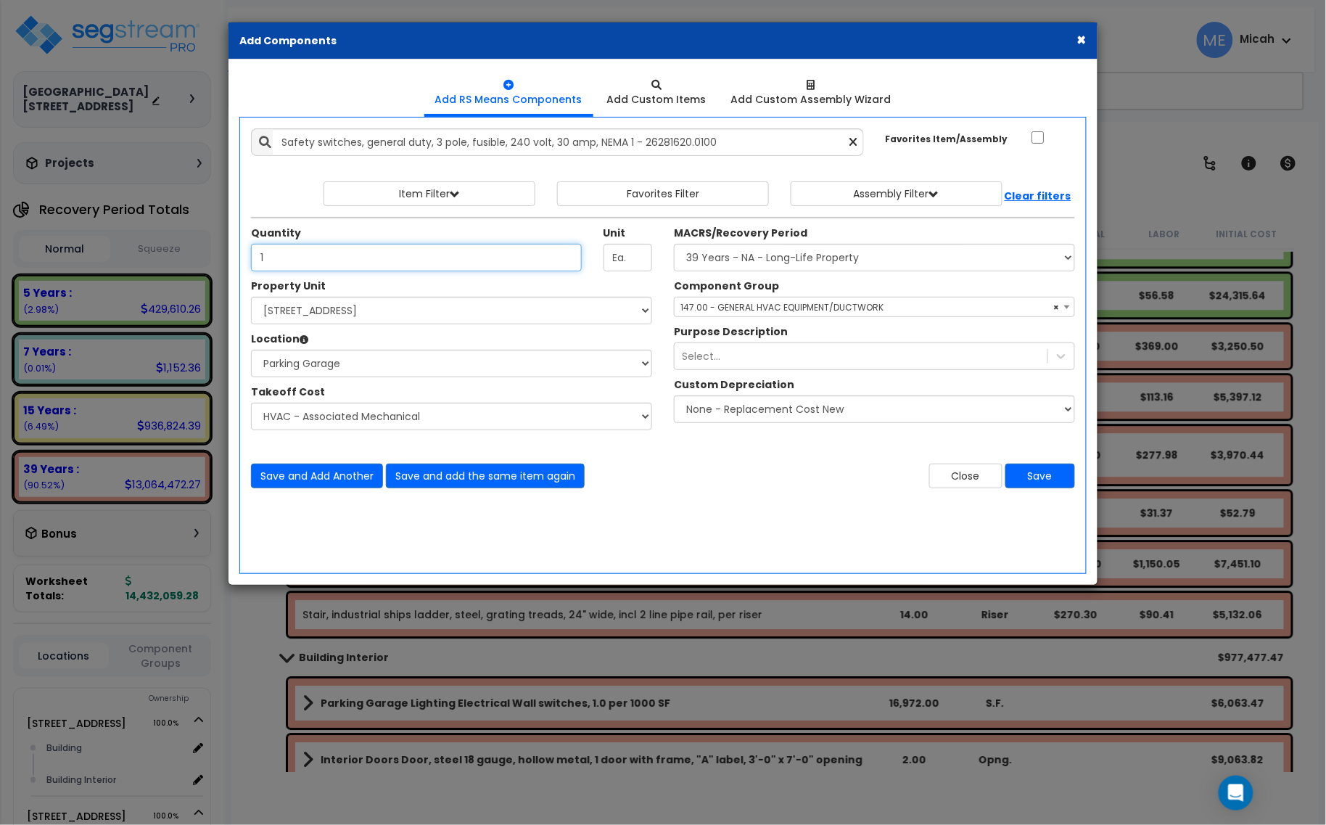
type input "1"
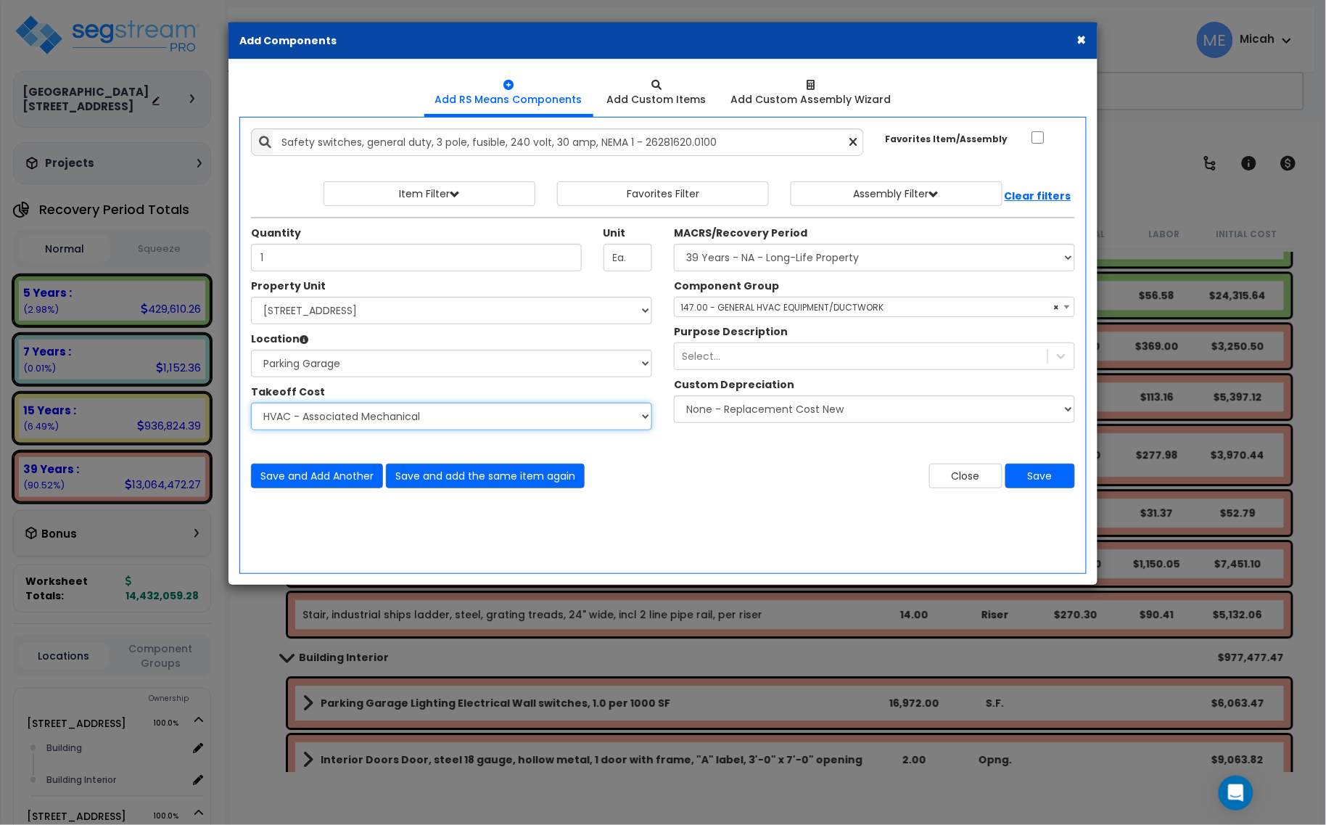
click at [401, 417] on select "Select Site Work - [PERSON_NAME] Aphalt Paving - Pine Bend Paving Site Concrete…" at bounding box center [451, 417] width 401 height 28
select select "45778576"
click at [251, 403] on select "Select Site Work - [PERSON_NAME] Aphalt Paving - Pine Bend Paving Site Concrete…" at bounding box center [451, 417] width 401 height 28
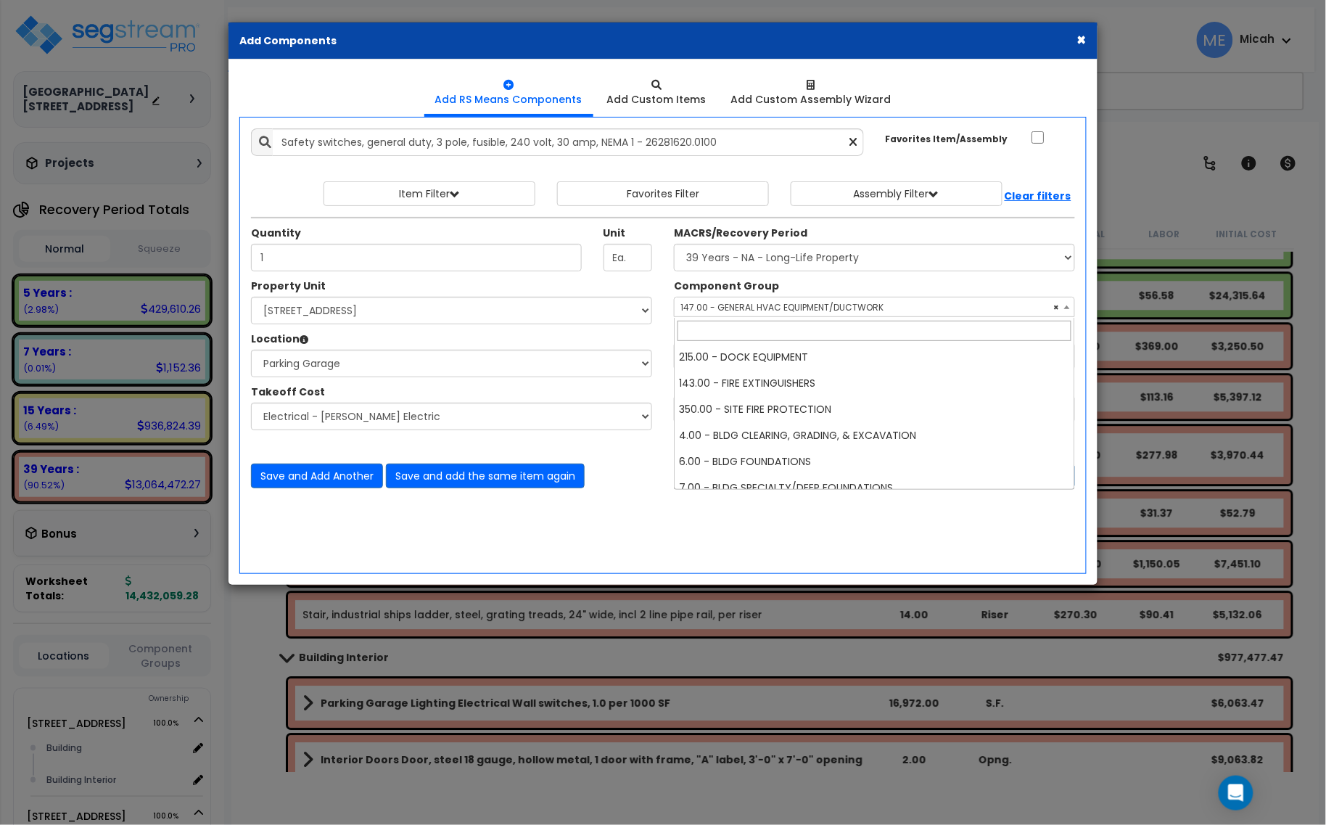
click at [718, 309] on span "× 147.00 - GENERAL HVAC EQUIPMENT/DUCTWORK" at bounding box center [875, 307] width 400 height 20
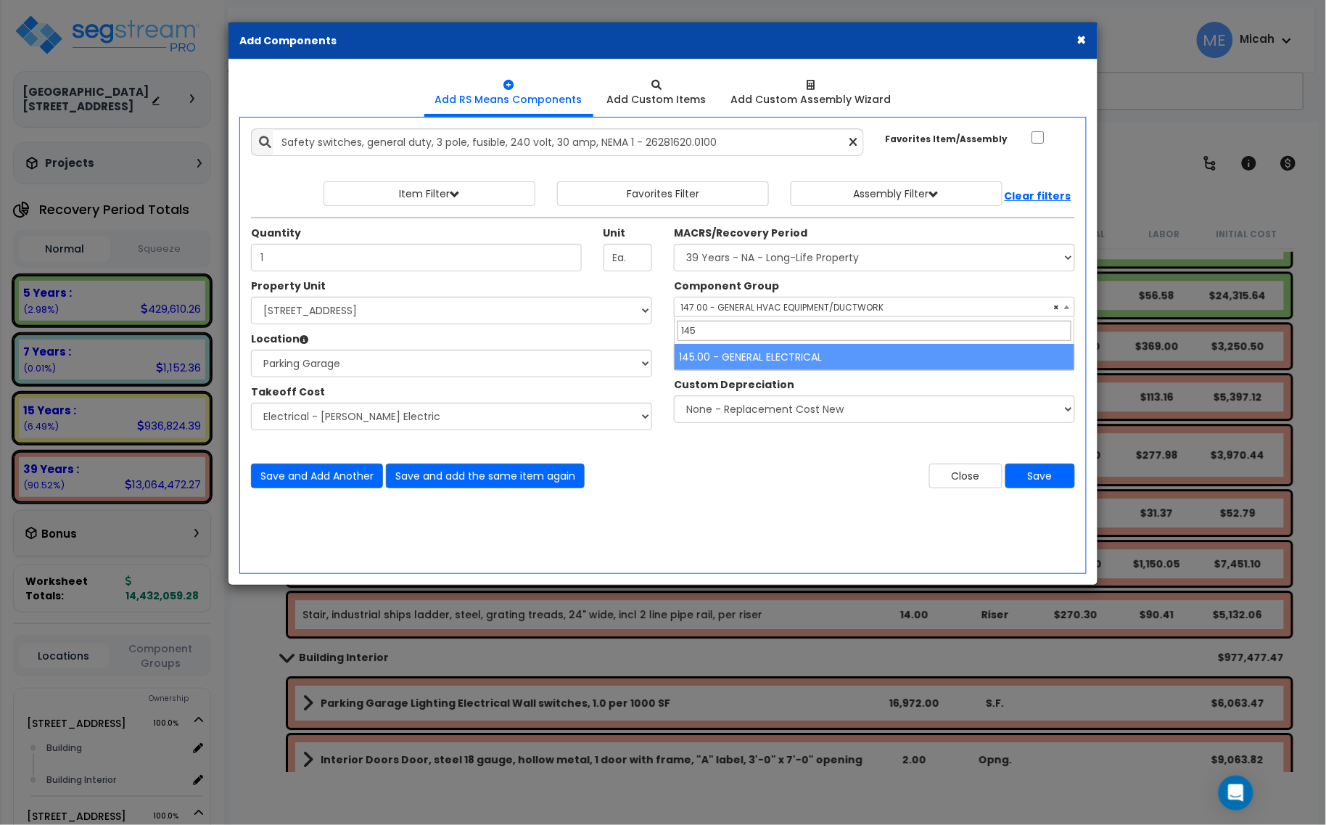
type input "145"
select select "56955"
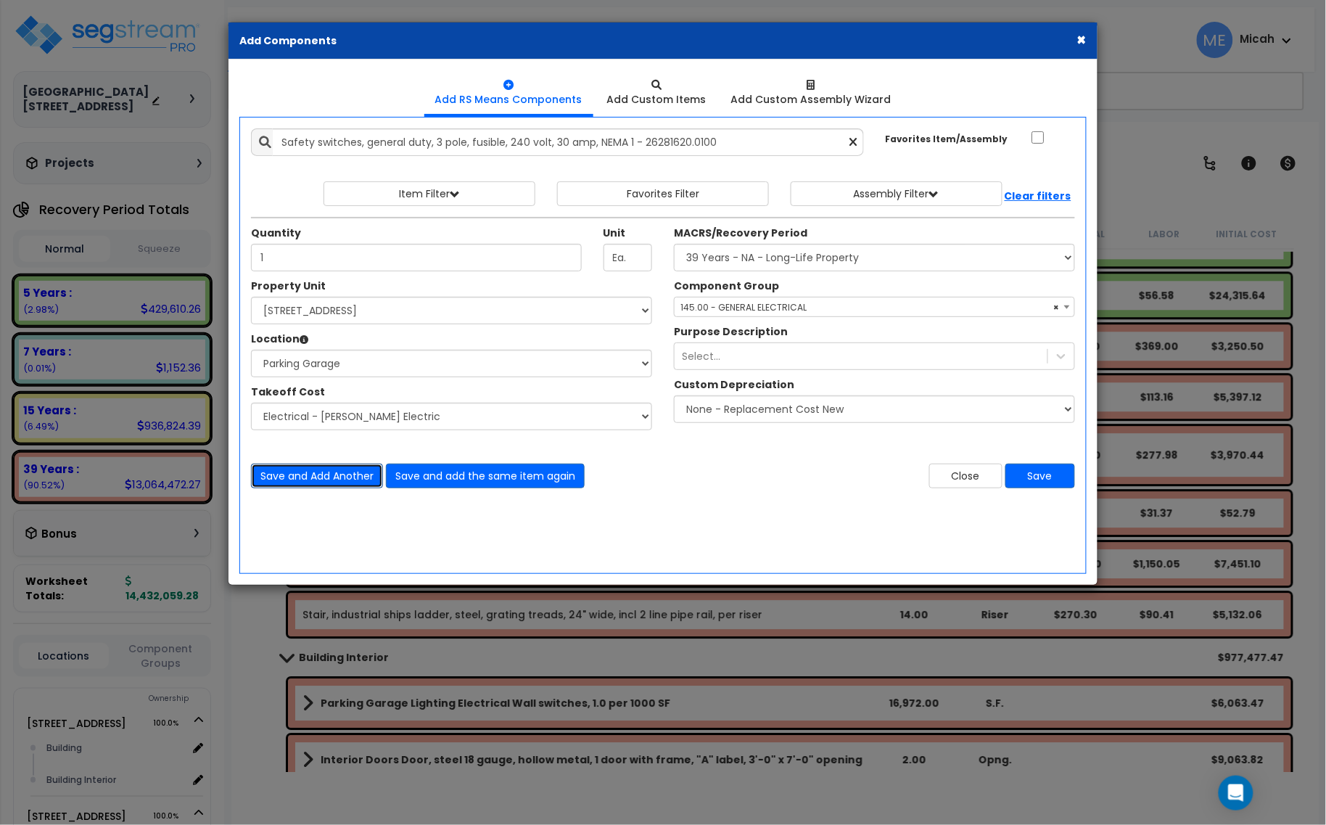
click at [352, 481] on button "Save and Add Another" at bounding box center [317, 476] width 132 height 25
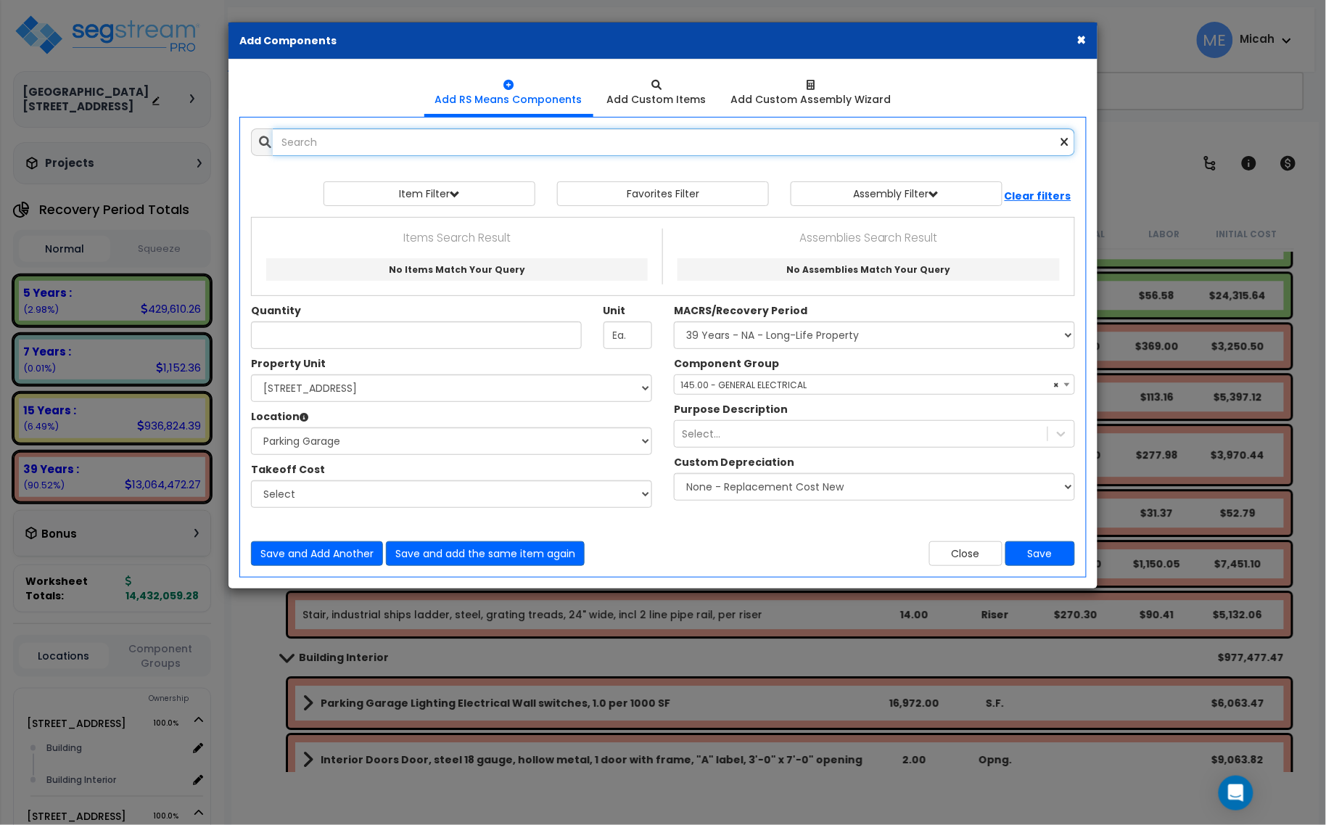
click at [334, 139] on input "text" at bounding box center [674, 142] width 802 height 28
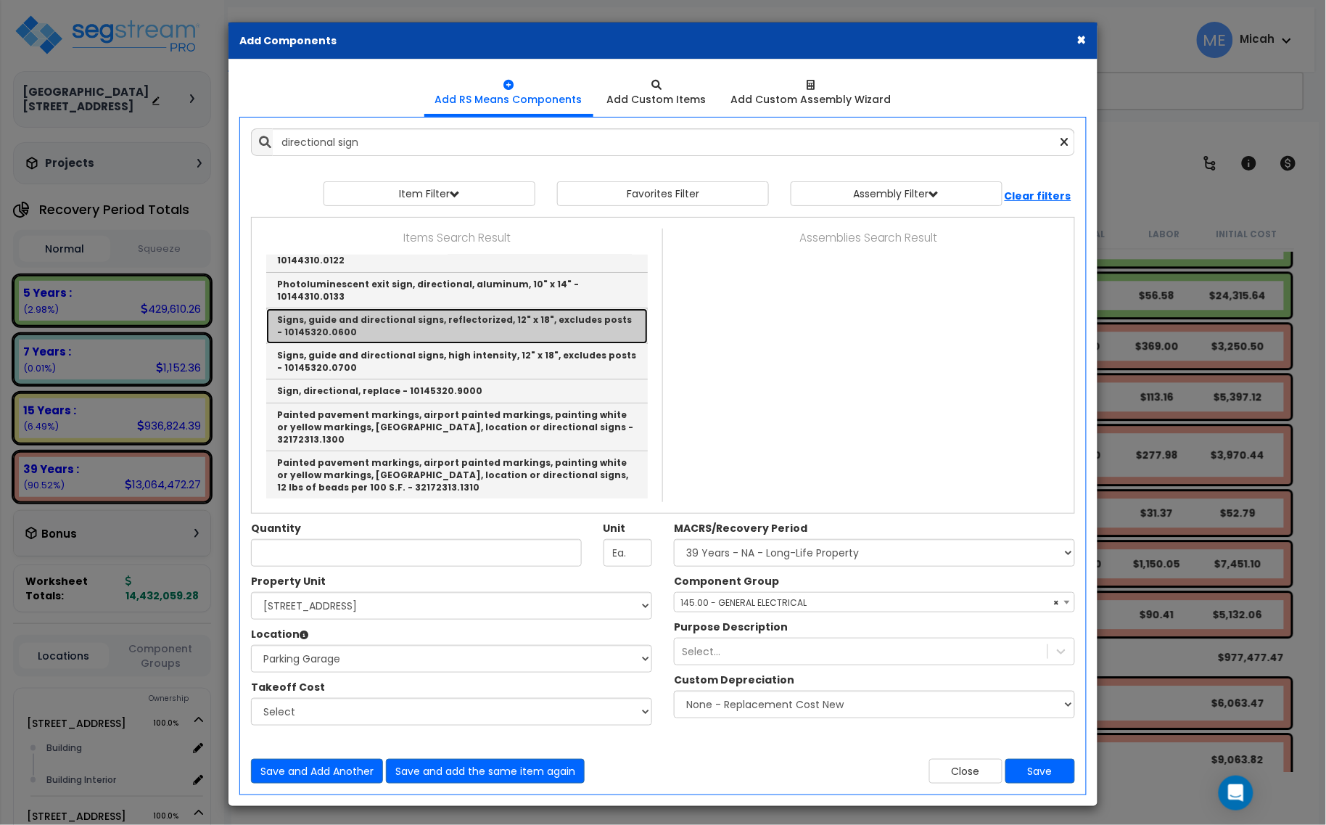
click at [556, 344] on link "Signs, guide and directional signs, reflectorized, 12" x 18", excludes posts - …" at bounding box center [457, 326] width 382 height 36
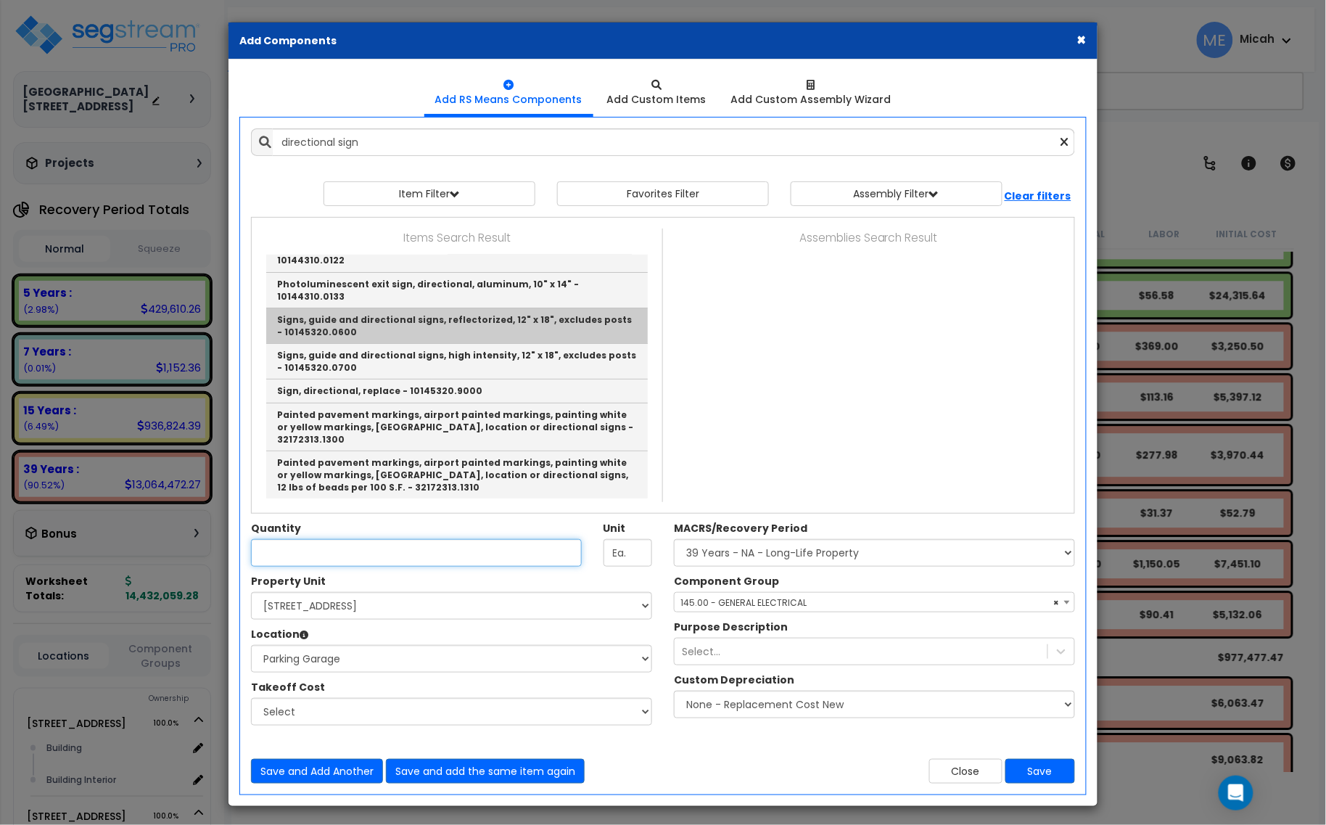
type input "Signs, guide and directional signs, reflectorized, 12" x 18", excludes posts - …"
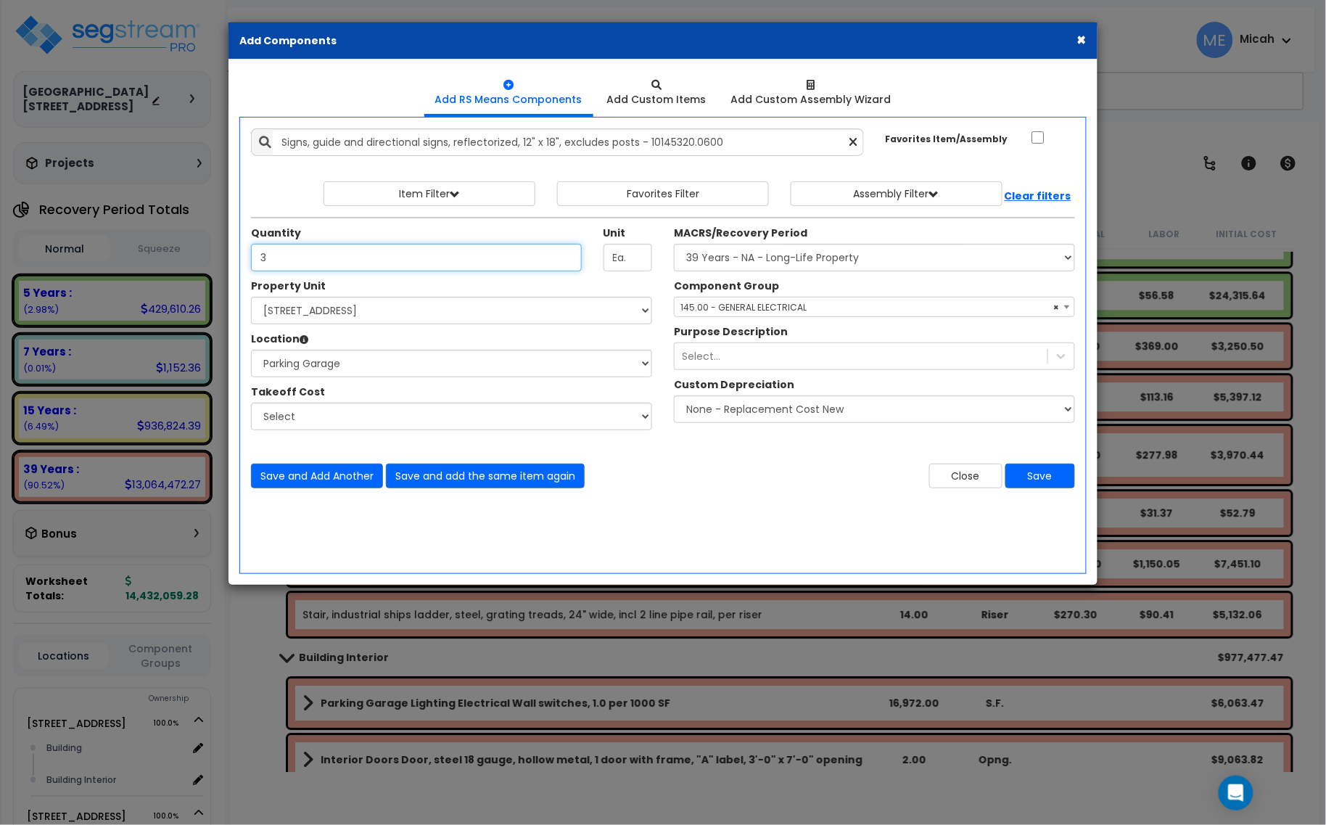
type input "3"
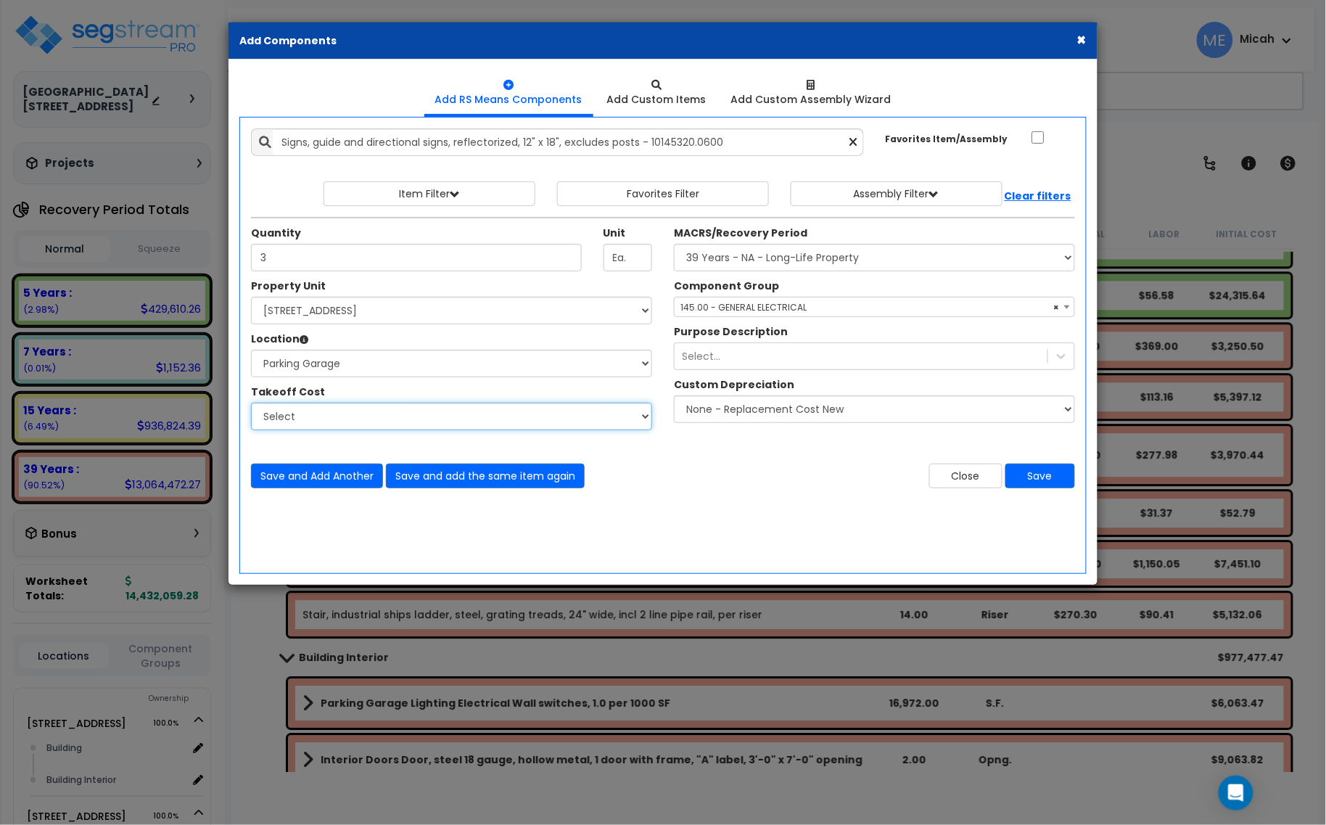
click at [335, 419] on select "Select Site Work - [PERSON_NAME] Aphalt Paving - Pine Bend Paving Site Concrete…" at bounding box center [451, 417] width 401 height 28
select select "45778568"
click at [251, 403] on select "Select Site Work - [PERSON_NAME] Aphalt Paving - Pine Bend Paving Site Concrete…" at bounding box center [451, 417] width 401 height 28
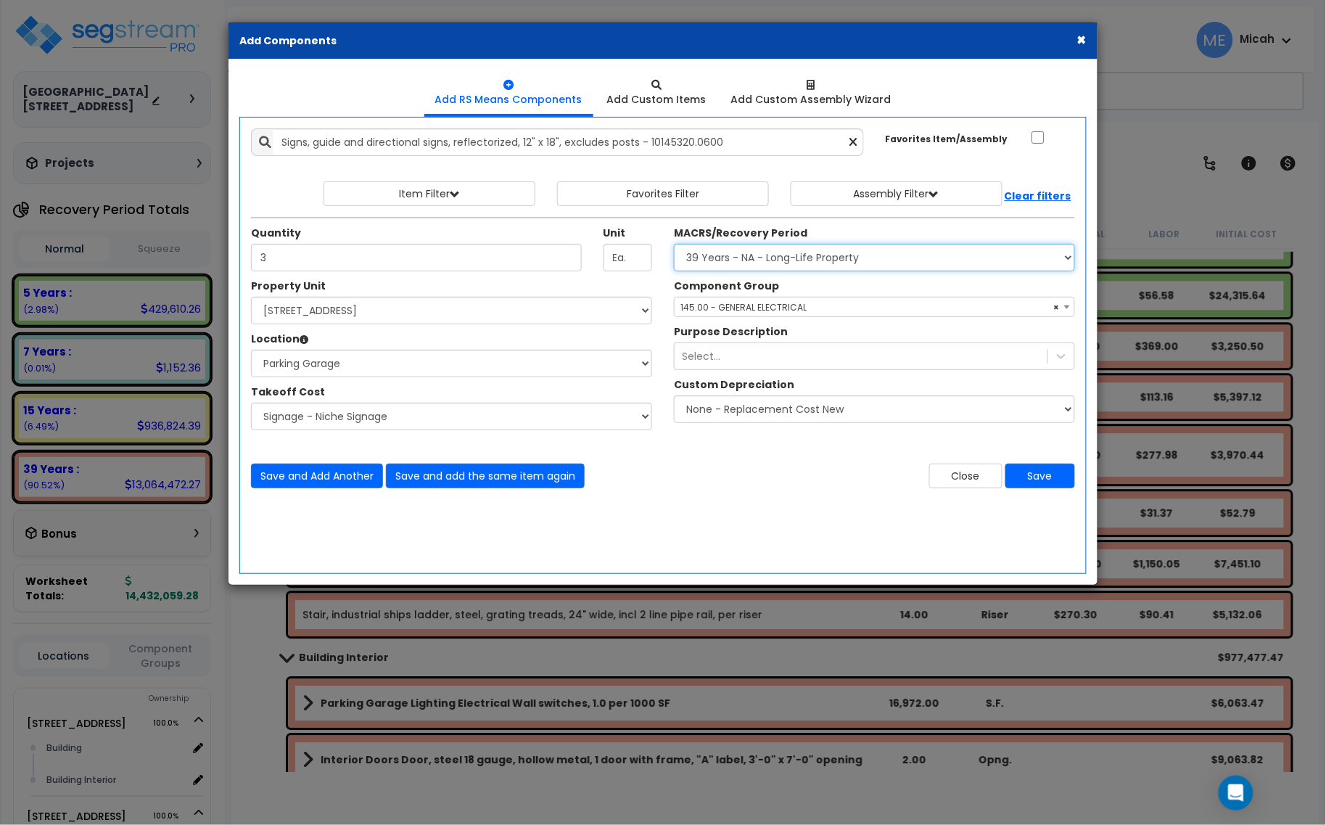
click at [810, 266] on select "Select MACRS/Recovery Period 5 Years - 57.0 - Distributive Trades & Services 5 …" at bounding box center [874, 258] width 401 height 28
select select "3667"
click at [674, 244] on select "Select MACRS/Recovery Period 5 Years - 57.0 - Distributive Trades & Services 5 …" at bounding box center [874, 258] width 401 height 28
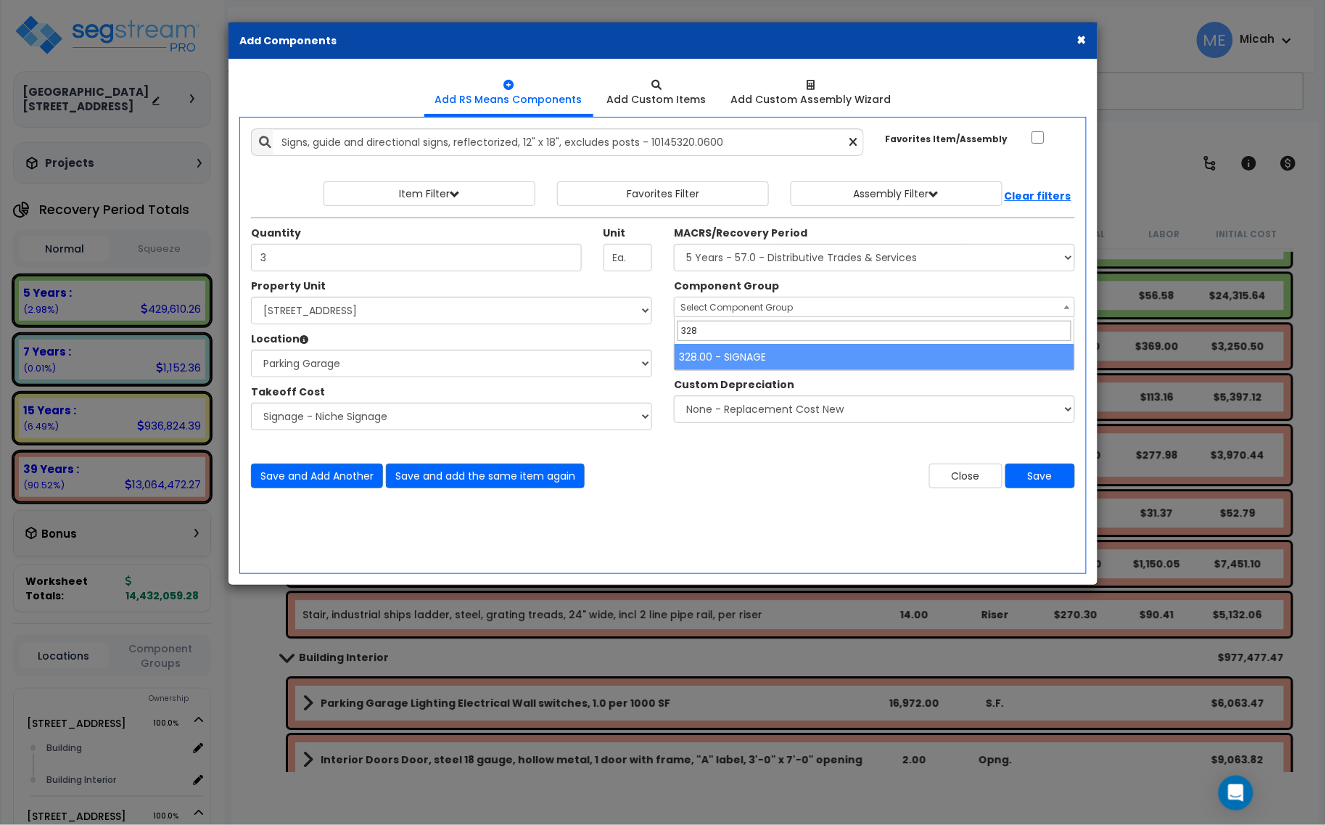
type input "328"
select select "57119"
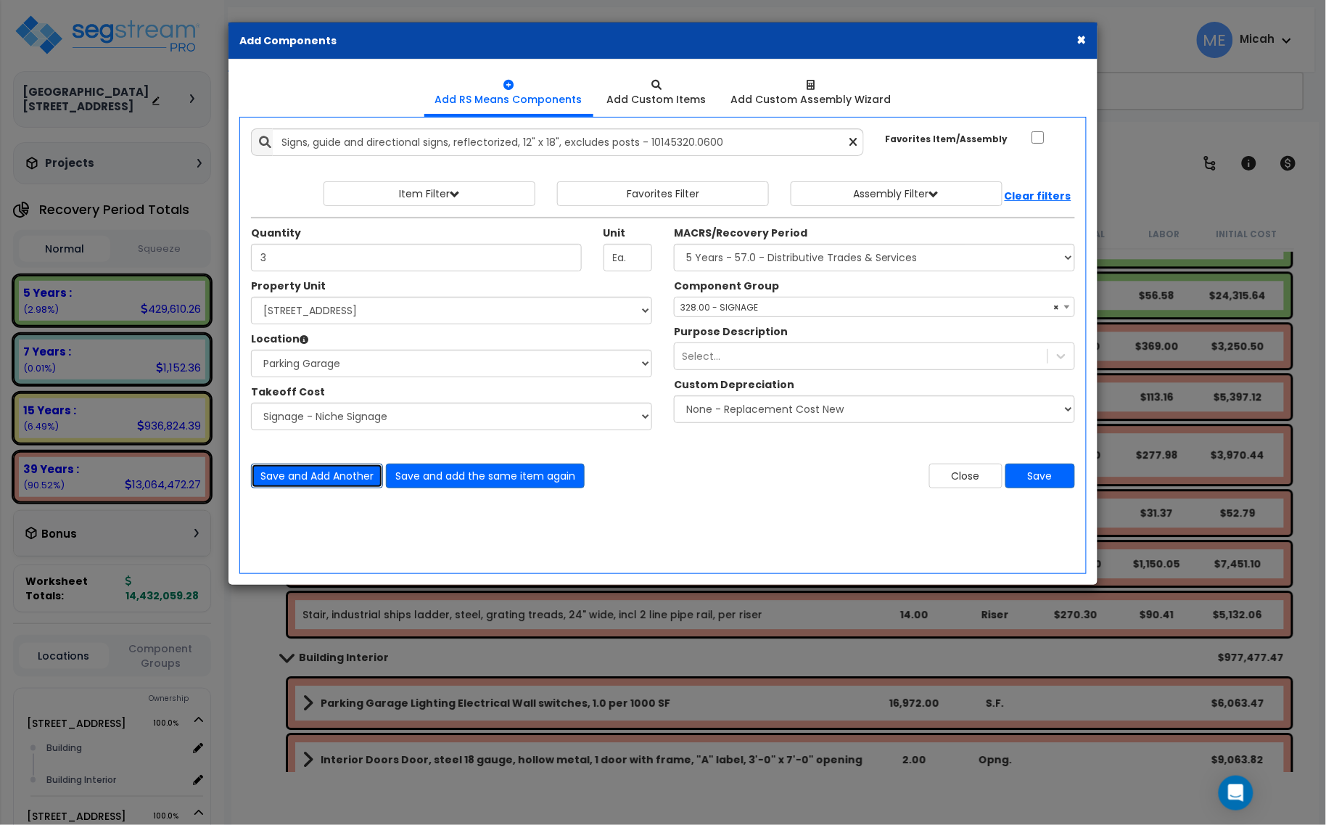
click at [318, 480] on button "Save and Add Another" at bounding box center [317, 476] width 132 height 25
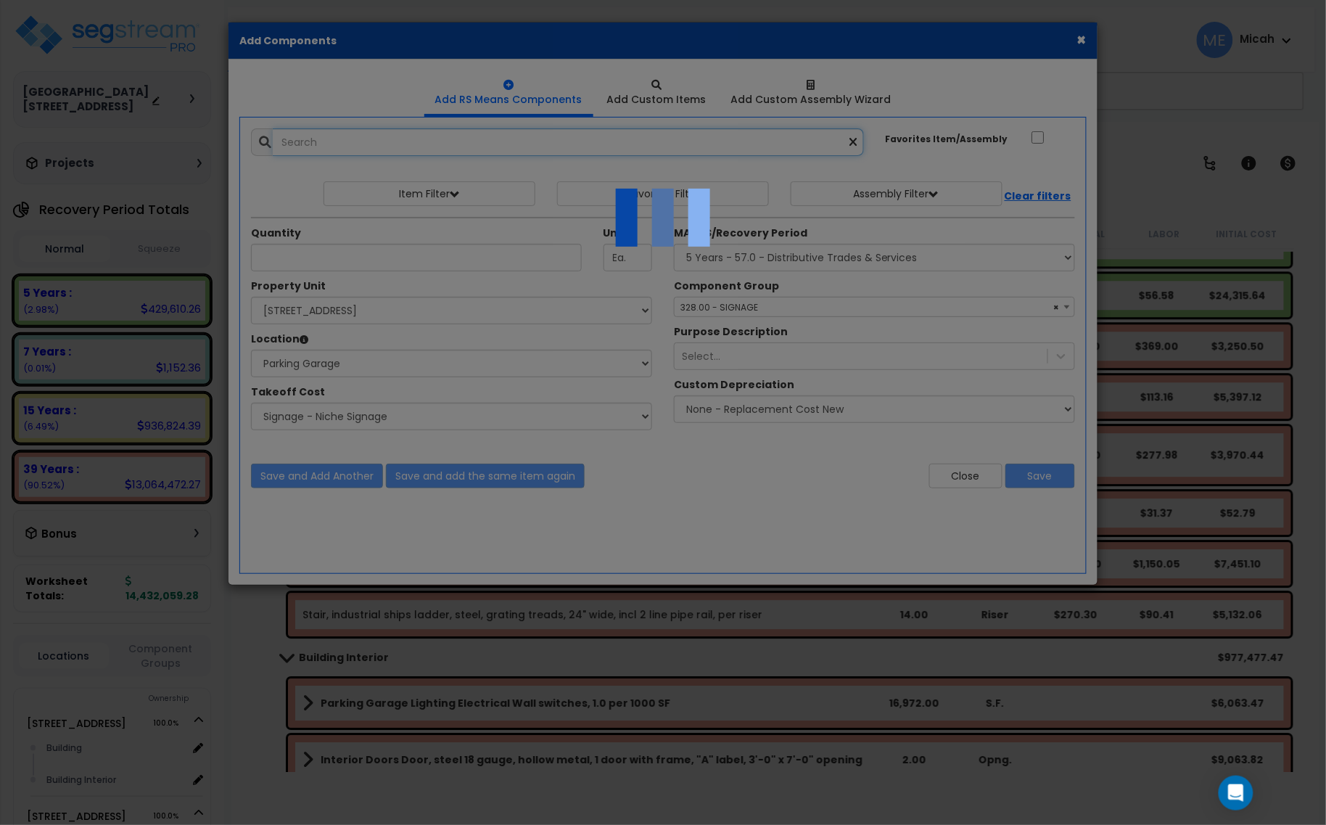
select select "45778568"
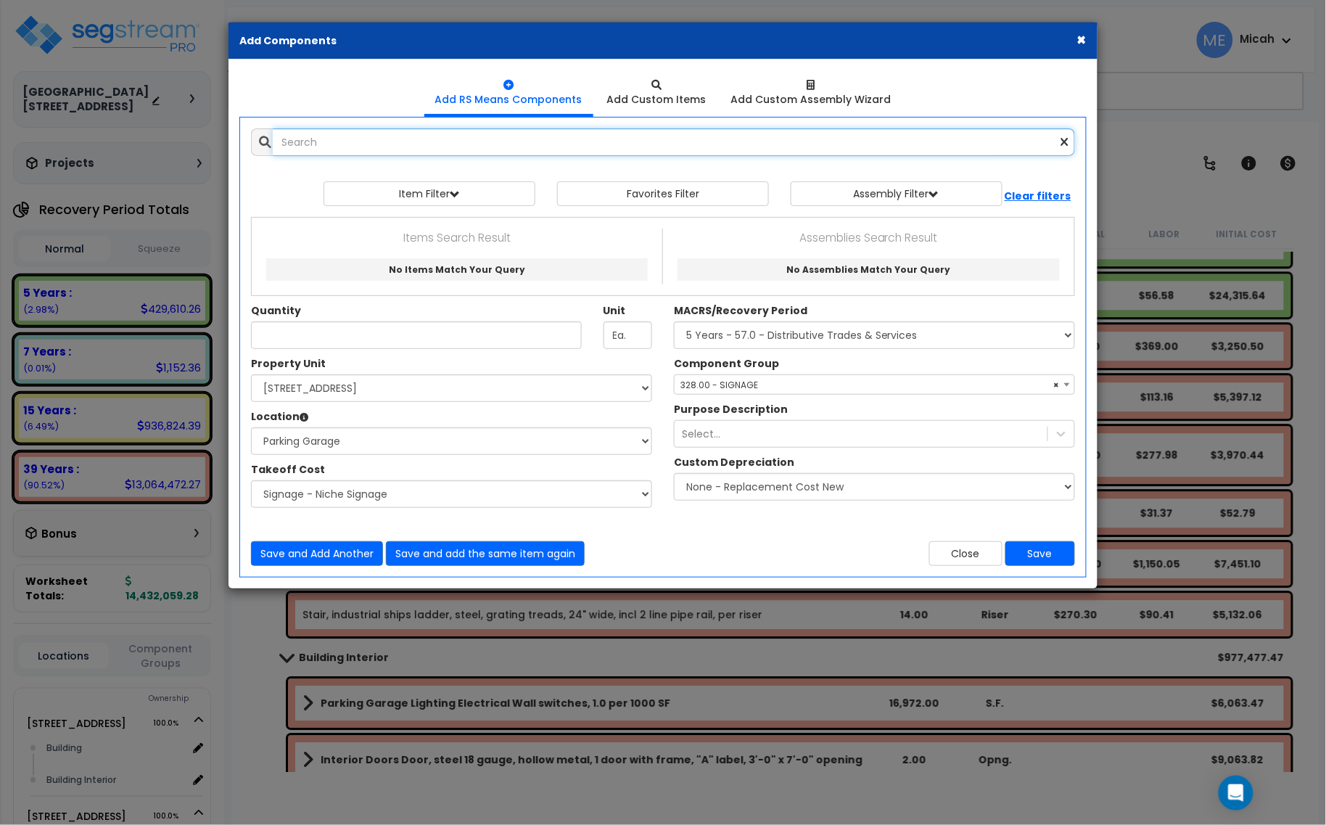
click at [292, 152] on input "text" at bounding box center [674, 142] width 802 height 28
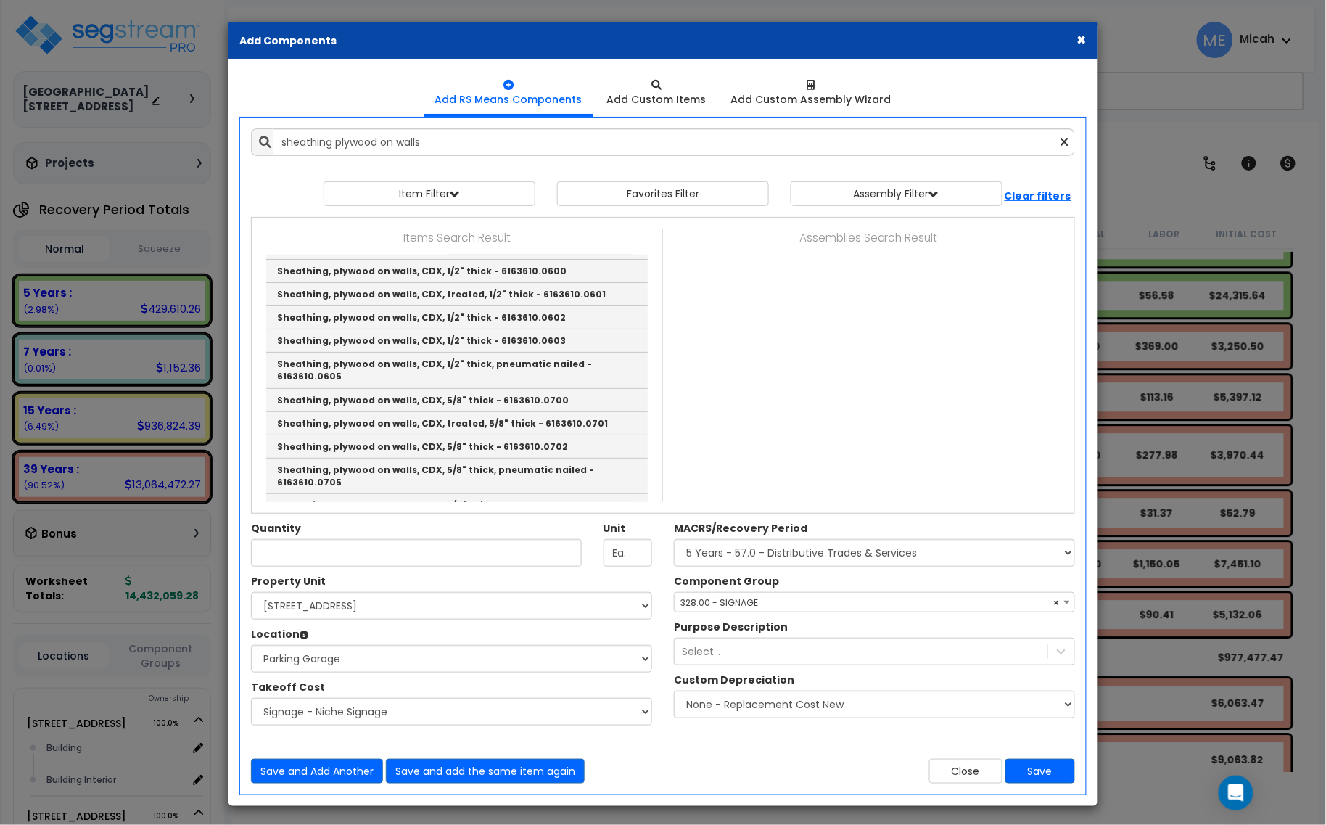
click at [424, 200] on link "Sheathing, plywood on walls, CDX, 3/8" thick - 6163610.0500" at bounding box center [457, 188] width 382 height 23
type input "Sheathing, plywood on walls, CDX, 3/8" thick - 6163610.0500"
type input "S.F."
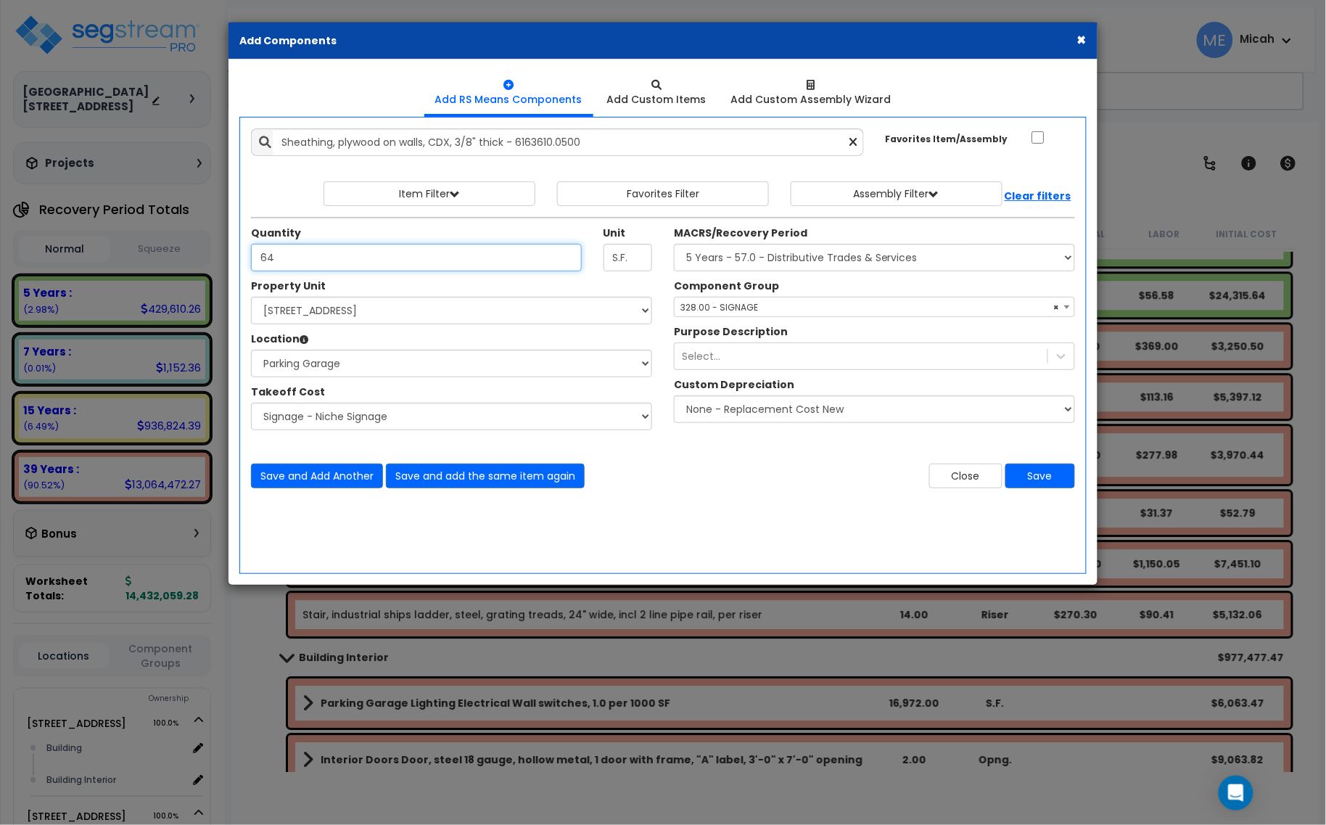
type input "64"
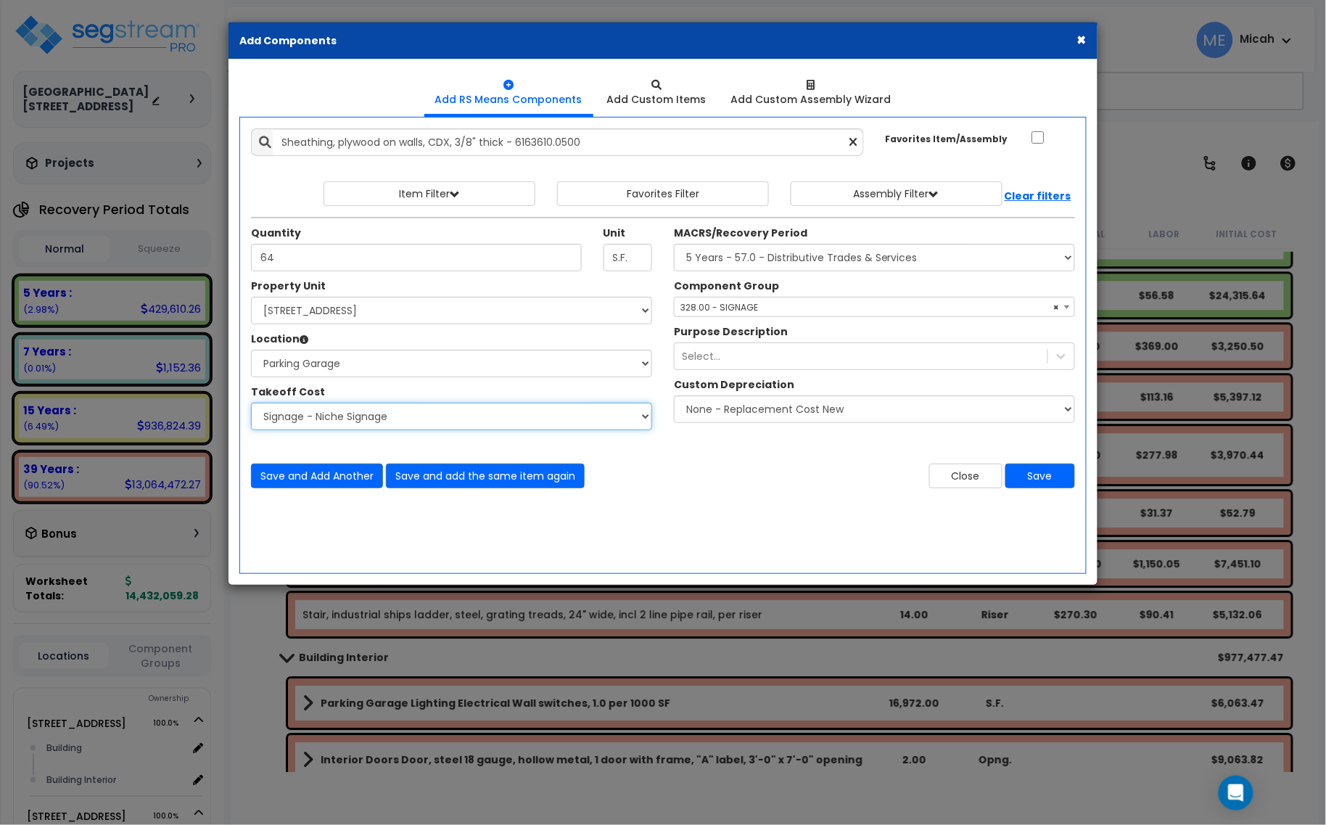
click at [343, 422] on select "Select Site Work - [PERSON_NAME] Aphalt Paving - Pine Bend Paving Site Concrete…" at bounding box center [451, 417] width 401 height 28
click at [251, 403] on select "Select Site Work - [PERSON_NAME] Aphalt Paving - Pine Bend Paving Site Concrete…" at bounding box center [451, 417] width 401 height 28
click at [359, 421] on select "Select Site Work - [PERSON_NAME] Aphalt Paving - Pine Bend Paving Site Concrete…" at bounding box center [451, 417] width 401 height 28
select select "45778552"
click at [251, 403] on select "Select Site Work - [PERSON_NAME] Aphalt Paving - Pine Bend Paving Site Concrete…" at bounding box center [451, 417] width 401 height 28
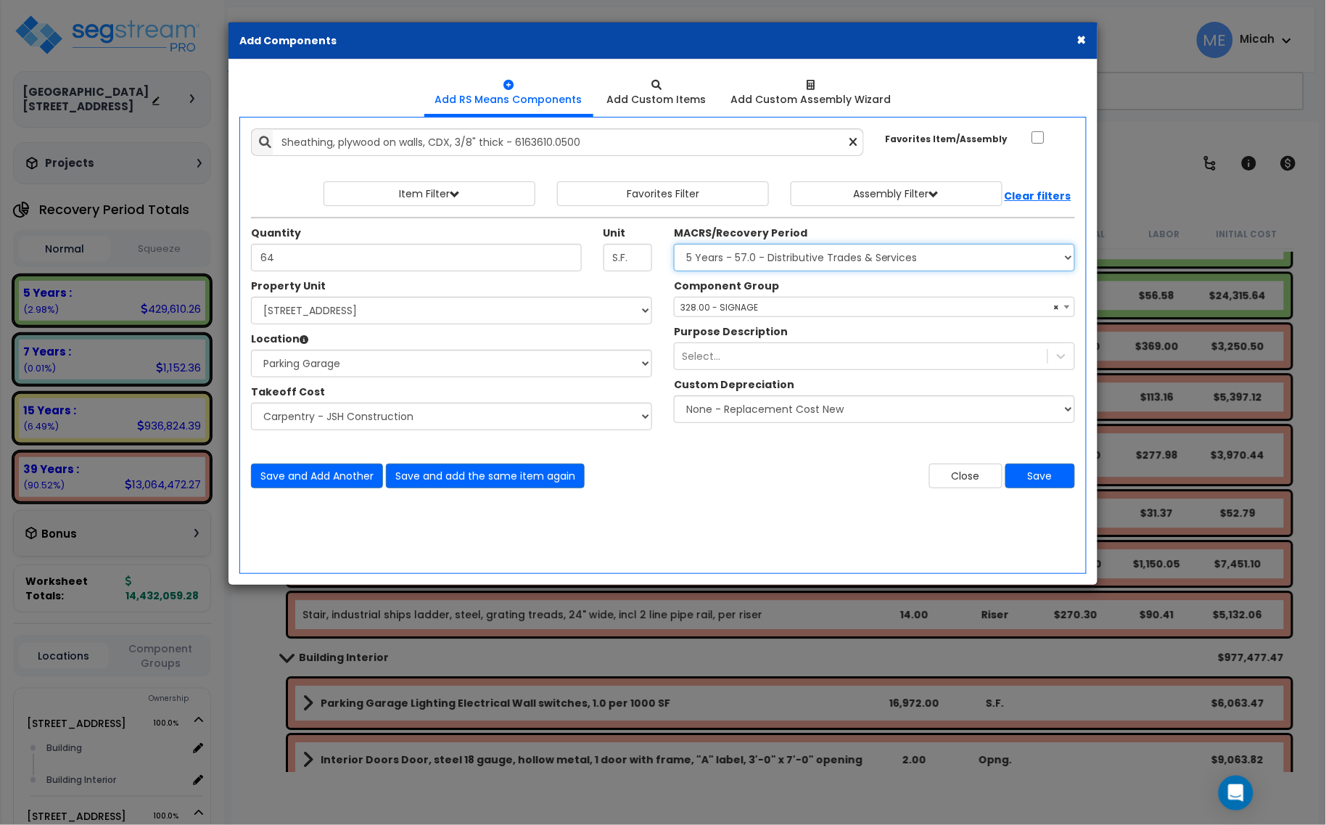
drag, startPoint x: 711, startPoint y: 260, endPoint x: 712, endPoint y: 271, distance: 11.0
click at [711, 260] on select "Select MACRS/Recovery Period 5 Years - 57.0 - Distributive Trades & Services 5 …" at bounding box center [874, 258] width 401 height 28
select select "3669"
click at [674, 244] on select "Select MACRS/Recovery Period 5 Years - 57.0 - Distributive Trades & Services 5 …" at bounding box center [874, 258] width 401 height 28
click at [704, 313] on span "Select Component Group" at bounding box center [737, 307] width 112 height 12
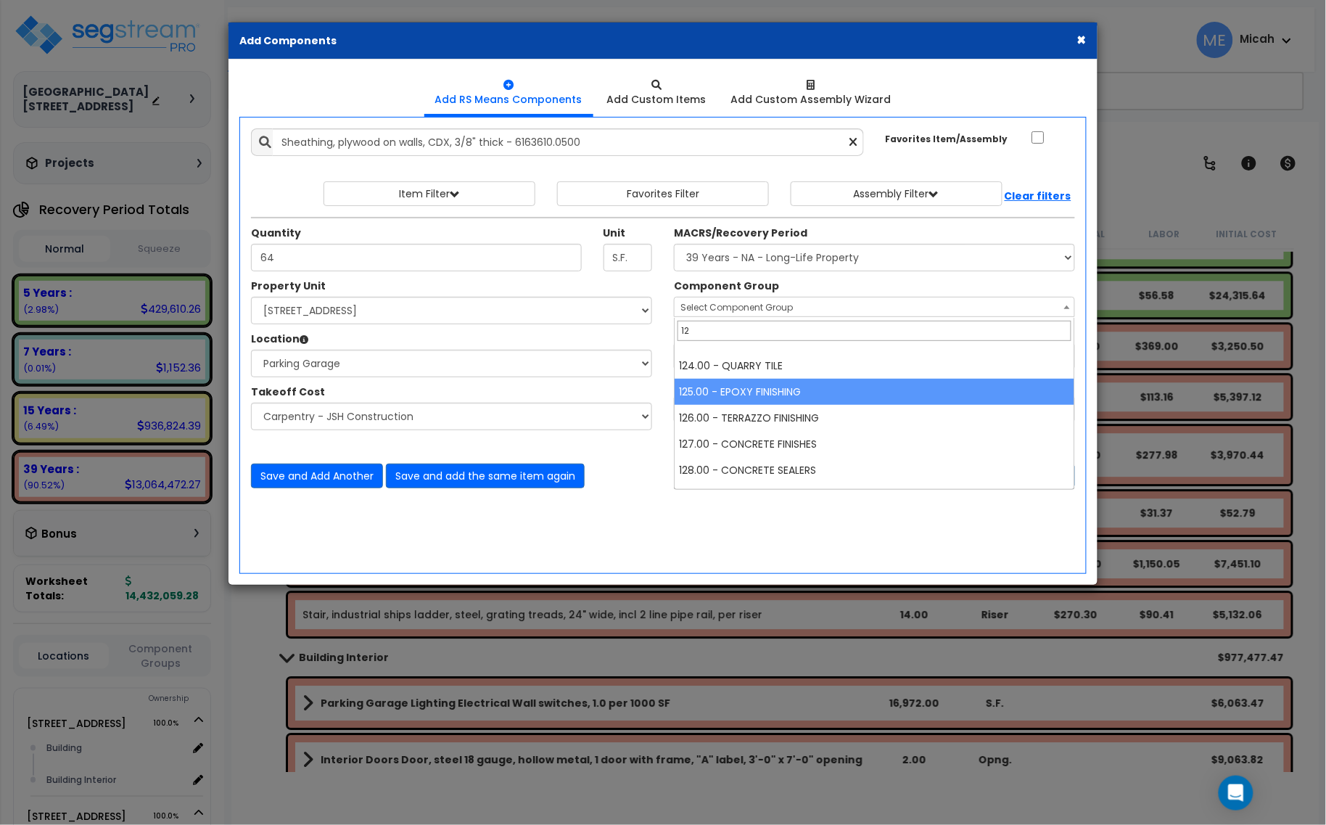
scroll to position [63, 0]
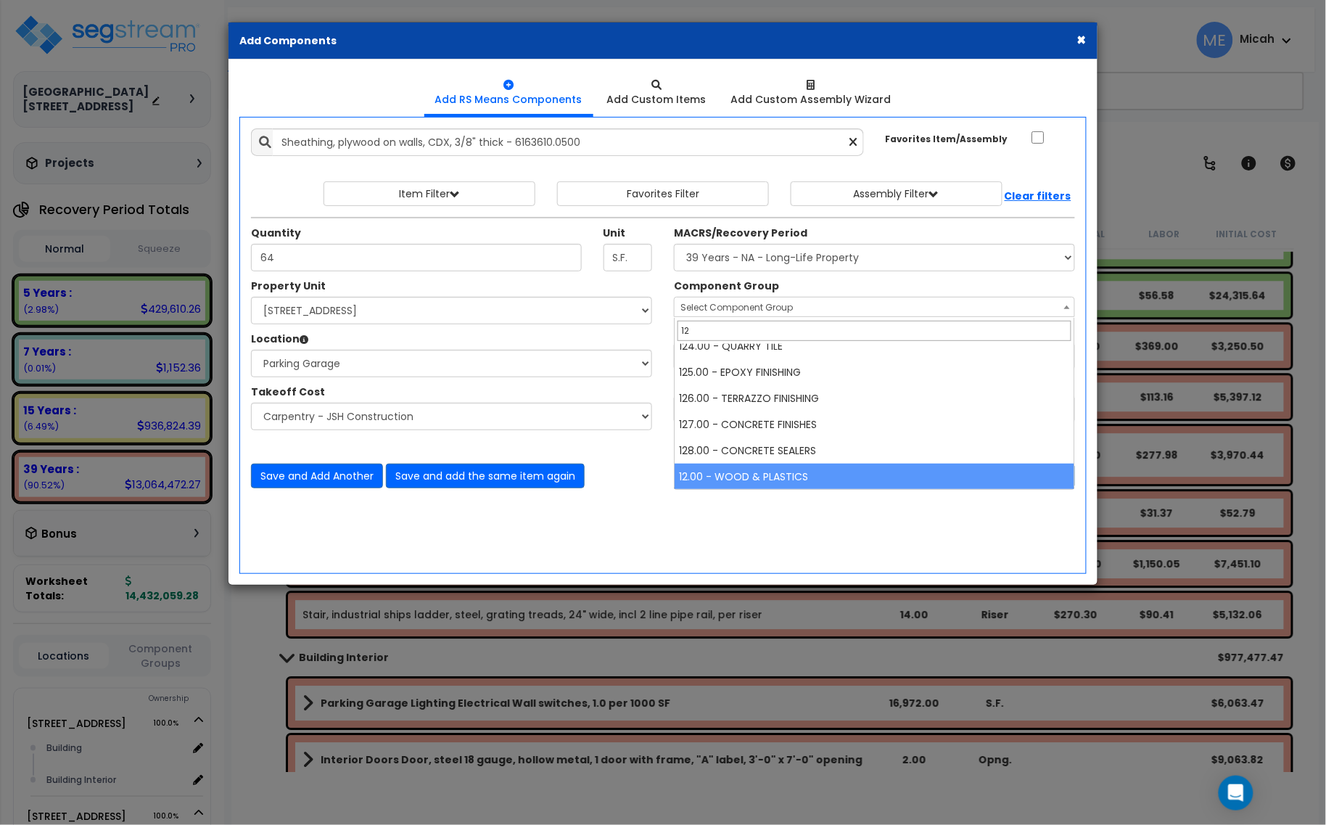
type input "12"
select select "57245"
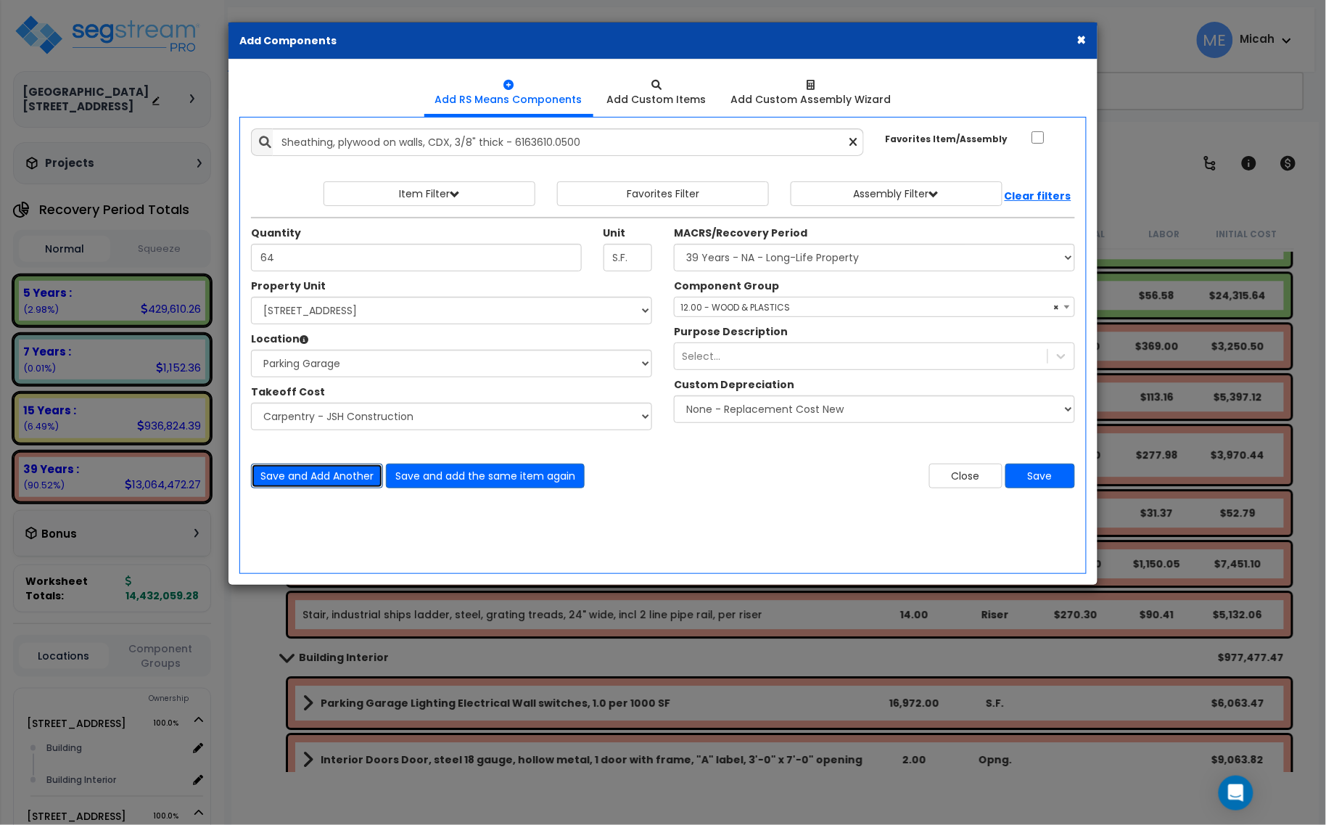
click at [329, 485] on button "Save and Add Another" at bounding box center [317, 476] width 132 height 25
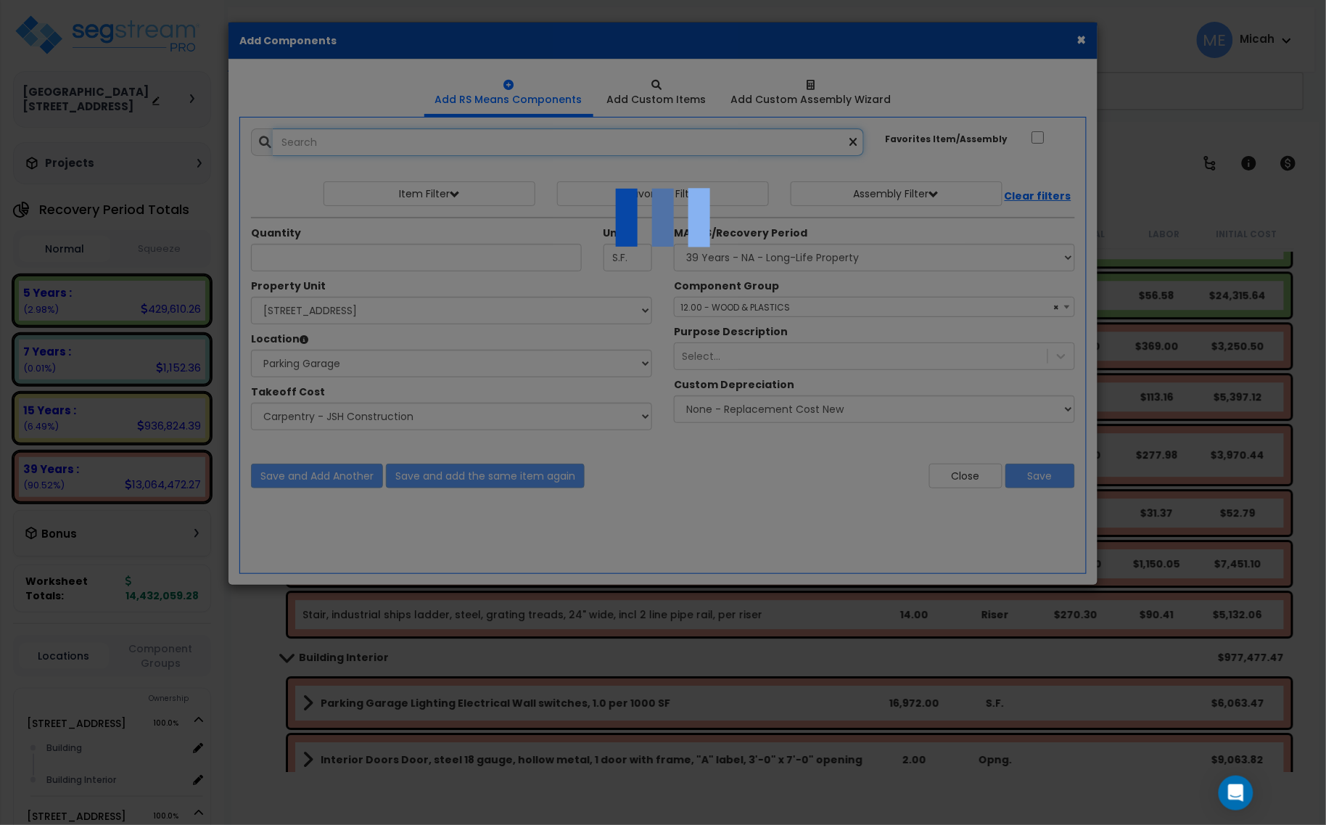
select select "45778552"
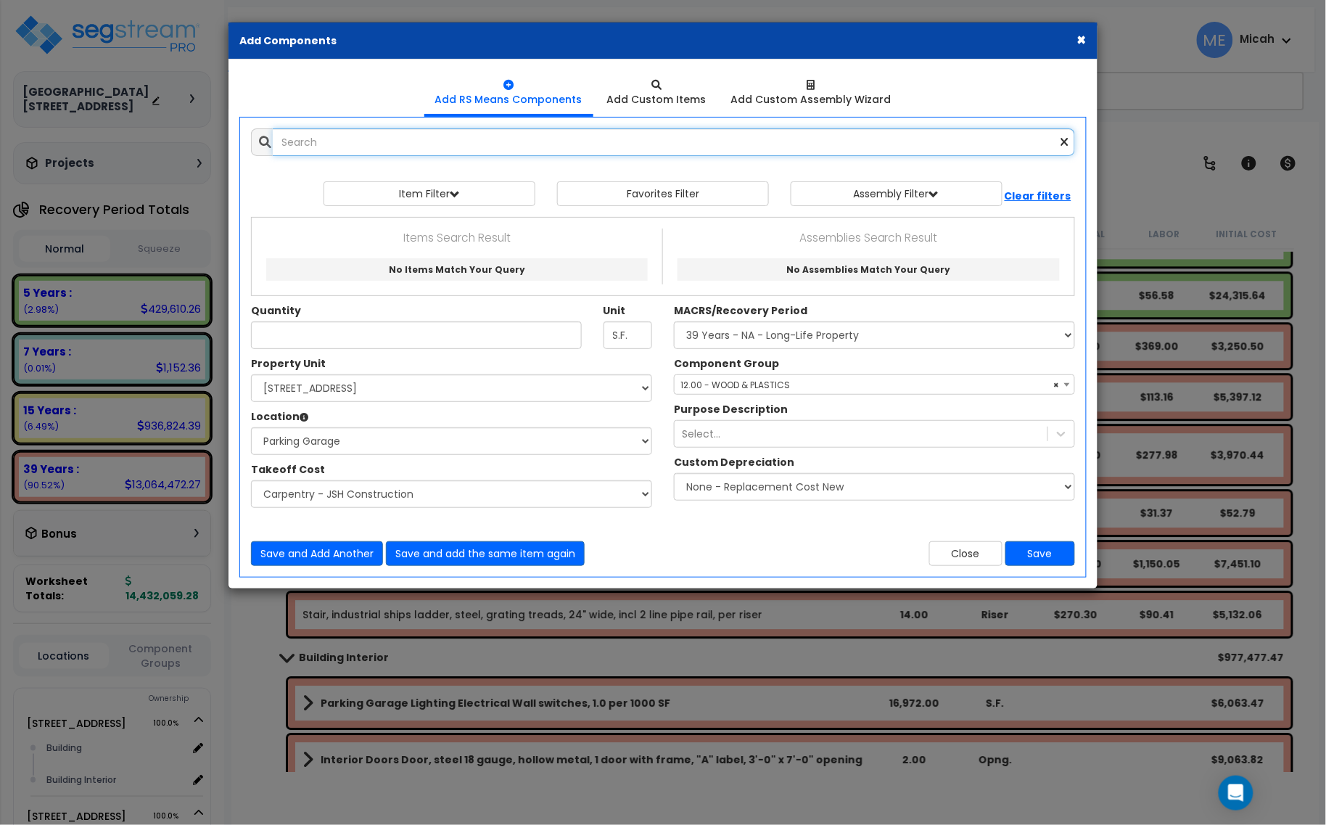
click at [320, 147] on input "text" at bounding box center [674, 142] width 802 height 28
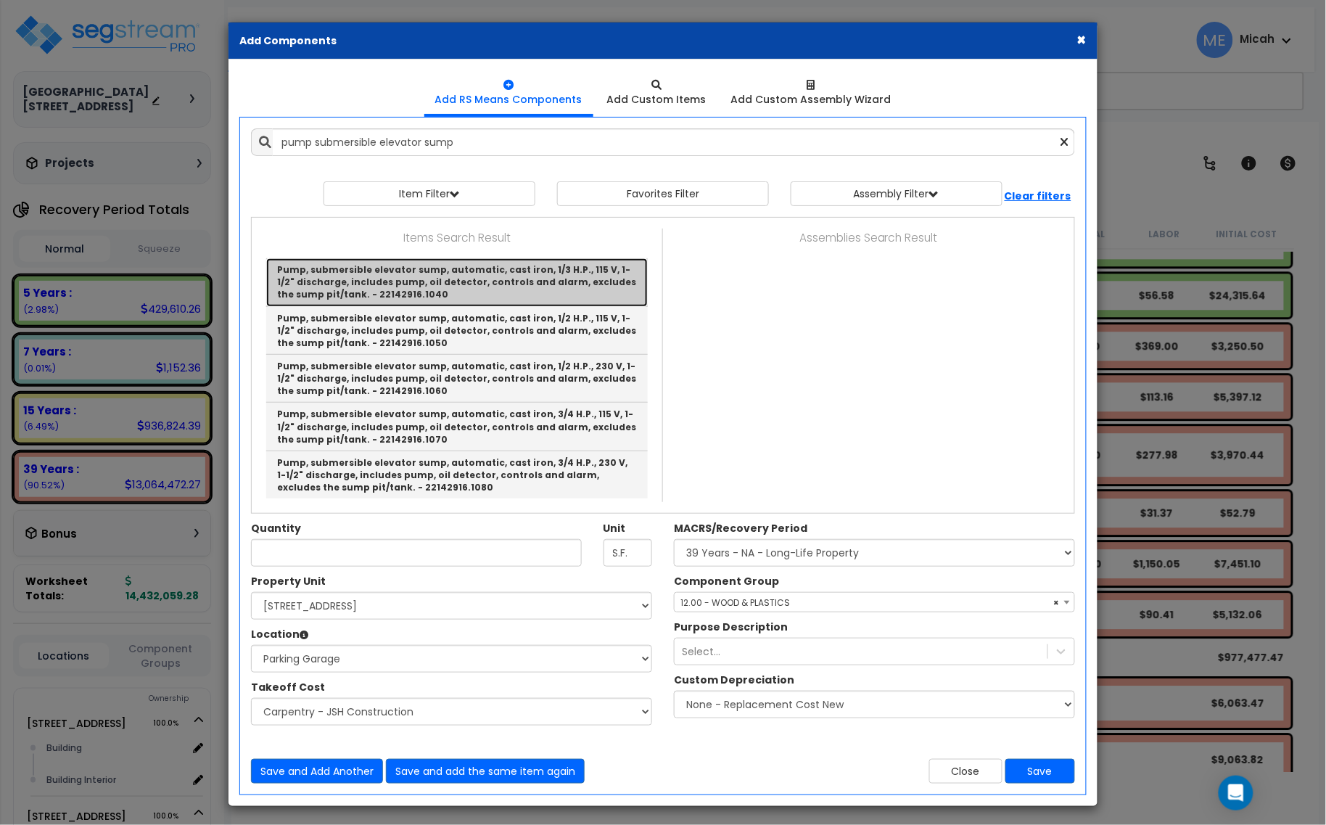
click at [419, 285] on link "Pump, submersible elevator sump, automatic, cast iron, 1/3 H.P., 115 V, 1-1/2" …" at bounding box center [457, 282] width 382 height 48
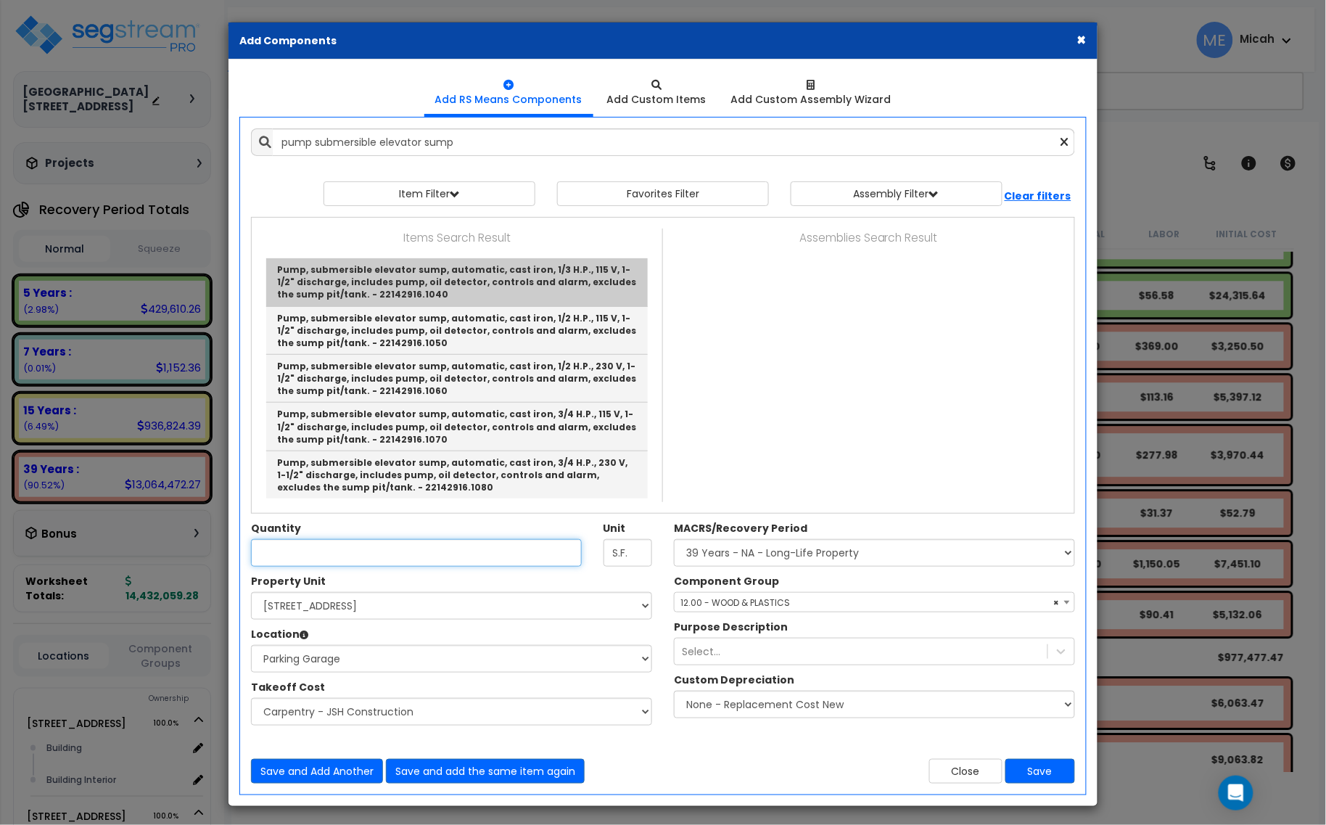
type input "Pump, submersible elevator sump, automatic, cast iron, 1/3 H.P., 115 V, 1-1/2" …"
type input "Ea."
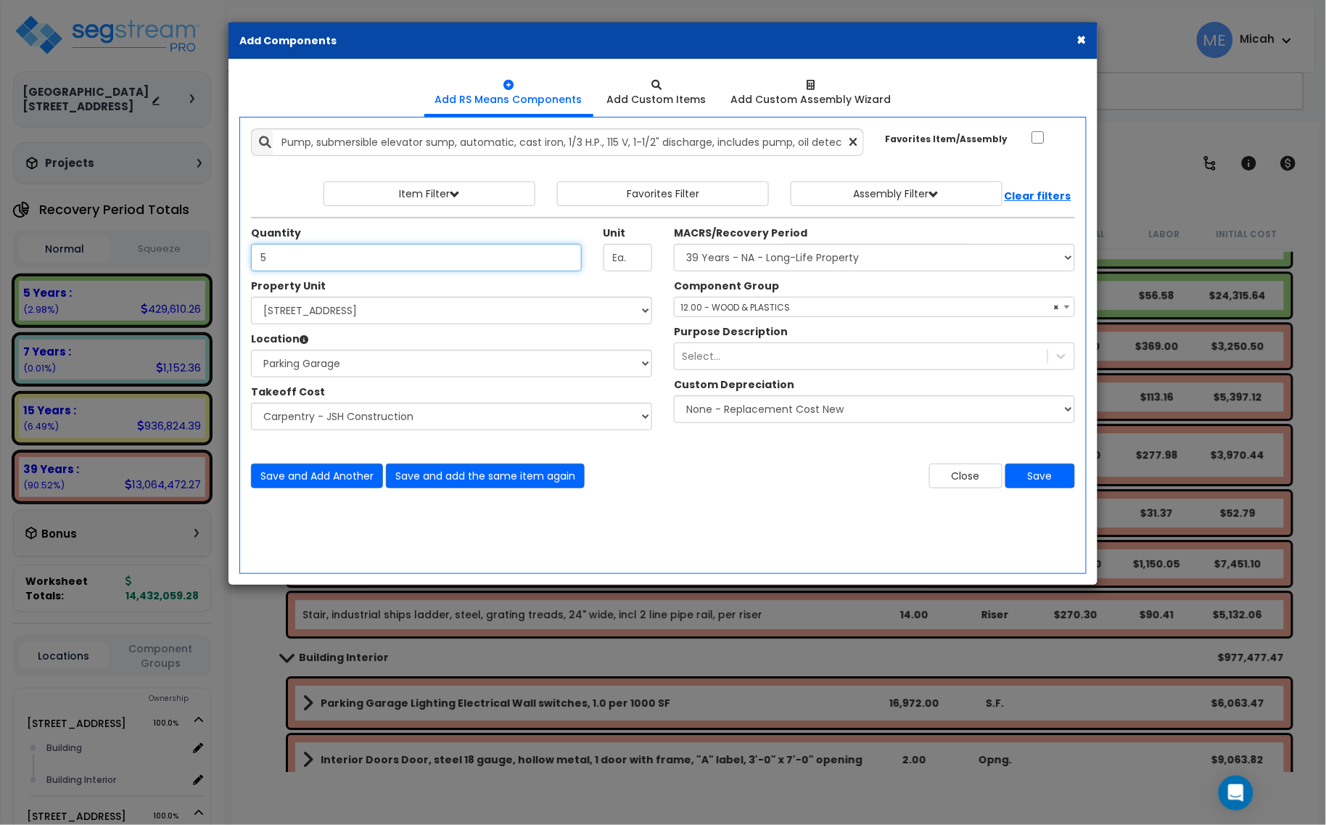
type input "5"
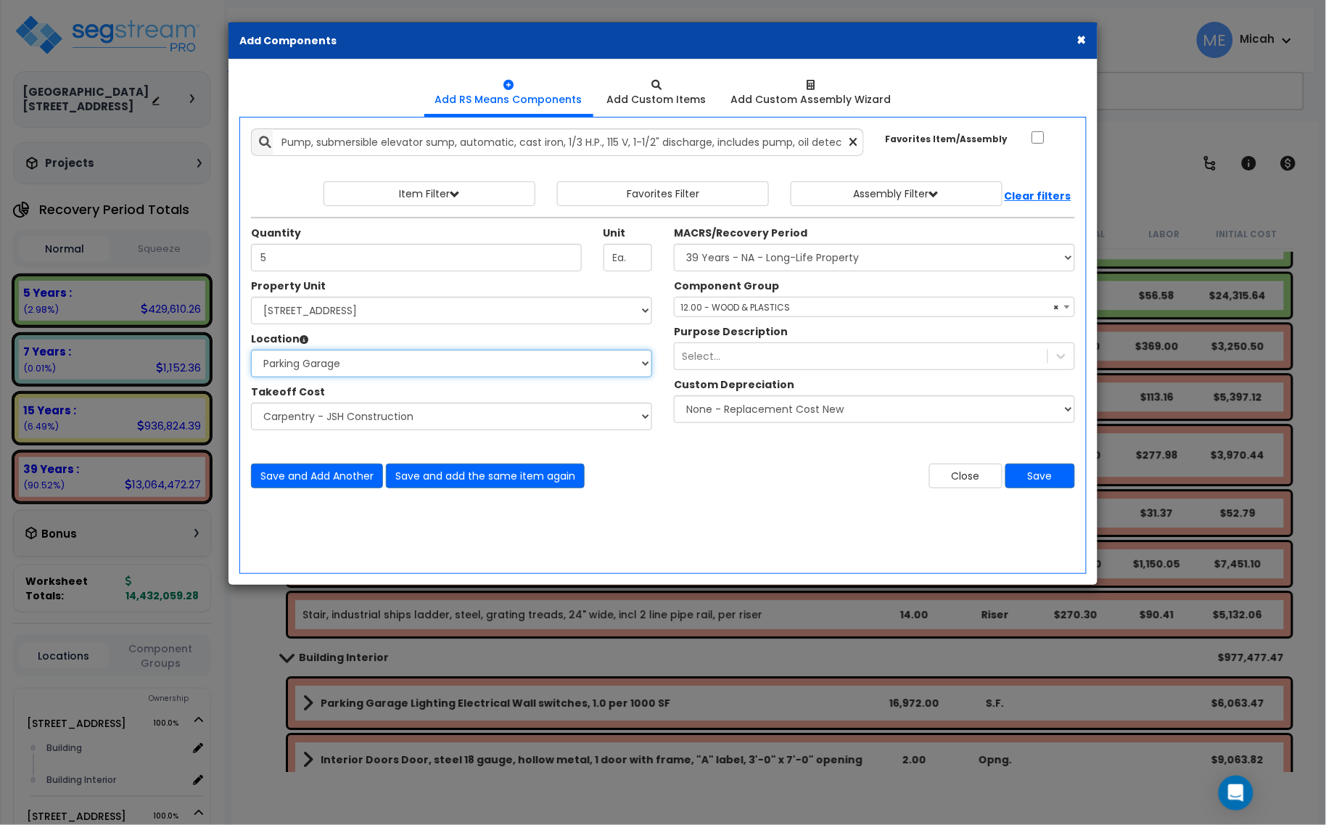
click at [345, 363] on select "Select Building Building Interior Parking Garage Add Additional Location" at bounding box center [451, 364] width 401 height 28
select select "461"
click at [251, 350] on select "Select Building Building Interior Parking Garage Add Additional Location" at bounding box center [451, 364] width 401 height 28
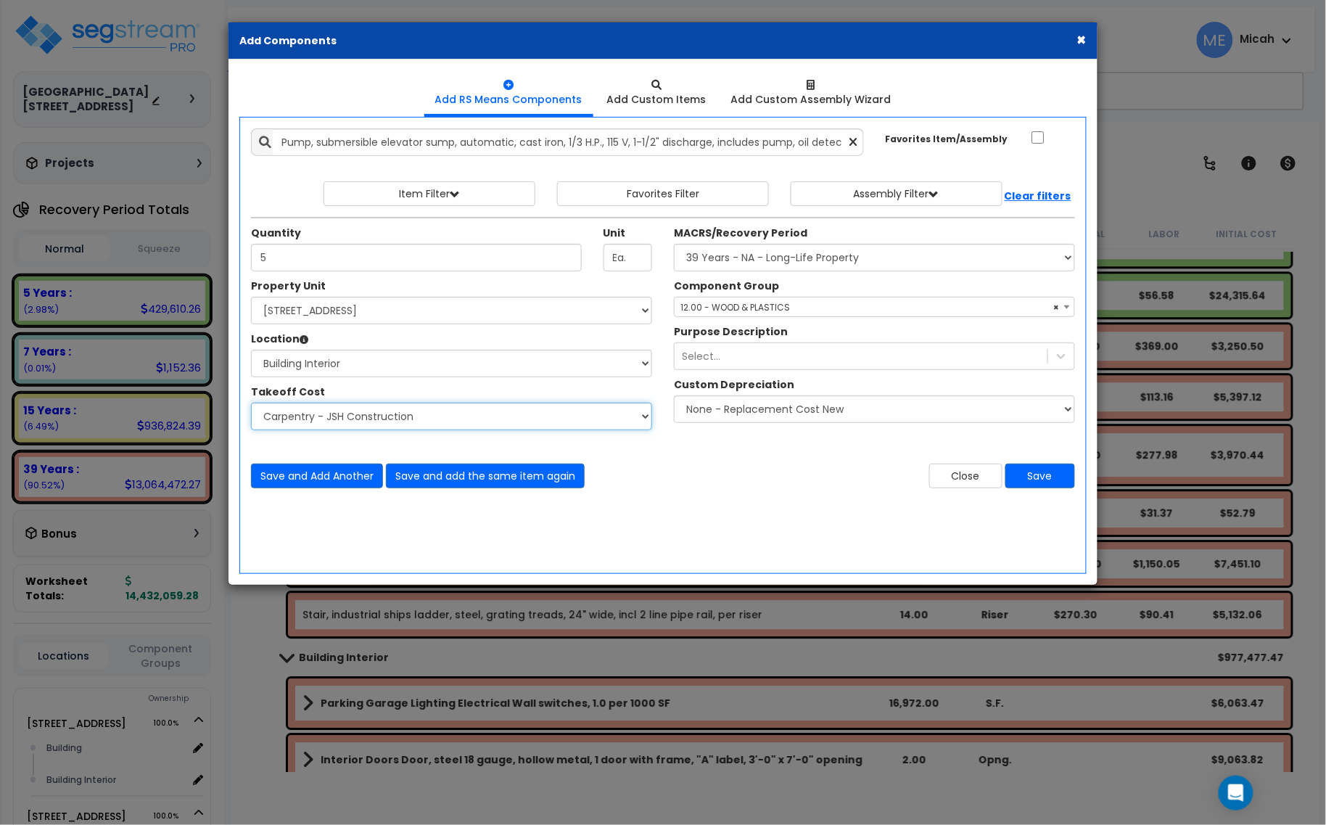
click at [316, 418] on select "Select Site Work - [PERSON_NAME] Aphalt Paving - Pine Bend Paving Site Concrete…" at bounding box center [451, 417] width 401 height 28
select select "45778573"
click at [251, 403] on select "Select Site Work - [PERSON_NAME] Aphalt Paving - Pine Bend Paving Site Concrete…" at bounding box center [451, 417] width 401 height 28
click at [807, 310] on span "× 12.00 - WOOD & PLASTICS" at bounding box center [875, 307] width 400 height 20
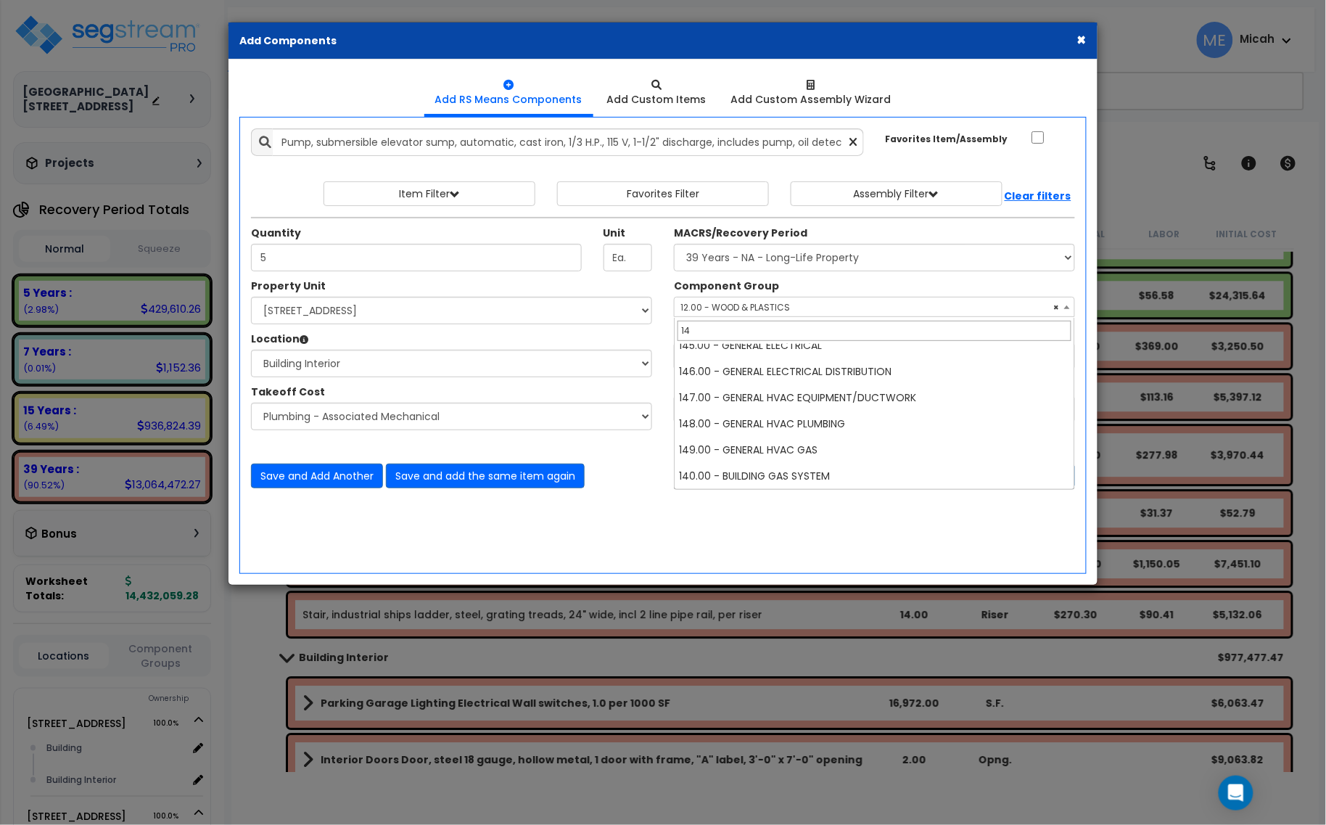
scroll to position [0, 0]
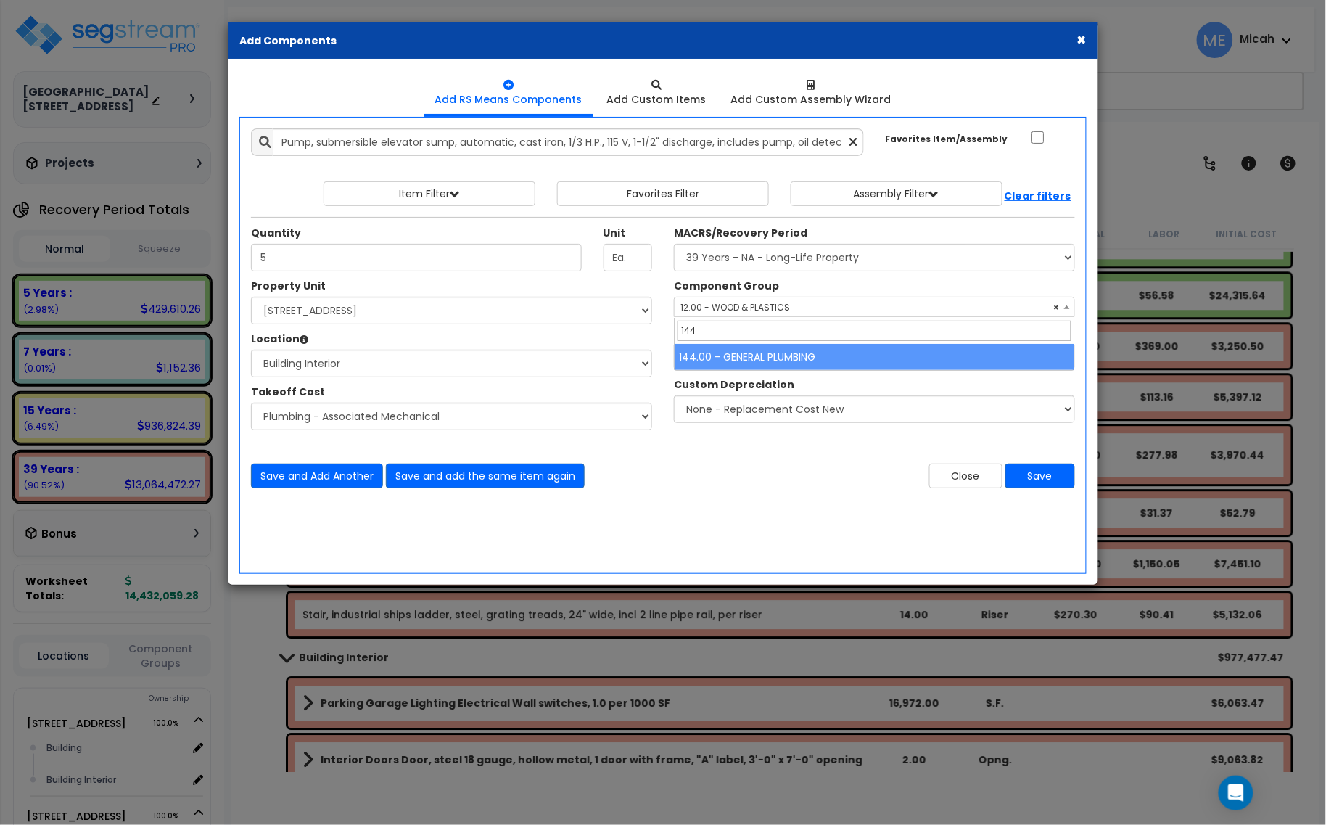
type input "144"
select select "56954"
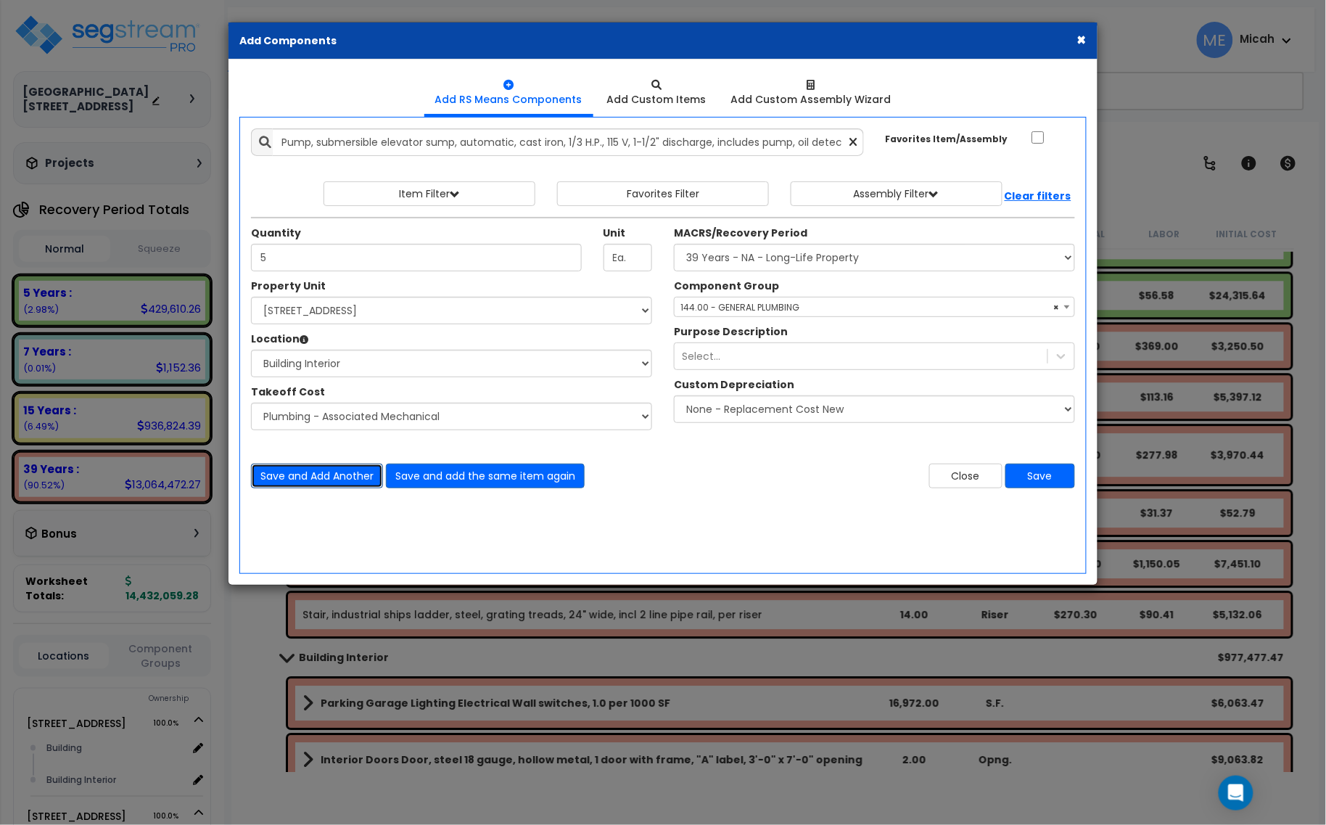
click at [302, 481] on button "Save and Add Another" at bounding box center [317, 476] width 132 height 25
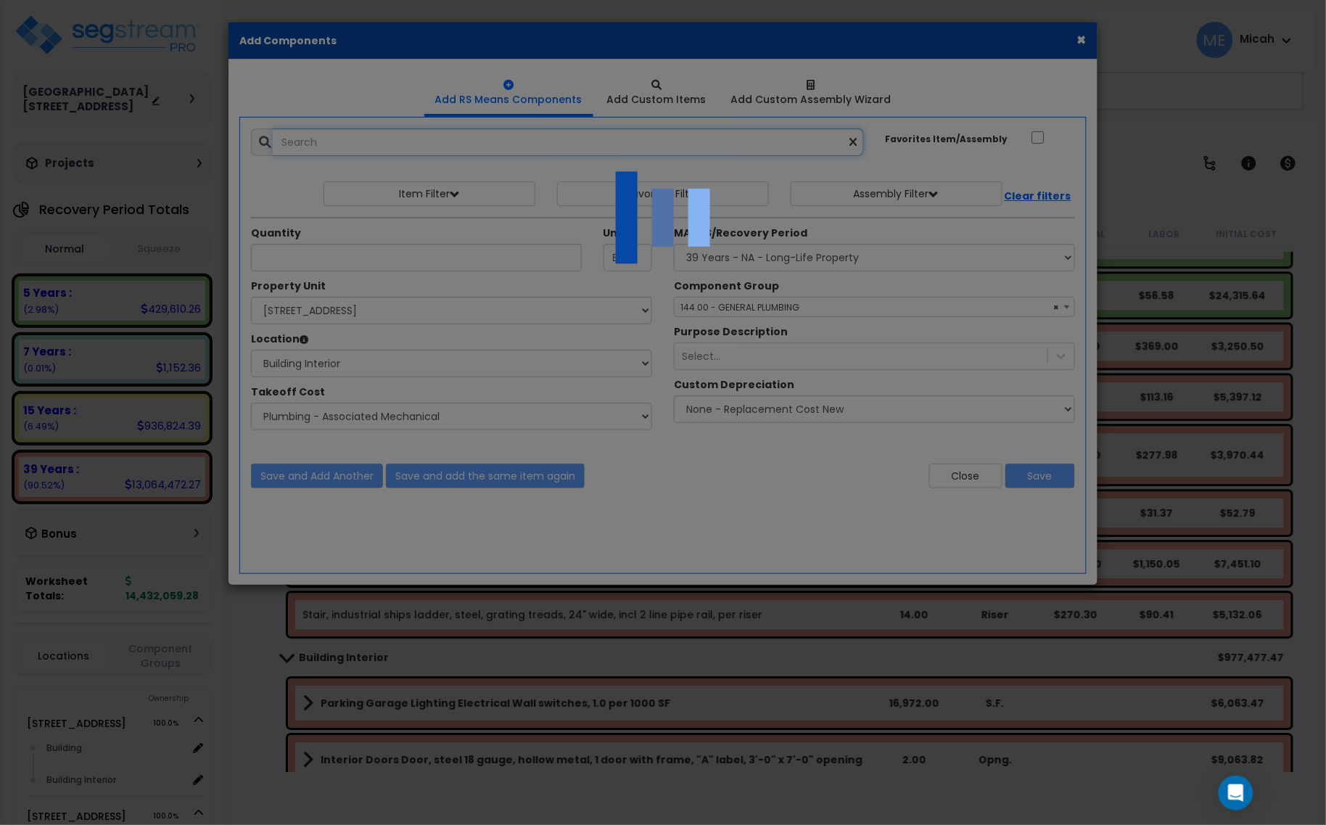
select select "45778573"
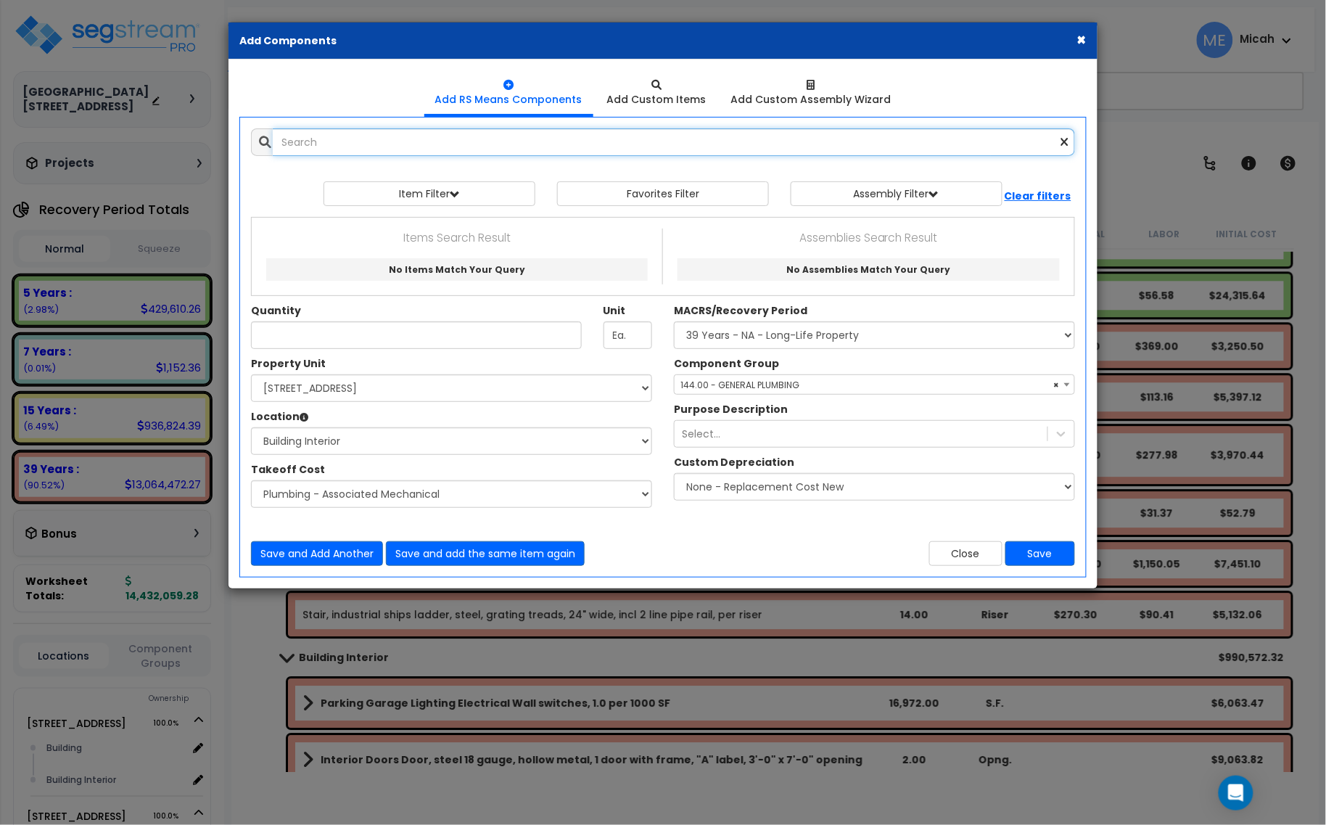
click at [334, 147] on input "text" at bounding box center [674, 142] width 802 height 28
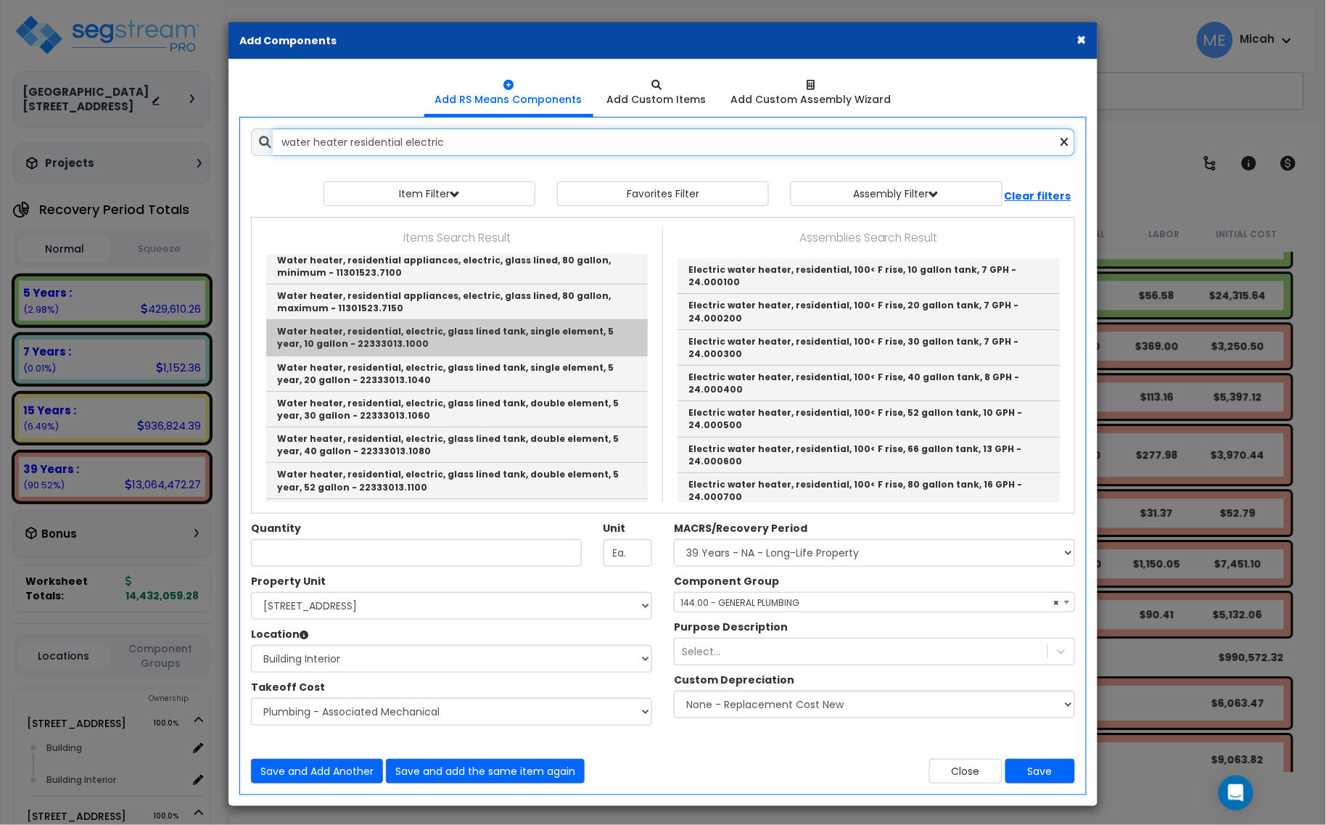
scroll to position [91, 0]
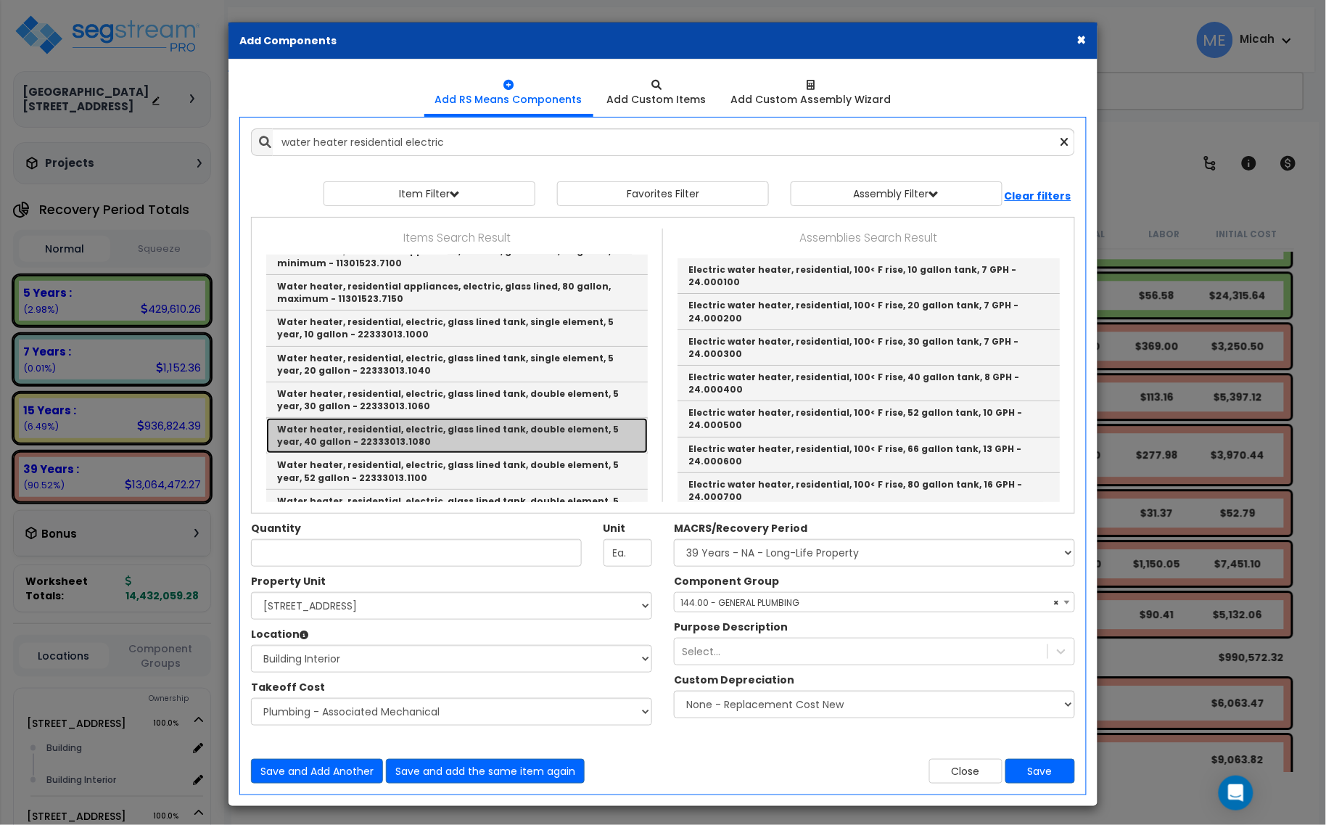
click at [462, 435] on link "Water heater, residential, electric, glass lined tank, double element, 5 year, …" at bounding box center [457, 436] width 382 height 36
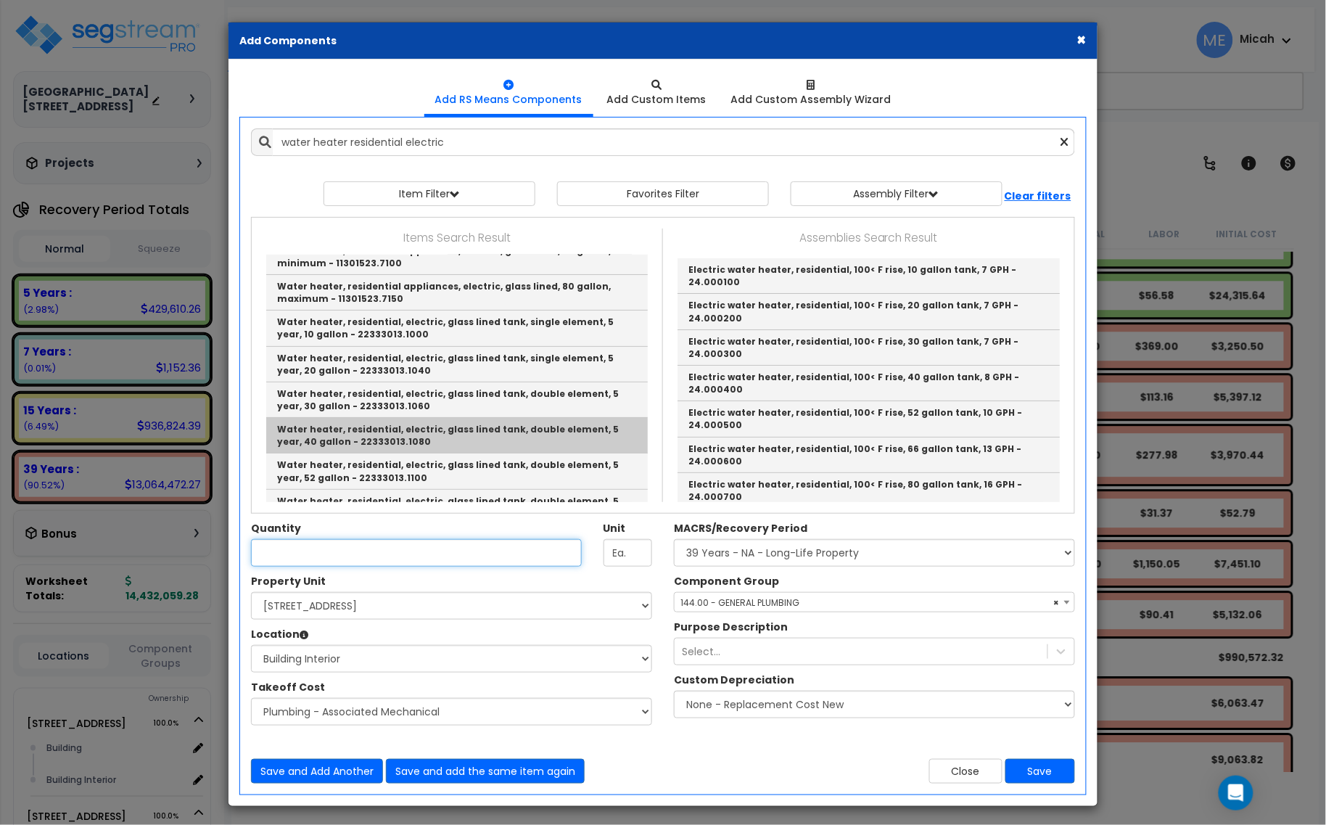
type input "Water heater, residential, electric, glass lined tank, double element, 5 year, …"
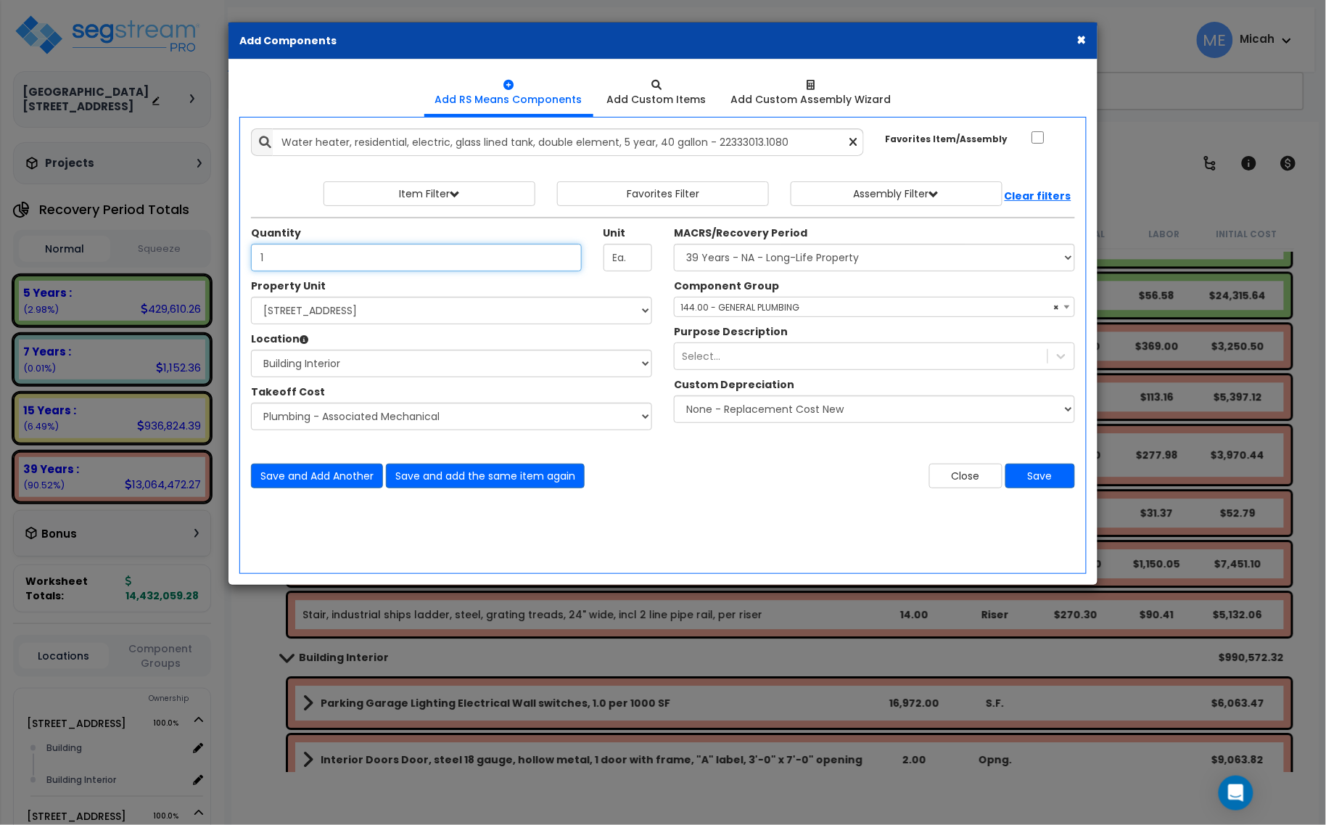
type input "1"
click at [317, 476] on button "Save and Add Another" at bounding box center [317, 476] width 132 height 25
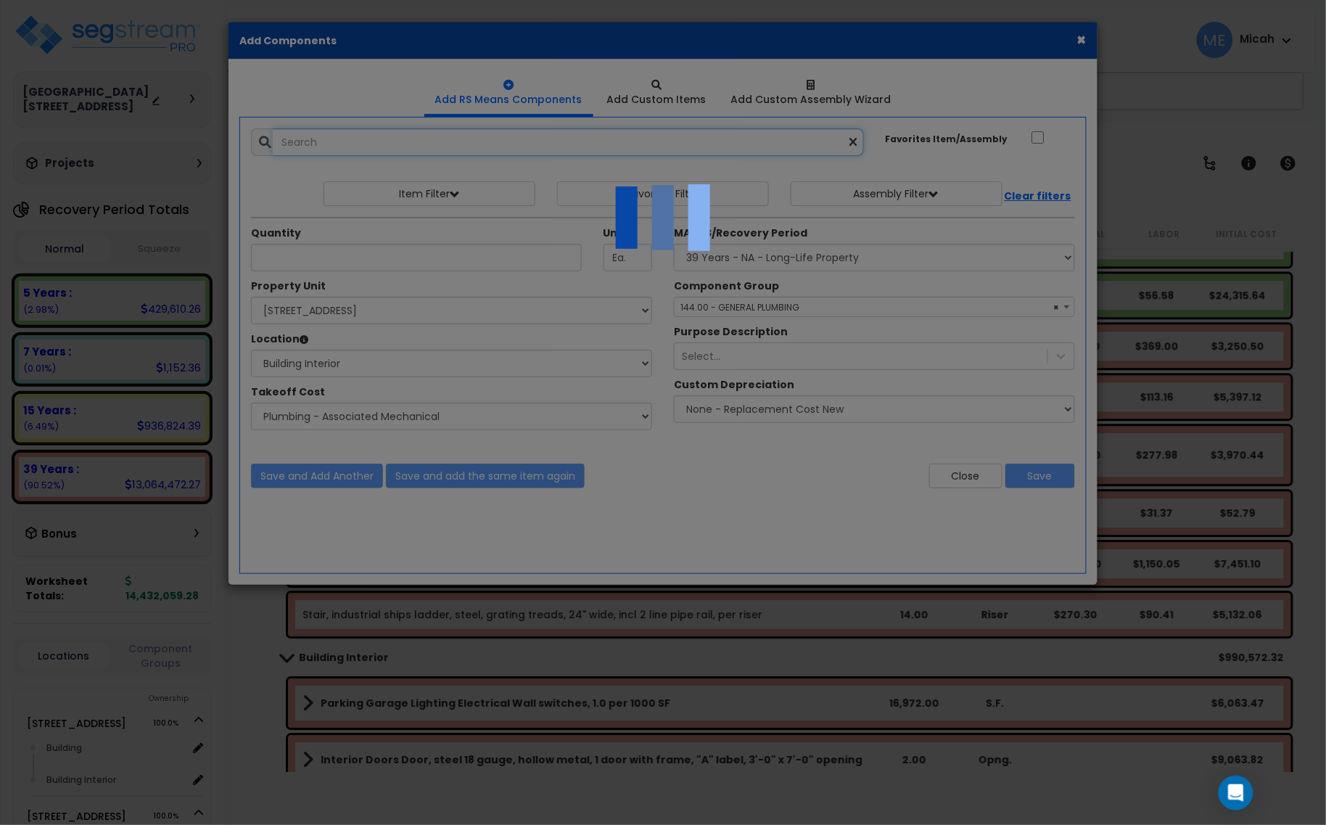
select select "45778573"
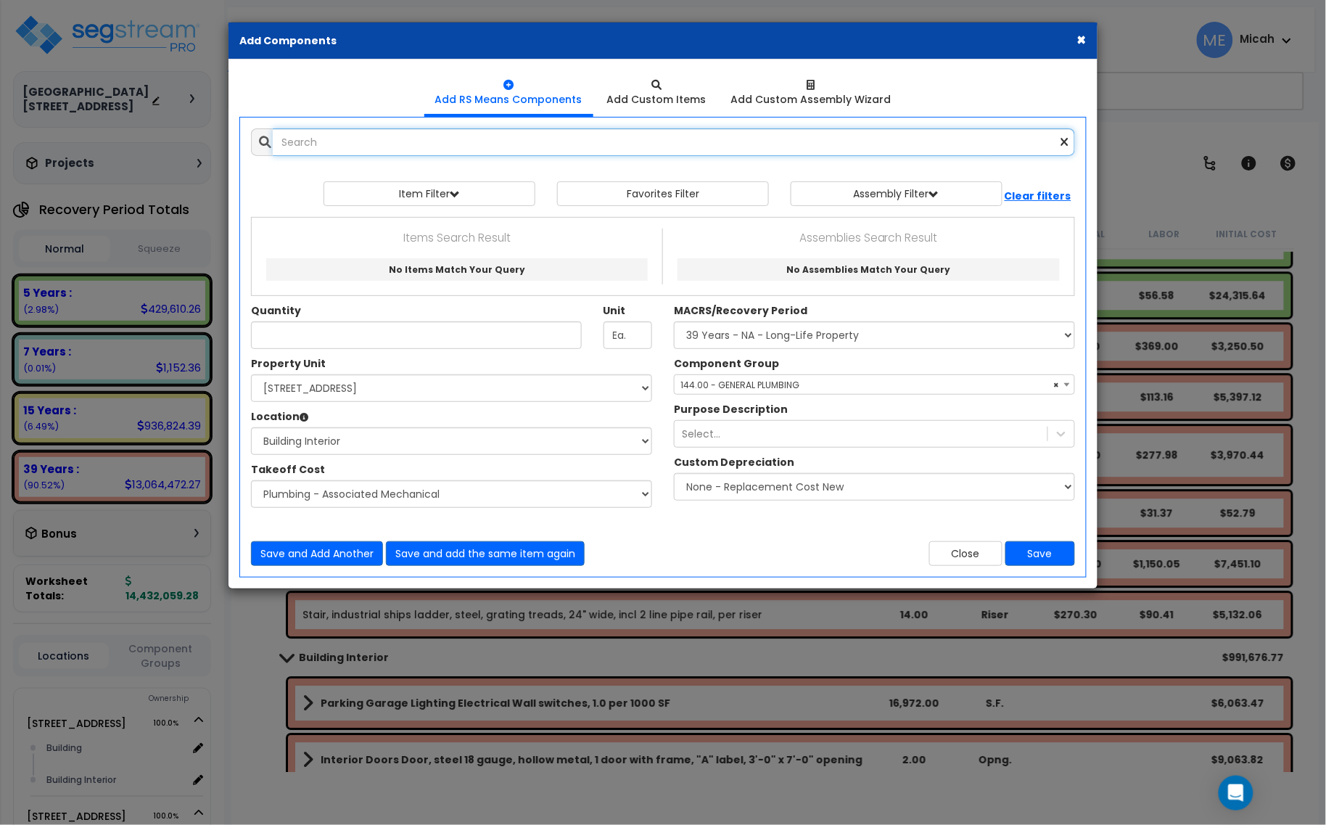
scroll to position [0, 0]
